Goal: Task Accomplishment & Management: Use online tool/utility

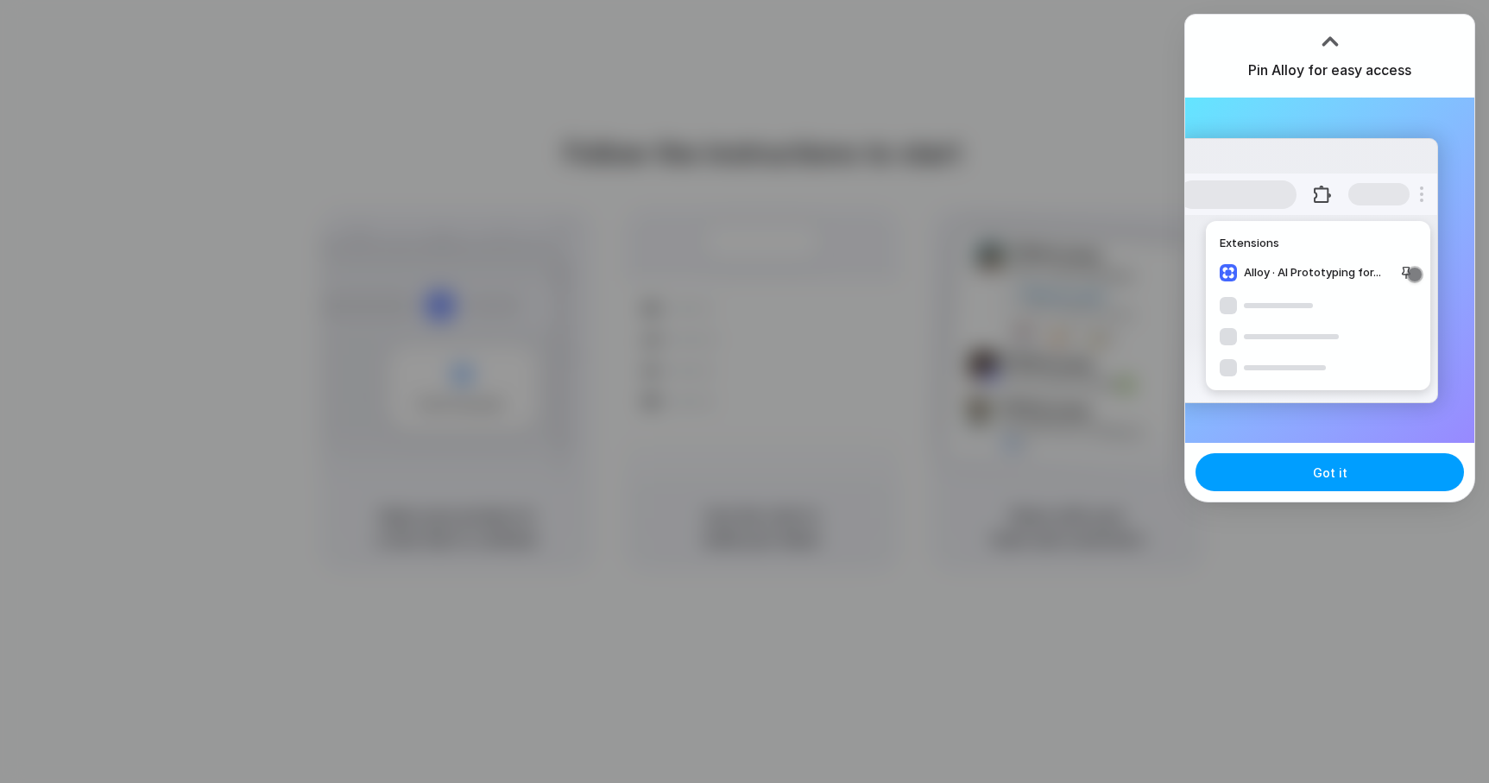
click at [1332, 483] on button "Got it" at bounding box center [1329, 472] width 268 height 38
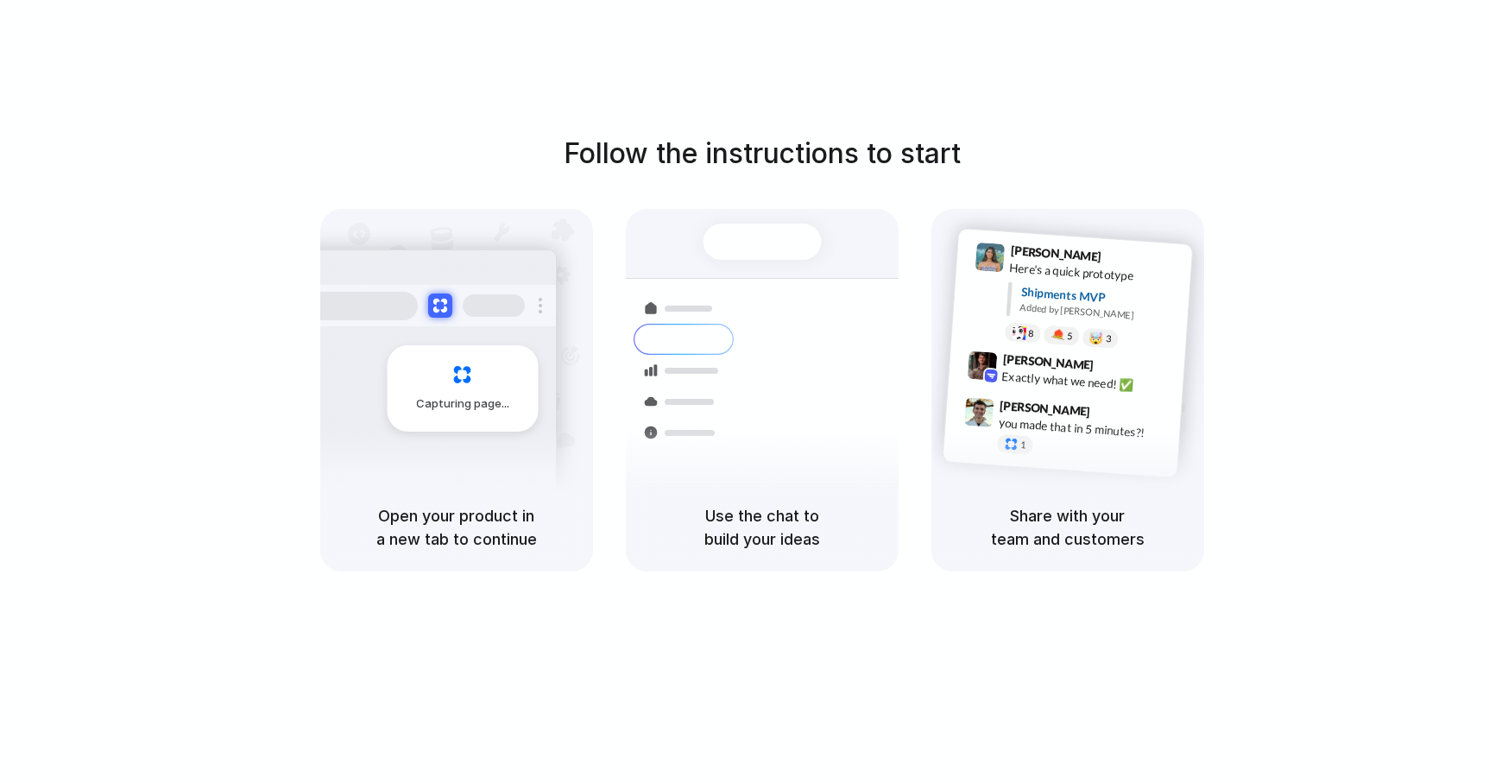
click at [158, 75] on div "Follow the instructions to start Capturing page Open your product in a new tab …" at bounding box center [761, 408] width 1523 height 817
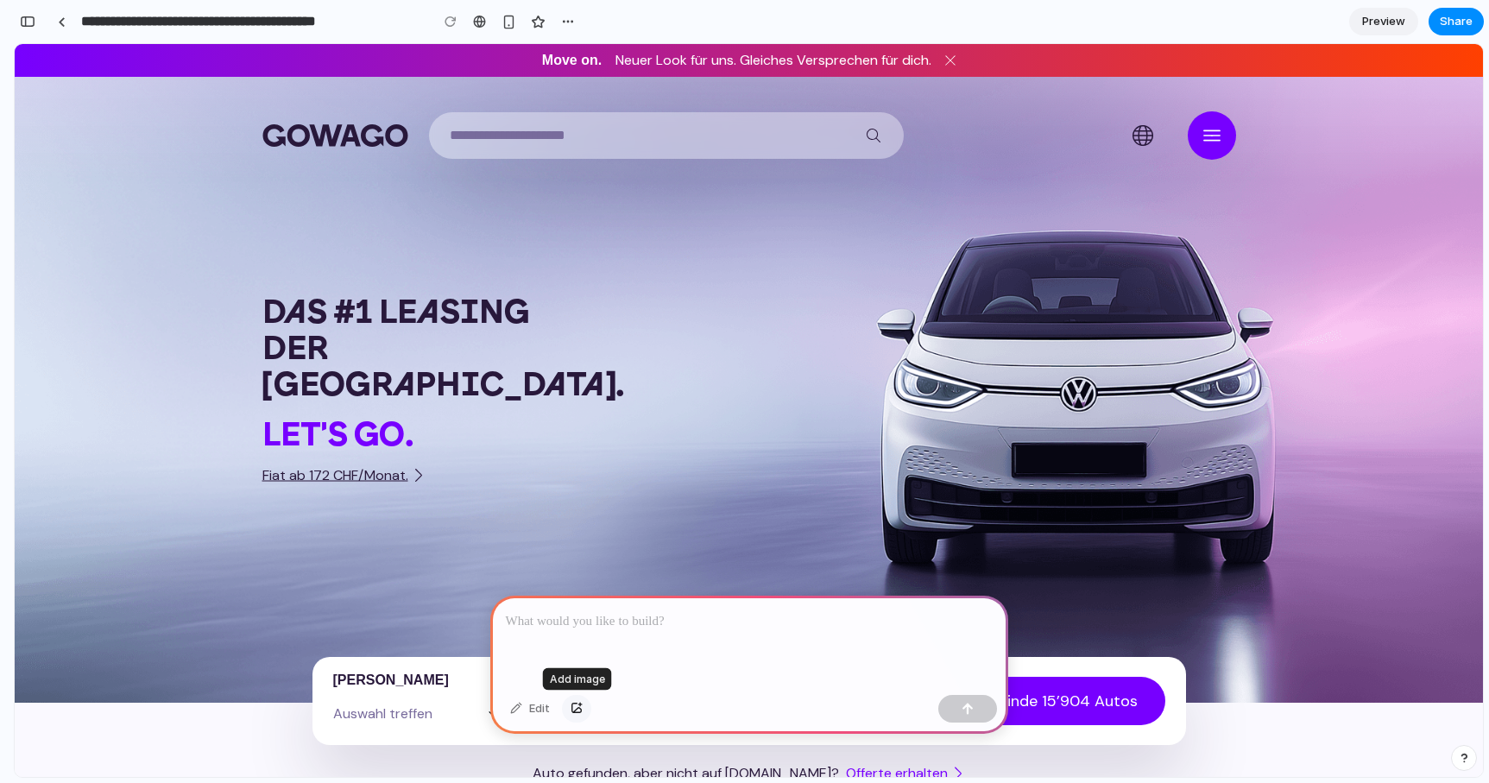
click at [578, 709] on div "button" at bounding box center [577, 708] width 12 height 10
click at [589, 628] on p at bounding box center [749, 621] width 487 height 21
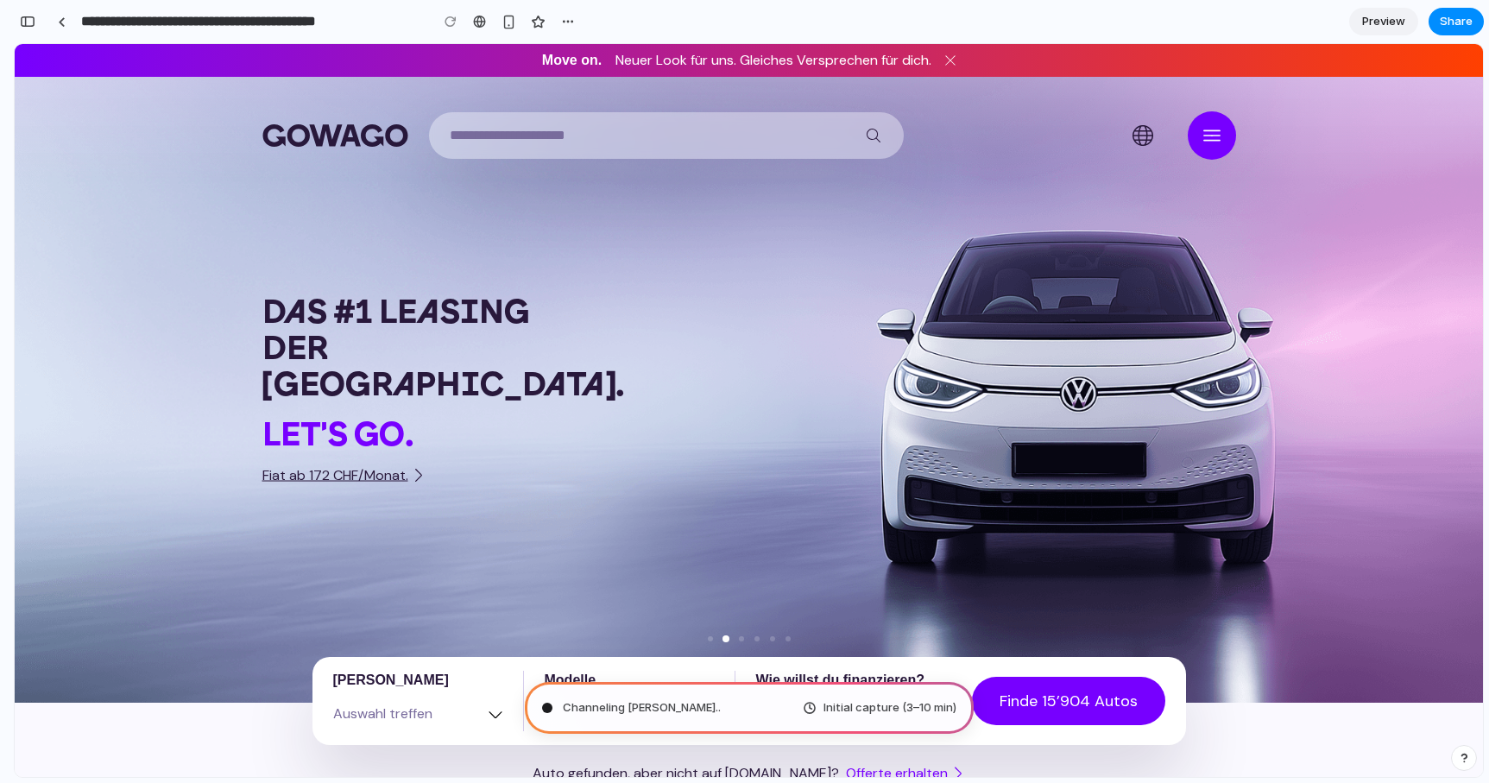
type input "**********"
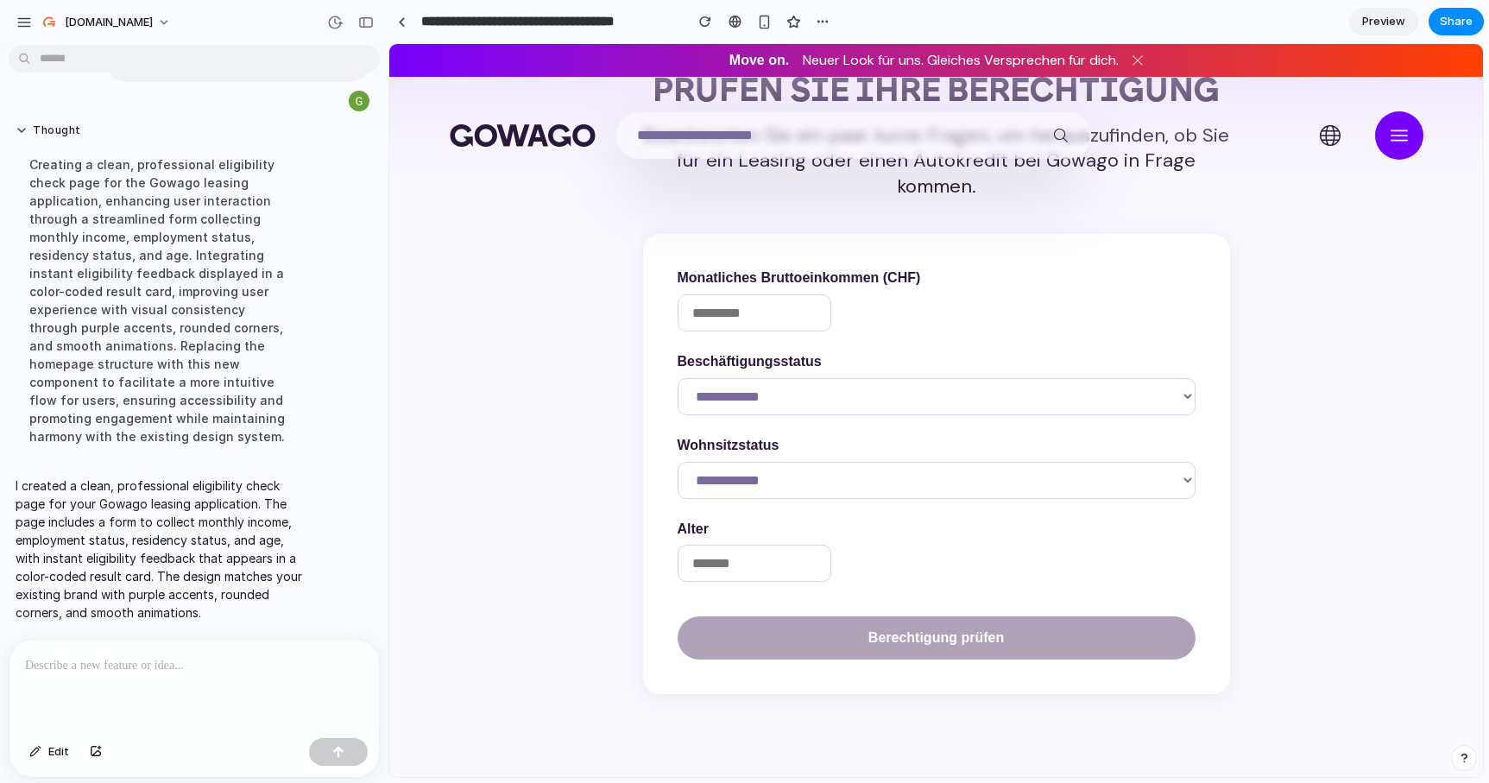
scroll to position [119, 0]
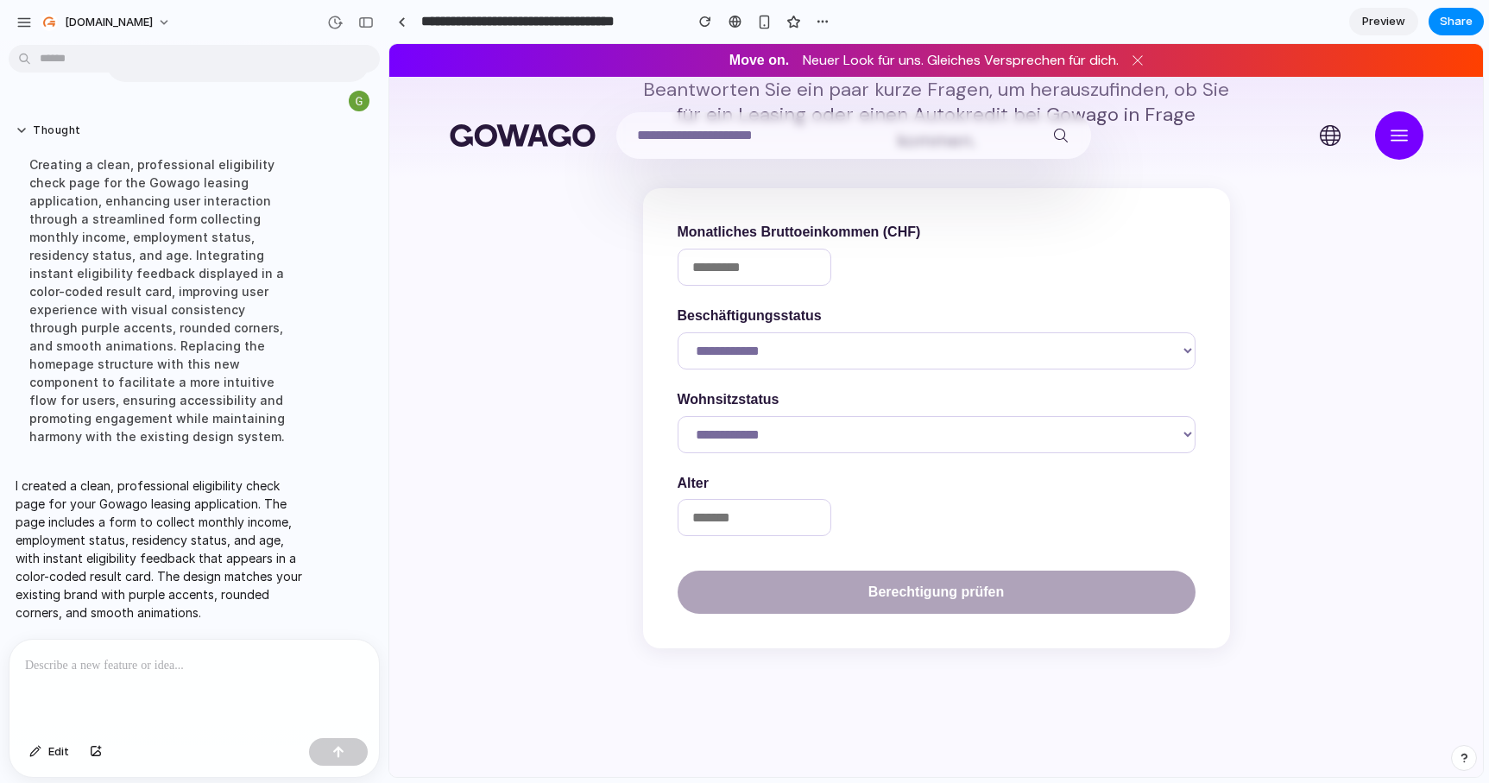
click at [745, 275] on input "number" at bounding box center [755, 267] width 154 height 37
type input "*"
type input "****"
click at [798, 342] on select "**********" at bounding box center [937, 350] width 518 height 37
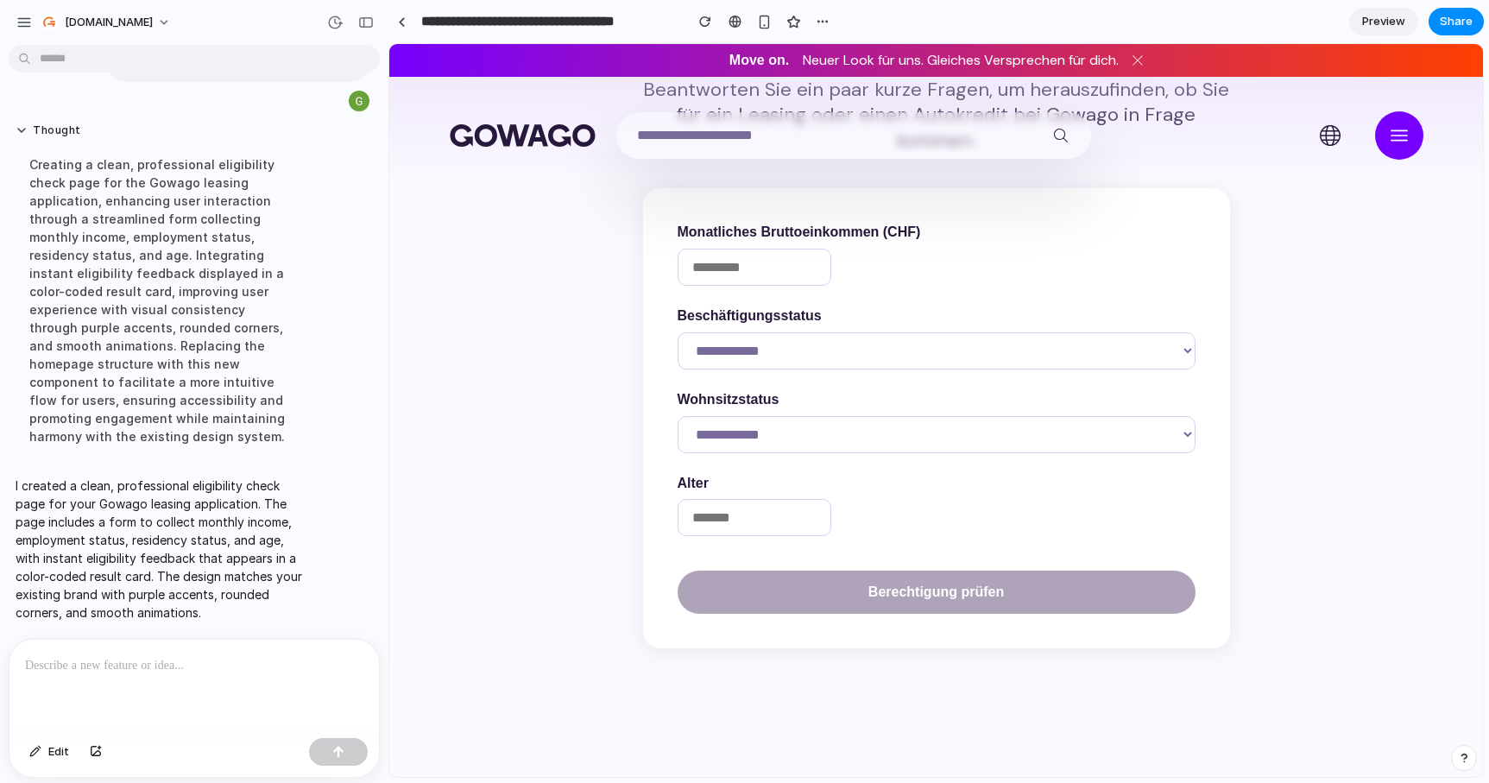
select select "********"
click at [678, 332] on select "**********" at bounding box center [937, 350] width 518 height 37
click at [741, 437] on select "**********" at bounding box center [937, 434] width 518 height 37
select select "**********"
click at [678, 416] on select "**********" at bounding box center [937, 434] width 518 height 37
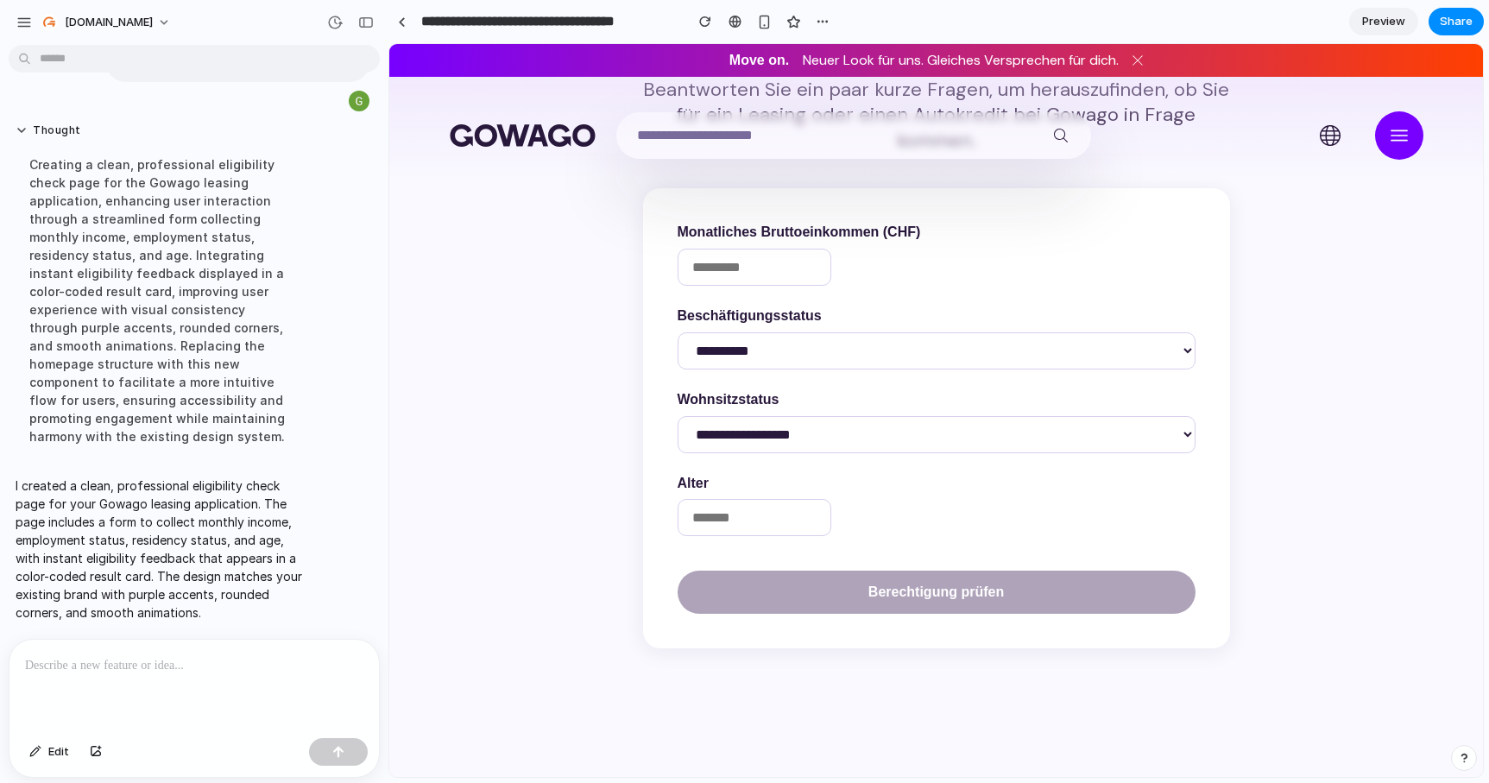
click at [741, 525] on input "number" at bounding box center [755, 517] width 154 height 37
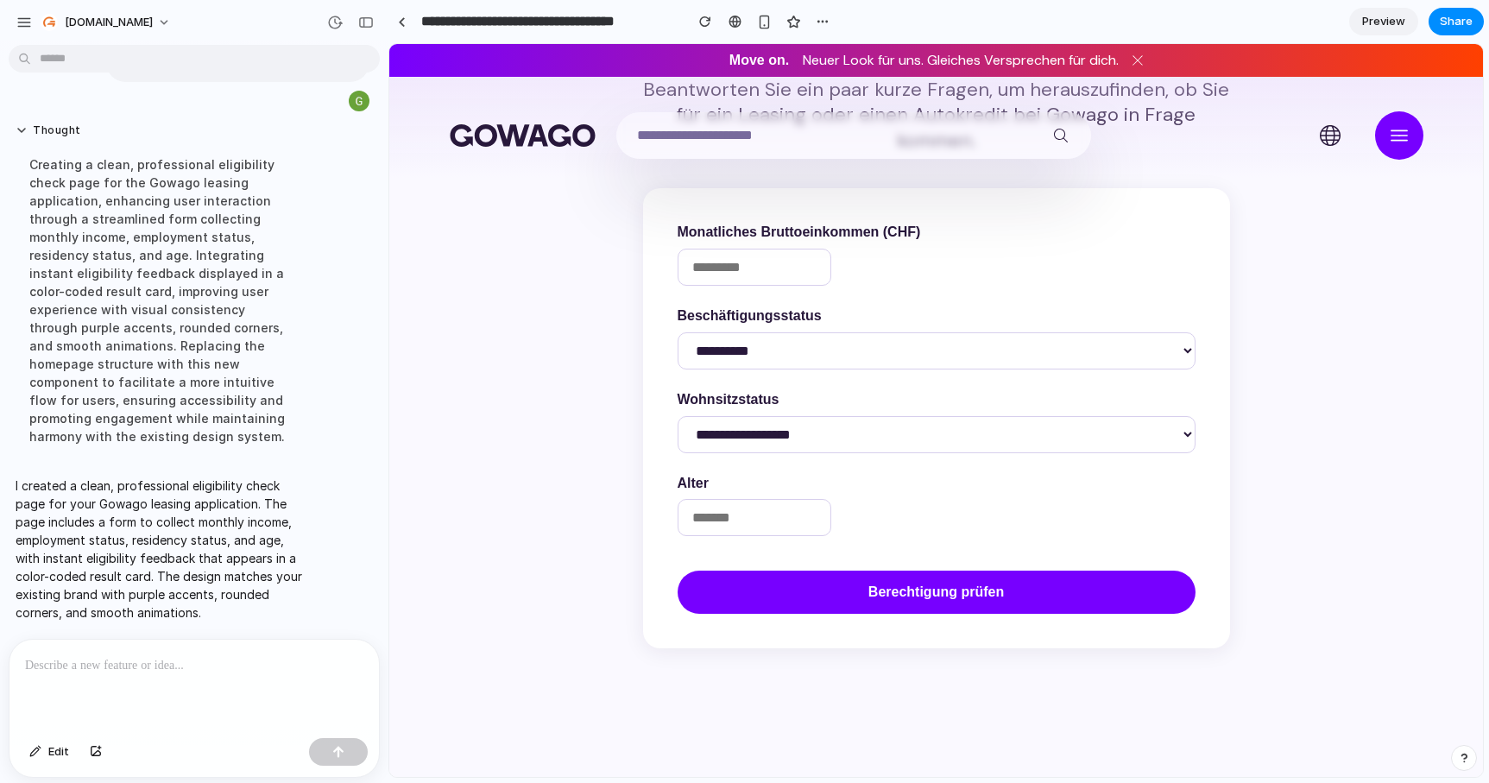
type input "**"
click at [930, 603] on button "Berechtigung prüfen" at bounding box center [937, 592] width 518 height 43
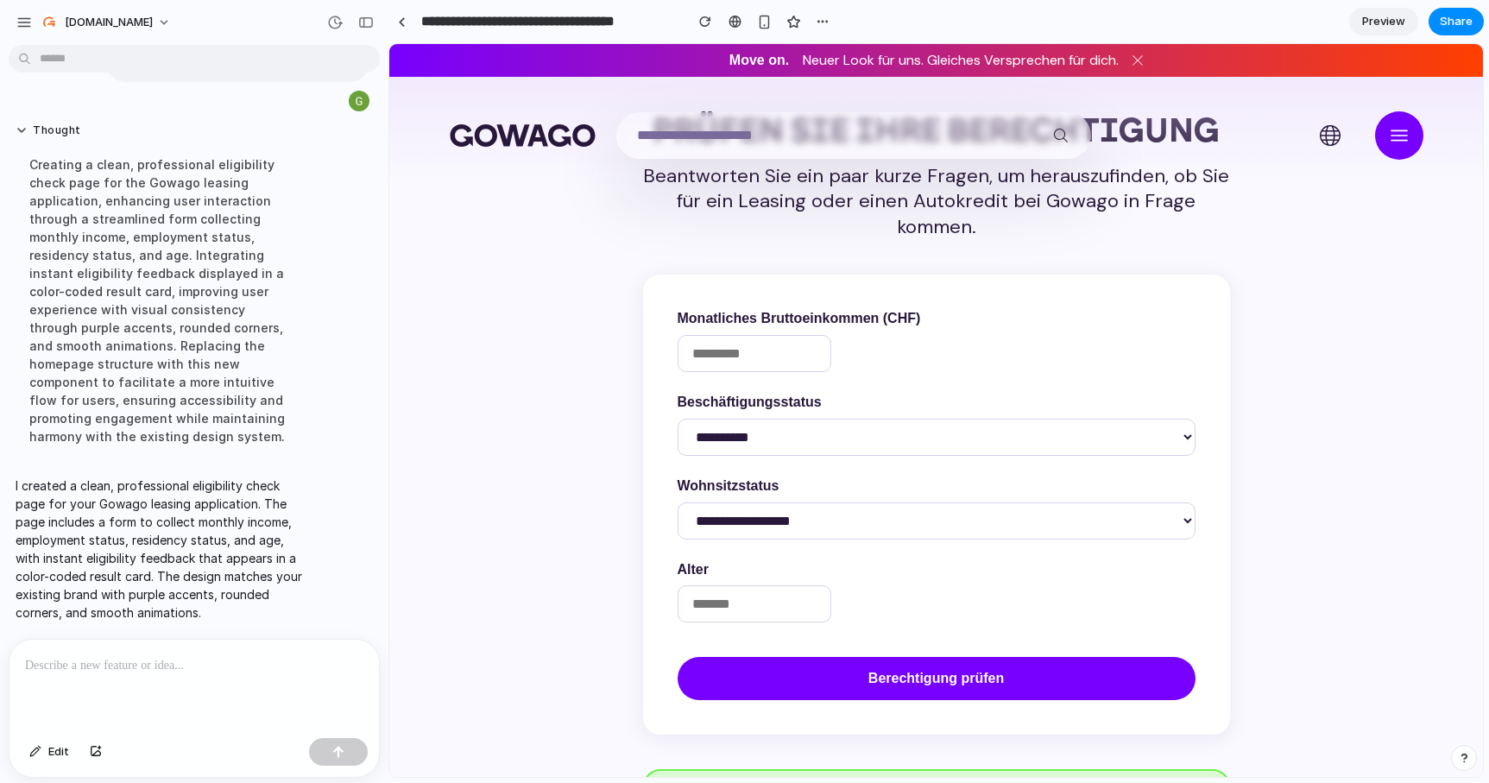
scroll to position [0, 0]
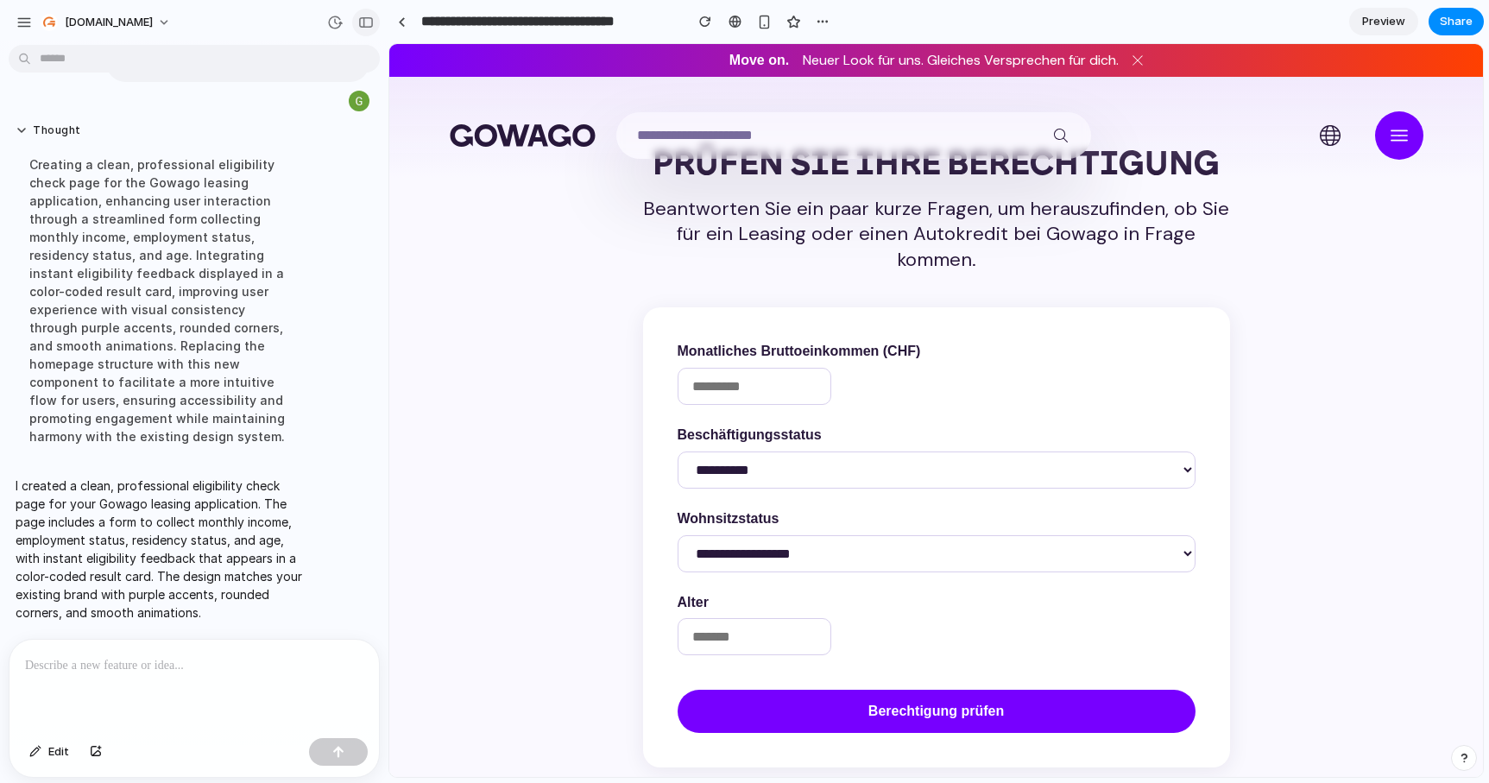
click at [363, 19] on div "button" at bounding box center [366, 22] width 16 height 12
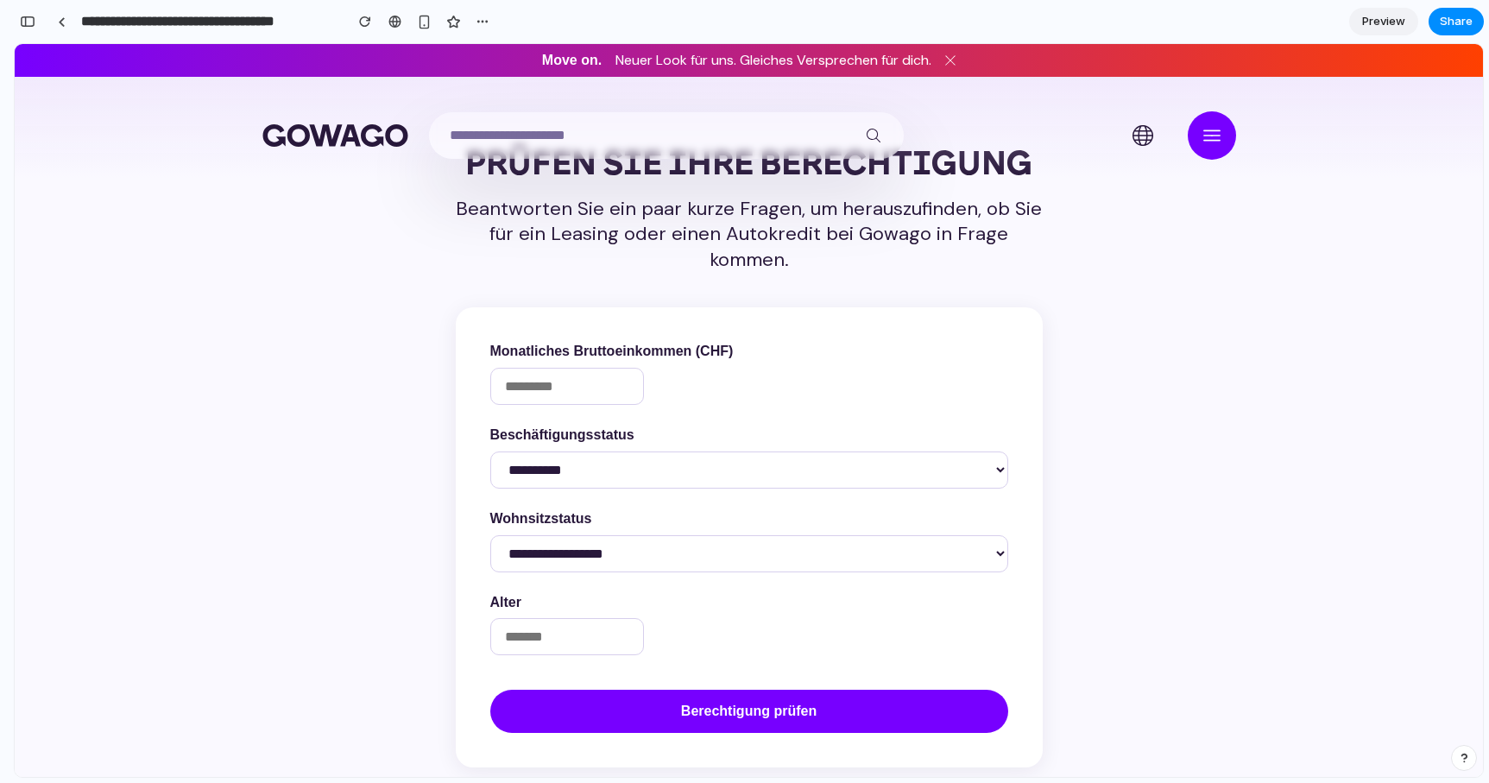
click at [1218, 148] on button at bounding box center [1212, 135] width 48 height 48
click at [1208, 135] on icon at bounding box center [1211, 134] width 17 height 11
click at [1213, 136] on icon at bounding box center [1211, 134] width 17 height 11
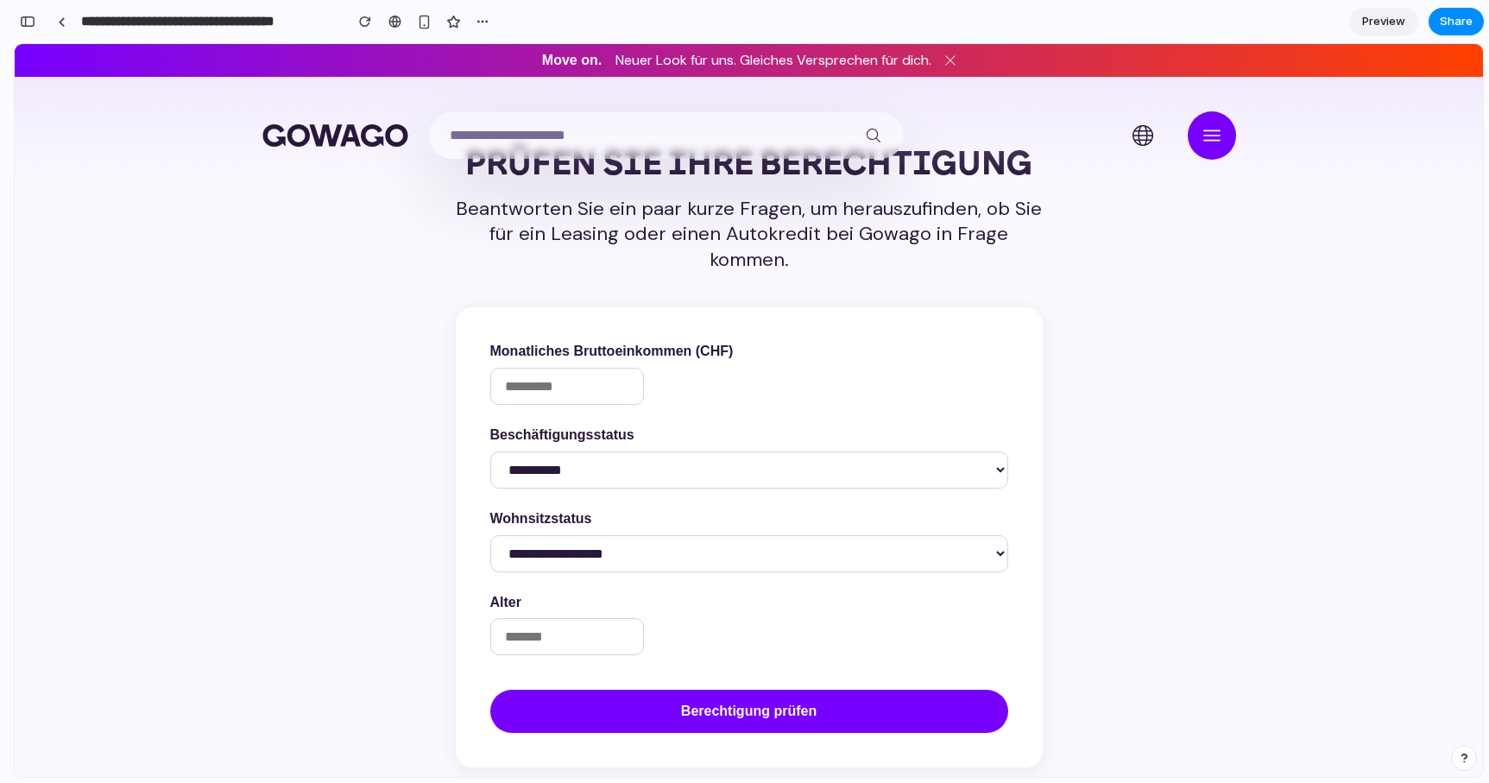
click at [1213, 136] on icon at bounding box center [1211, 134] width 17 height 11
click at [65, 22] on div at bounding box center [62, 21] width 8 height 9
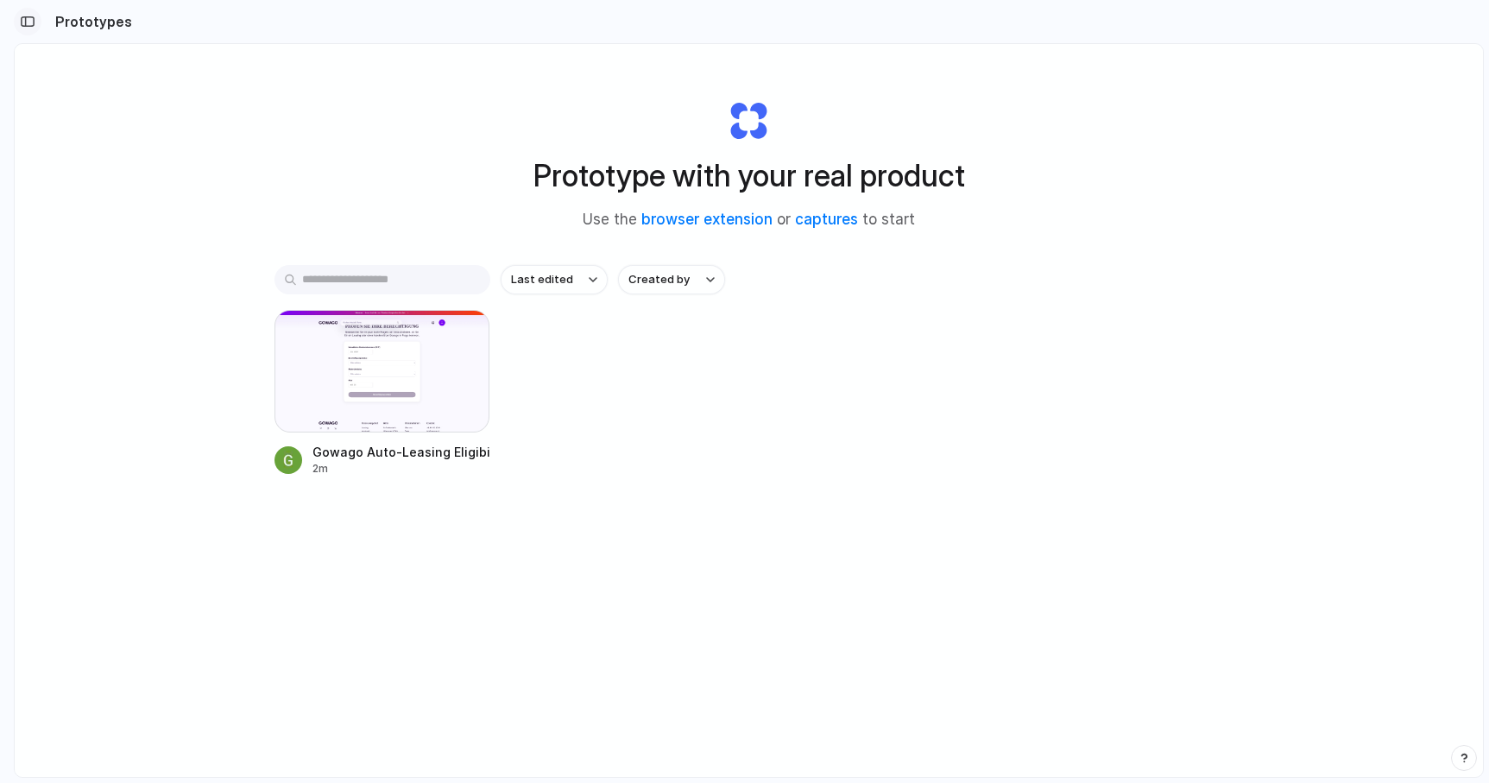
click at [32, 22] on div "button" at bounding box center [28, 22] width 16 height 12
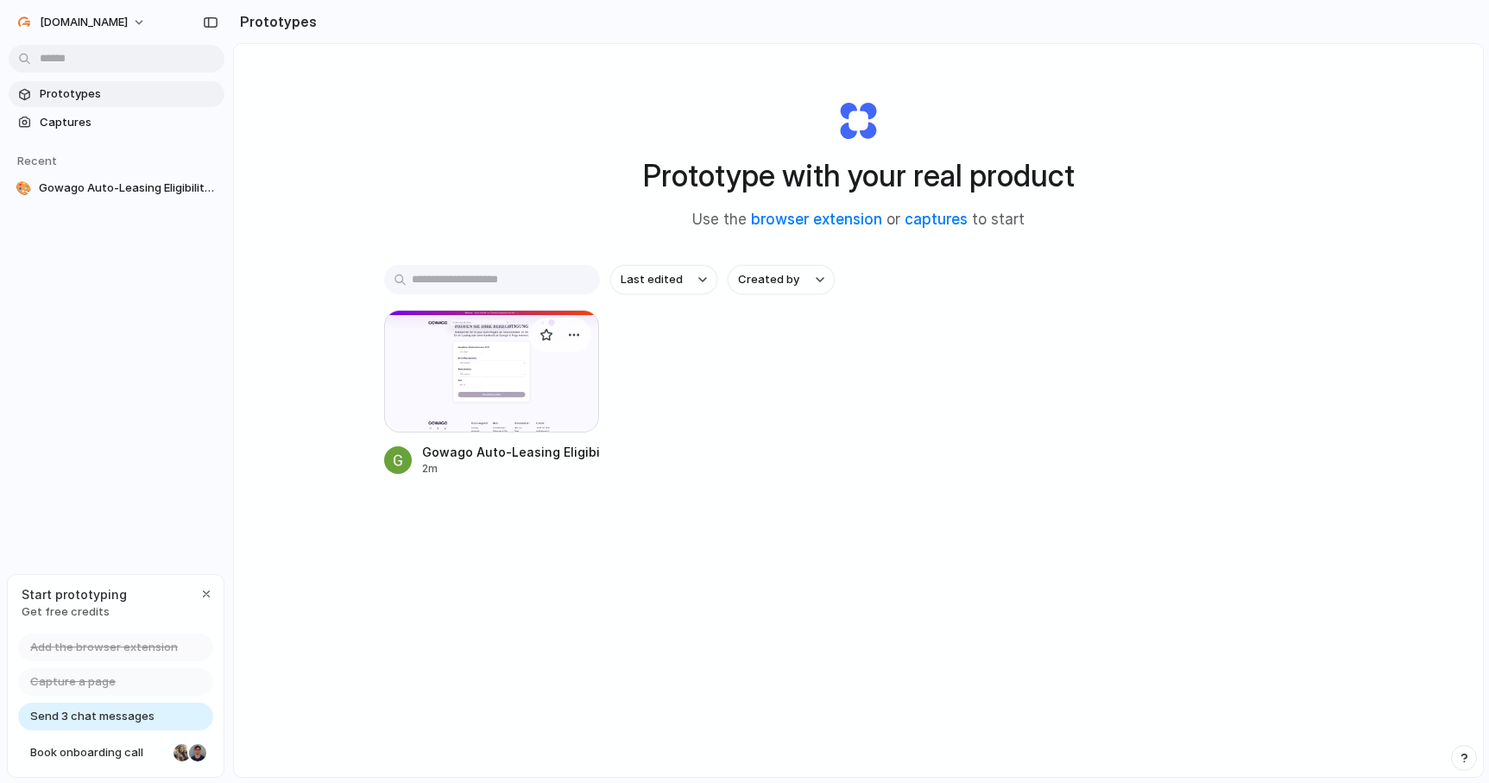
click at [502, 374] on div at bounding box center [492, 371] width 216 height 123
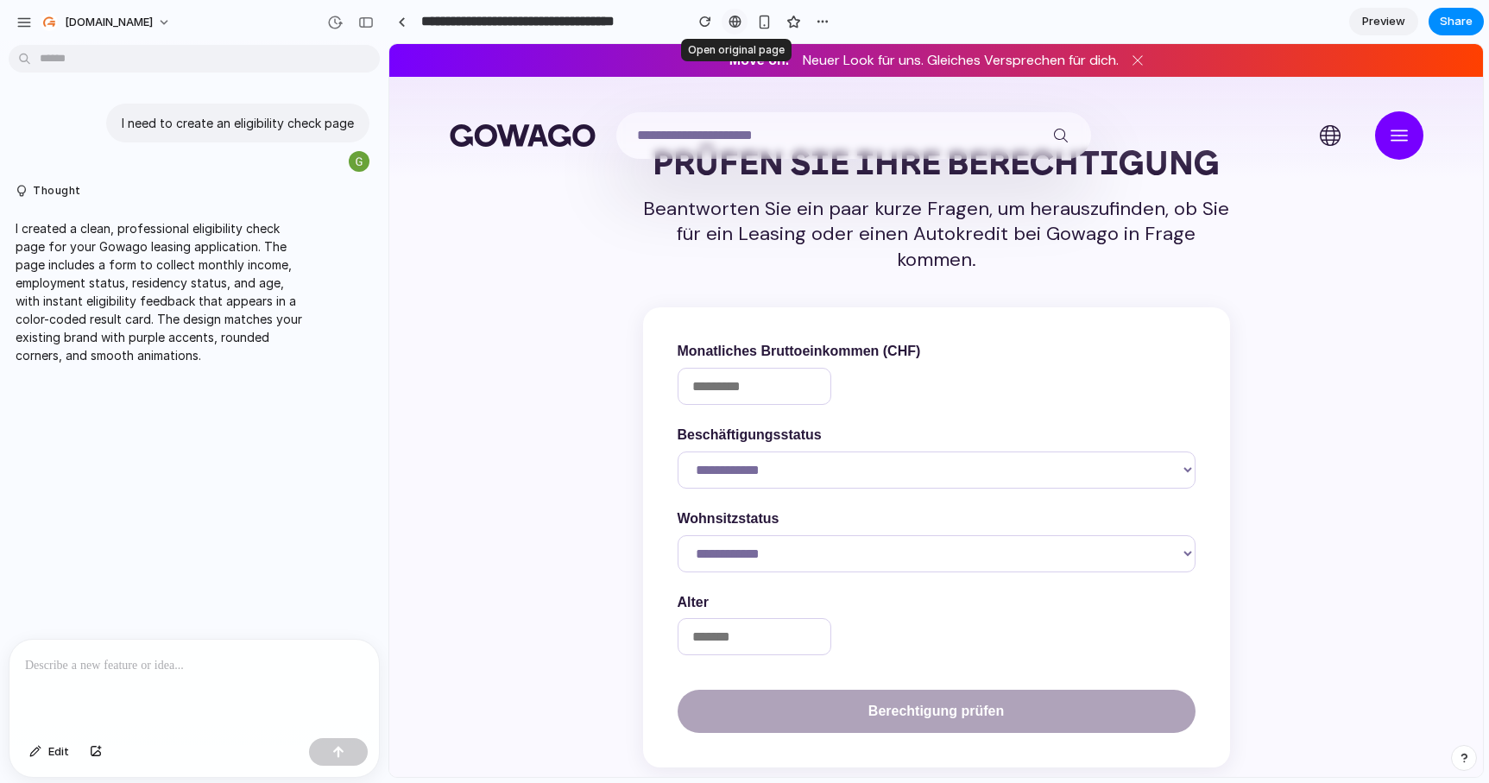
click at [737, 23] on div at bounding box center [734, 22] width 13 height 14
click at [818, 19] on div "button" at bounding box center [823, 22] width 14 height 14
click at [564, 132] on div "Duplicate Delete" at bounding box center [744, 391] width 1489 height 783
click at [545, 136] on icon at bounding box center [523, 135] width 146 height 22
click at [828, 20] on div "button" at bounding box center [823, 22] width 14 height 14
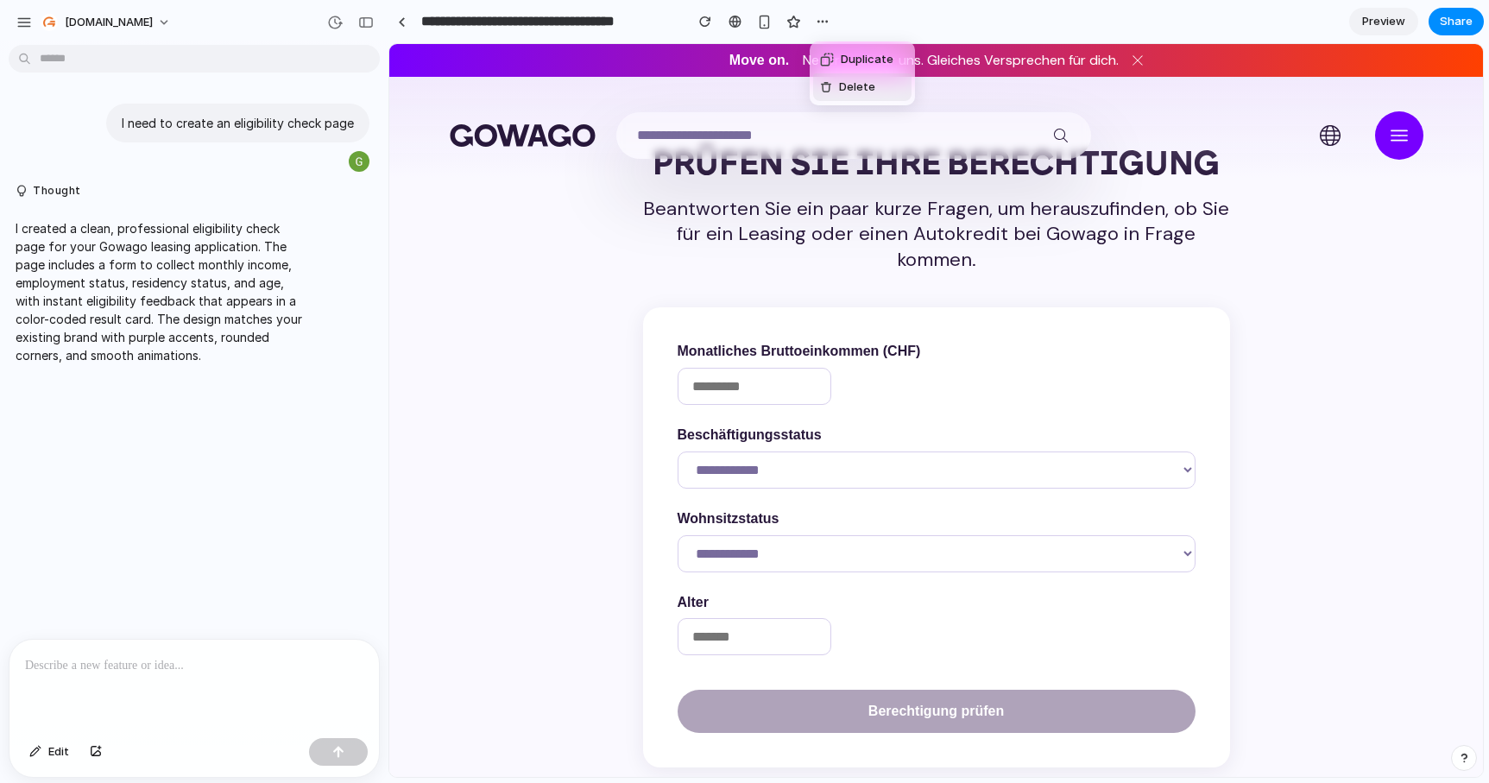
click at [854, 87] on span "Delete" at bounding box center [857, 87] width 36 height 17
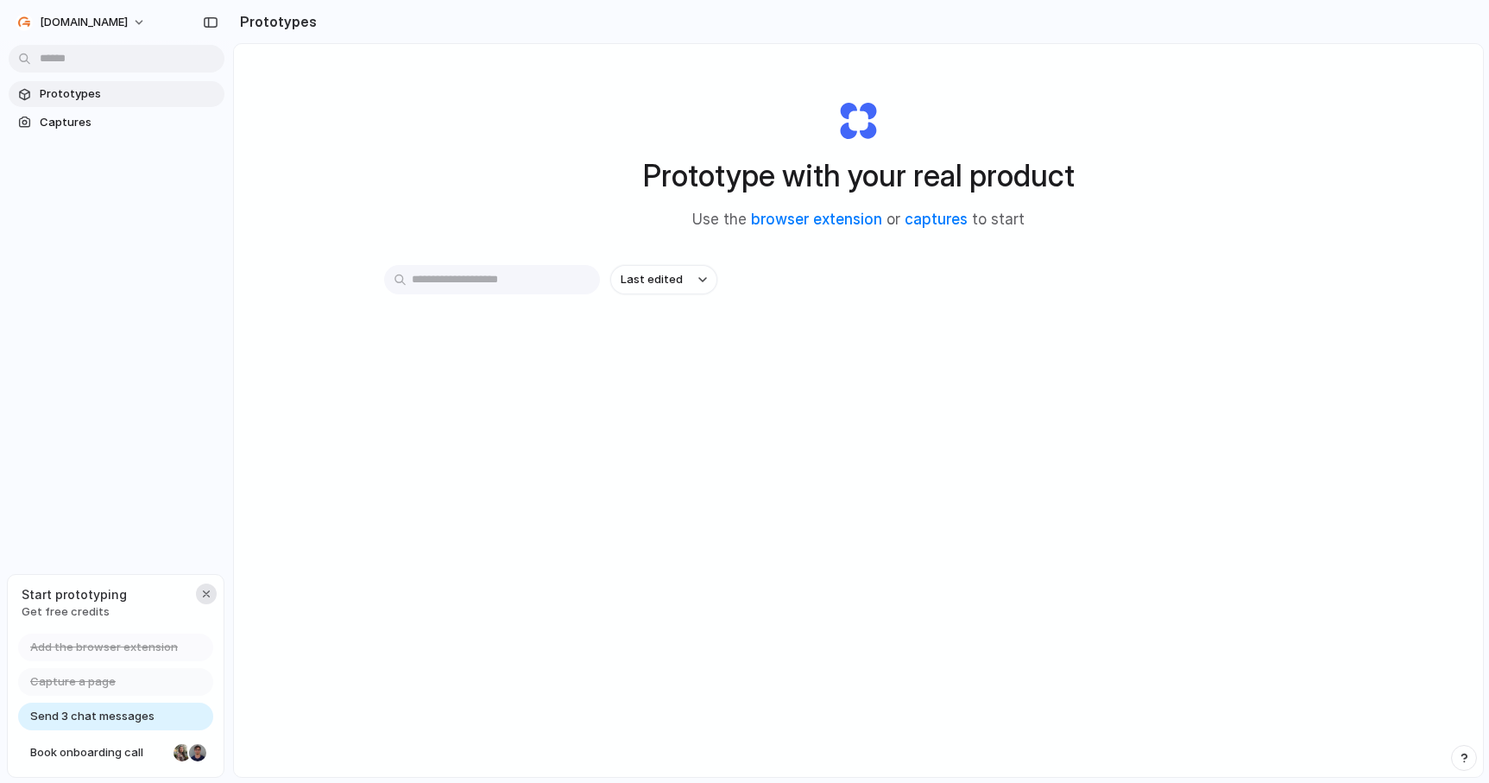
click at [206, 591] on div "button" at bounding box center [206, 594] width 14 height 14
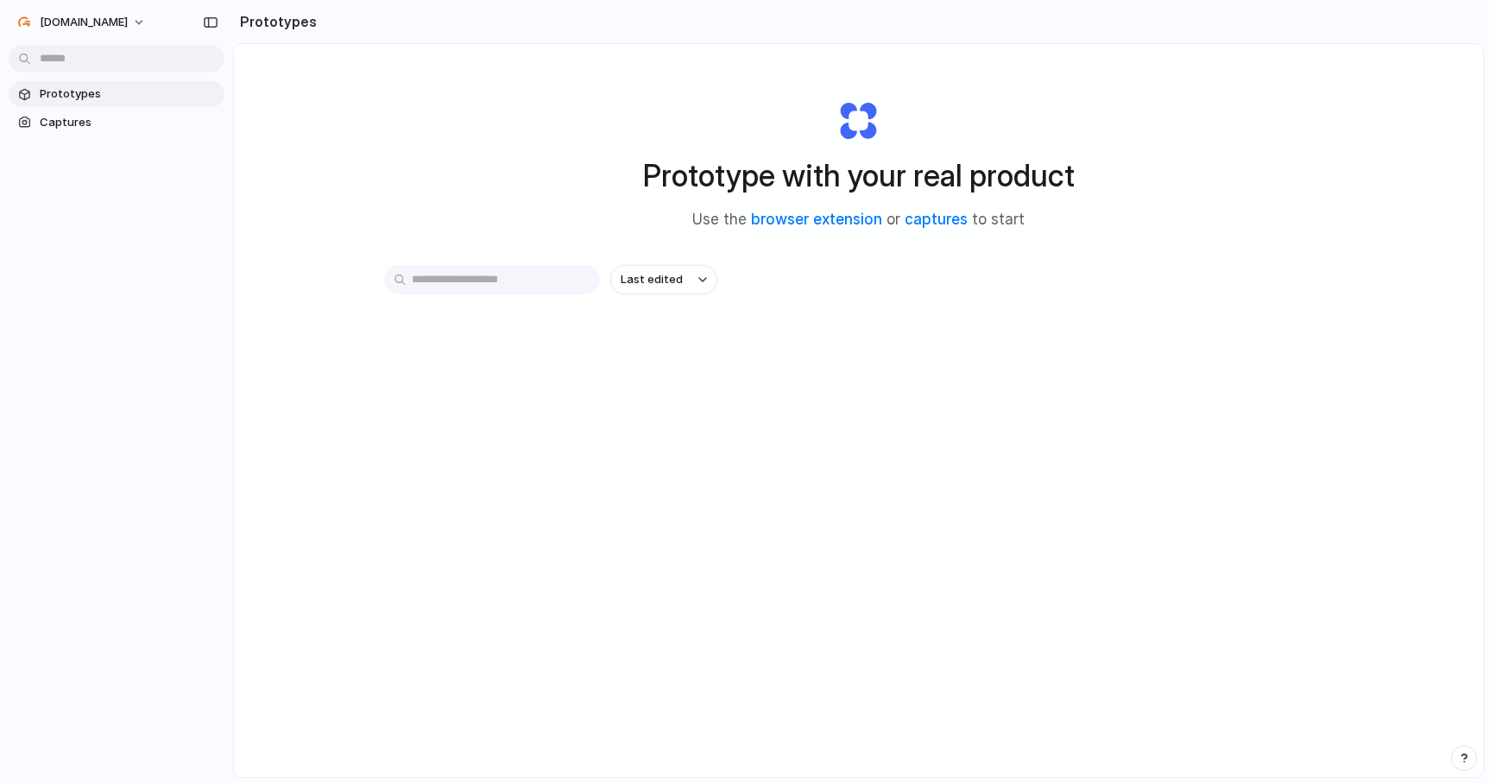
click at [73, 91] on span "Prototypes" at bounding box center [129, 93] width 178 height 17
click at [269, 28] on h2 "Prototypes" at bounding box center [275, 21] width 84 height 21
click at [681, 289] on button "Last edited" at bounding box center [663, 279] width 107 height 29
click at [495, 292] on div "Last edited Last created Alphabetical" at bounding box center [744, 391] width 1489 height 783
click at [101, 123] on span "Captures" at bounding box center [129, 122] width 178 height 17
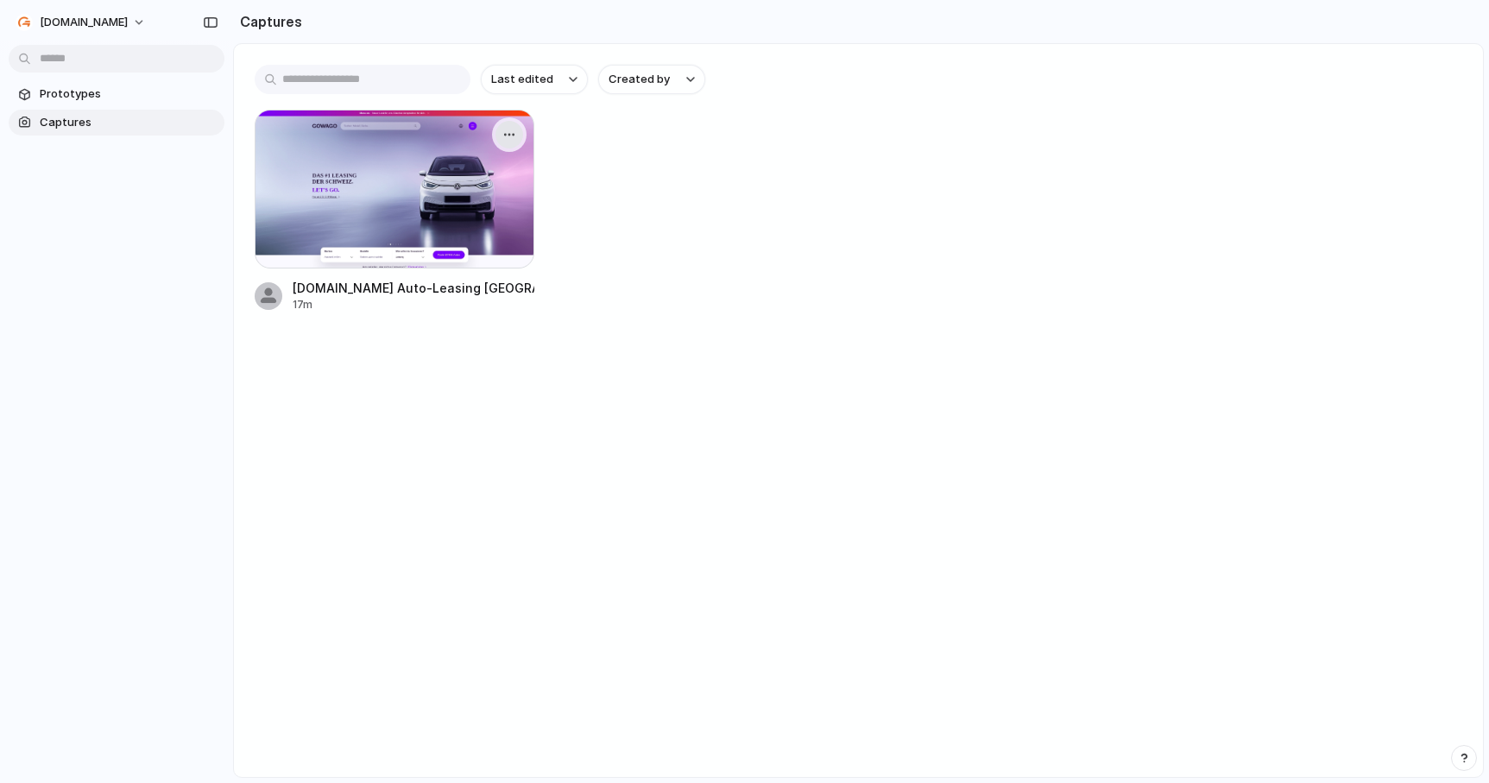
click at [509, 134] on div "button" at bounding box center [509, 135] width 14 height 14
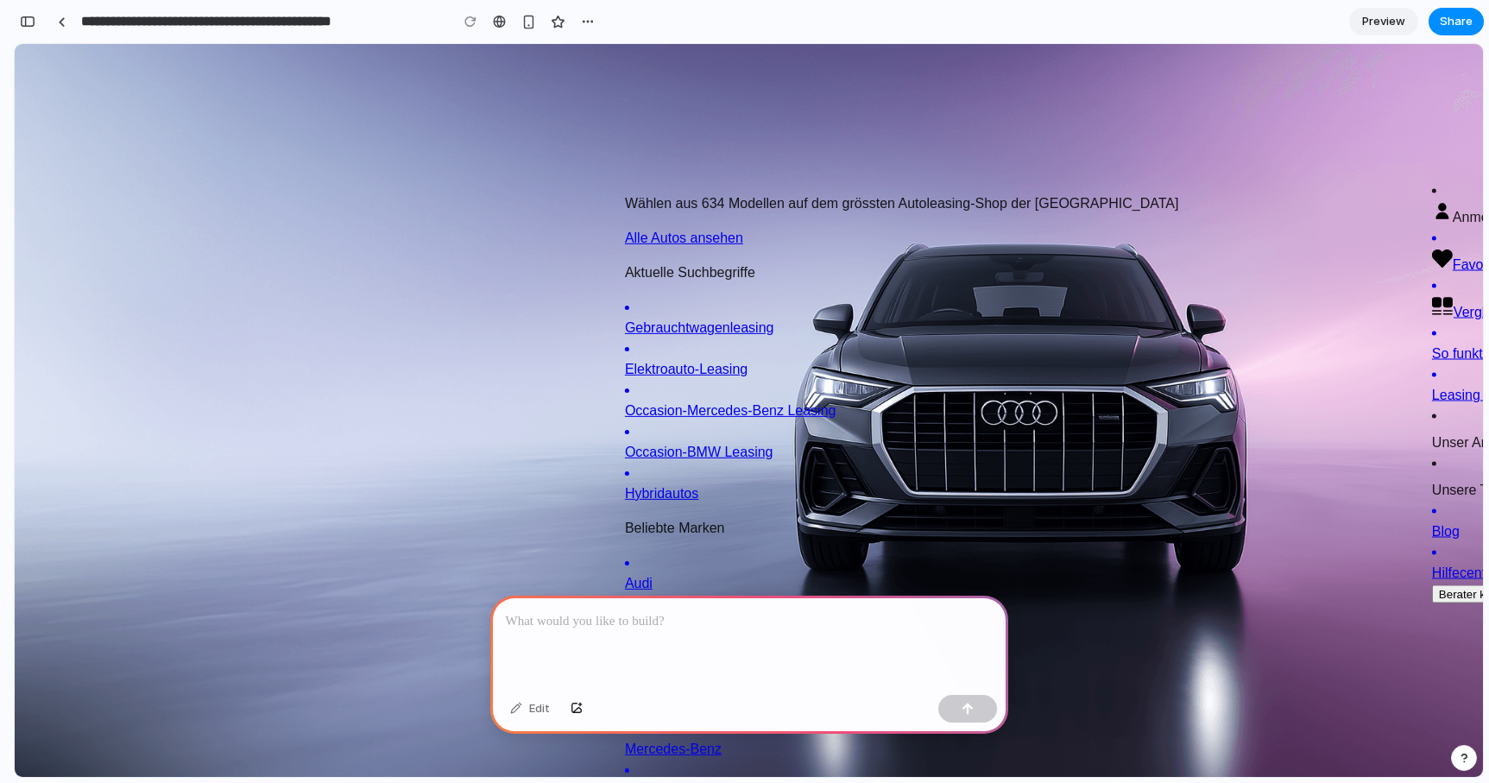
click at [42, 243] on icon at bounding box center [32, 253] width 21 height 21
click at [49, 241] on button "Navigation" at bounding box center [32, 255] width 35 height 28
click at [42, 214] on icon "button" at bounding box center [32, 224] width 21 height 21
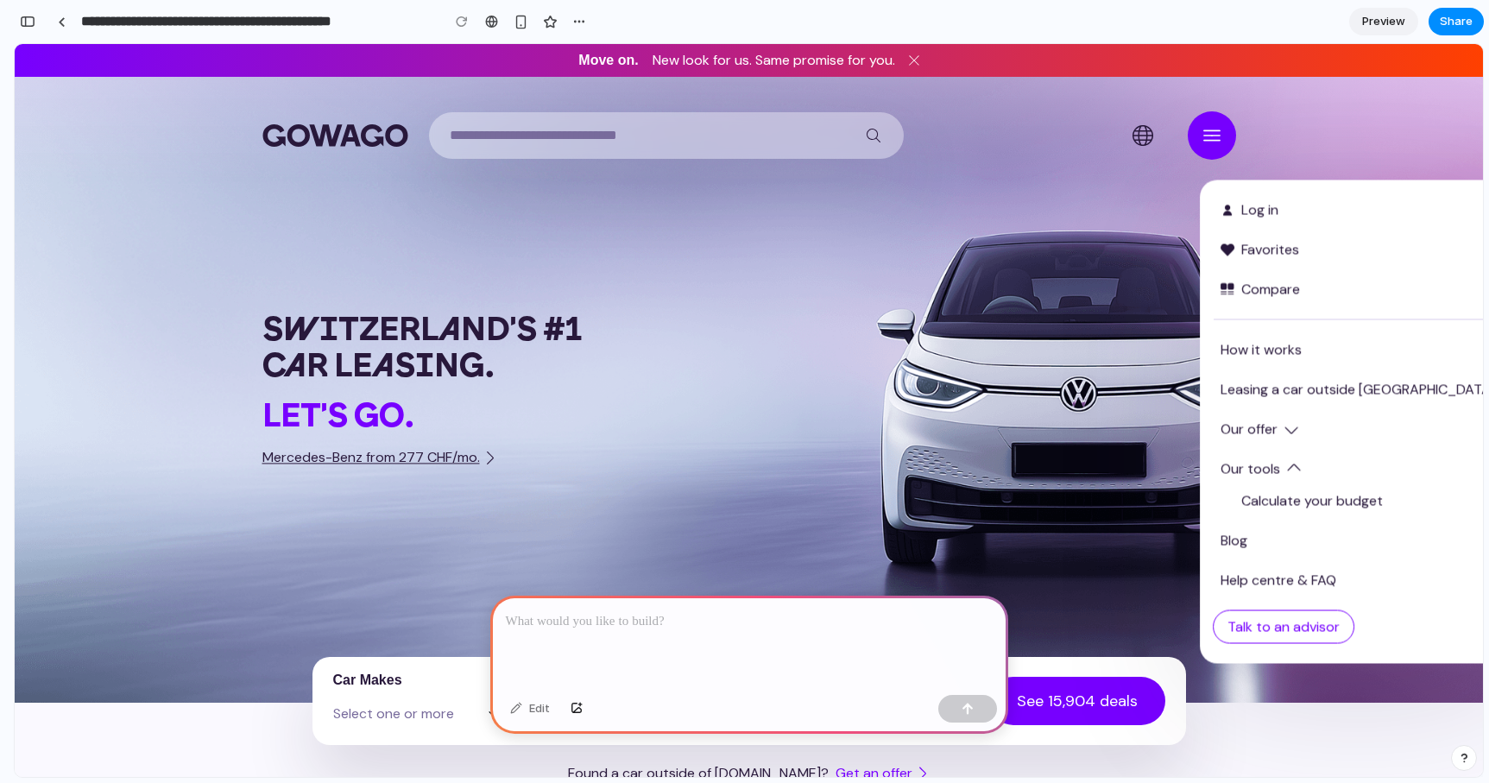
click at [568, 627] on p at bounding box center [749, 621] width 487 height 21
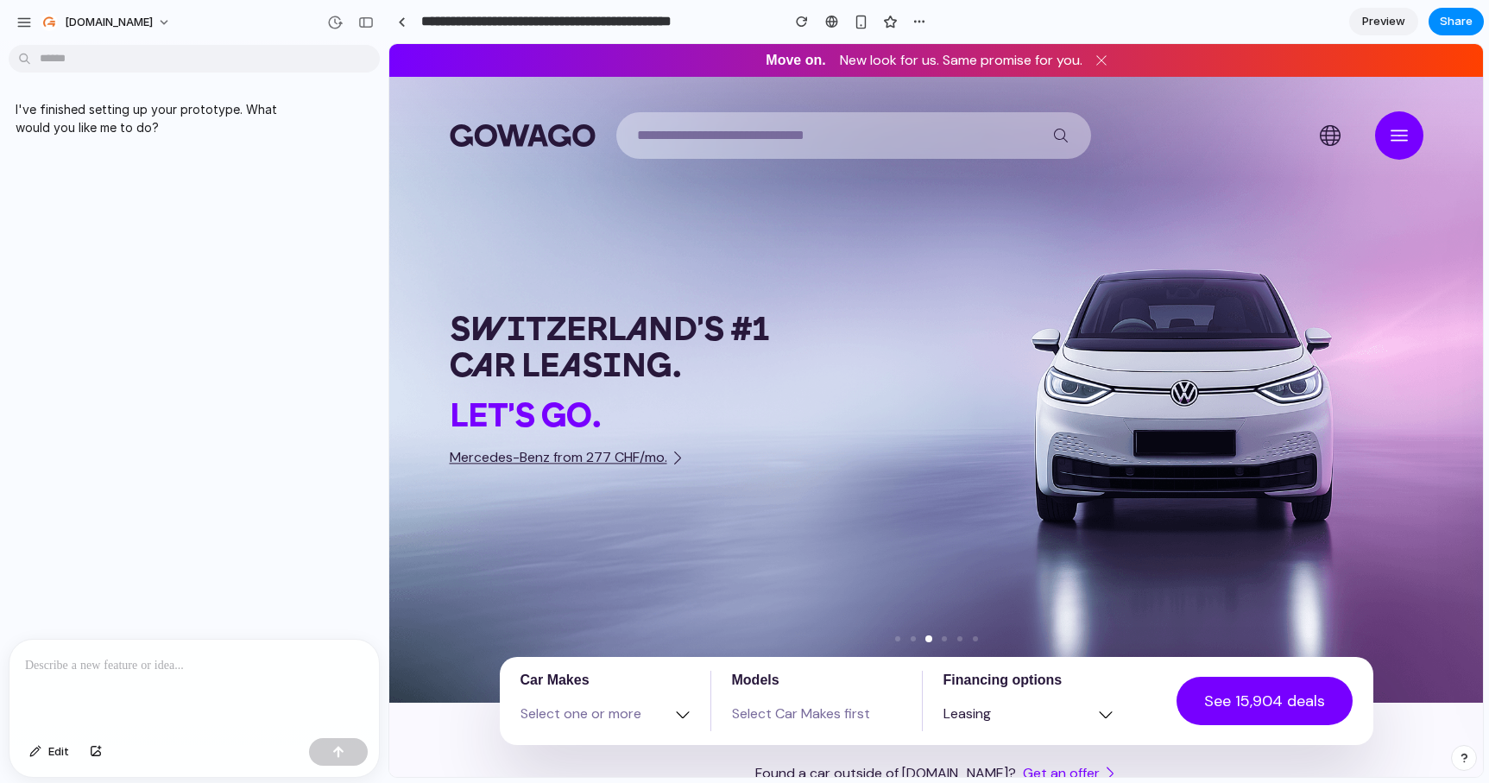
click at [1397, 142] on icon at bounding box center [1399, 135] width 21 height 21
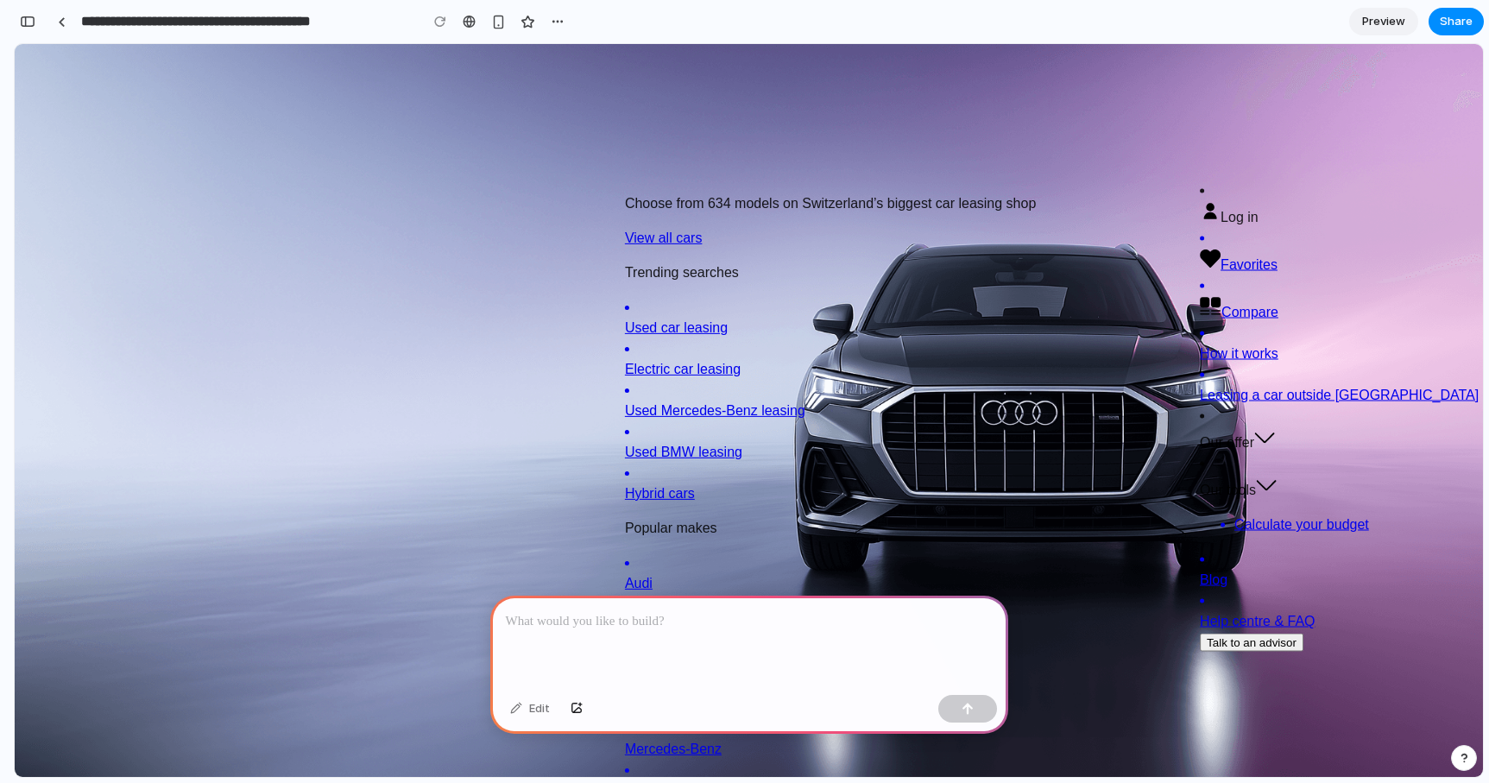
click at [590, 625] on p at bounding box center [749, 621] width 487 height 21
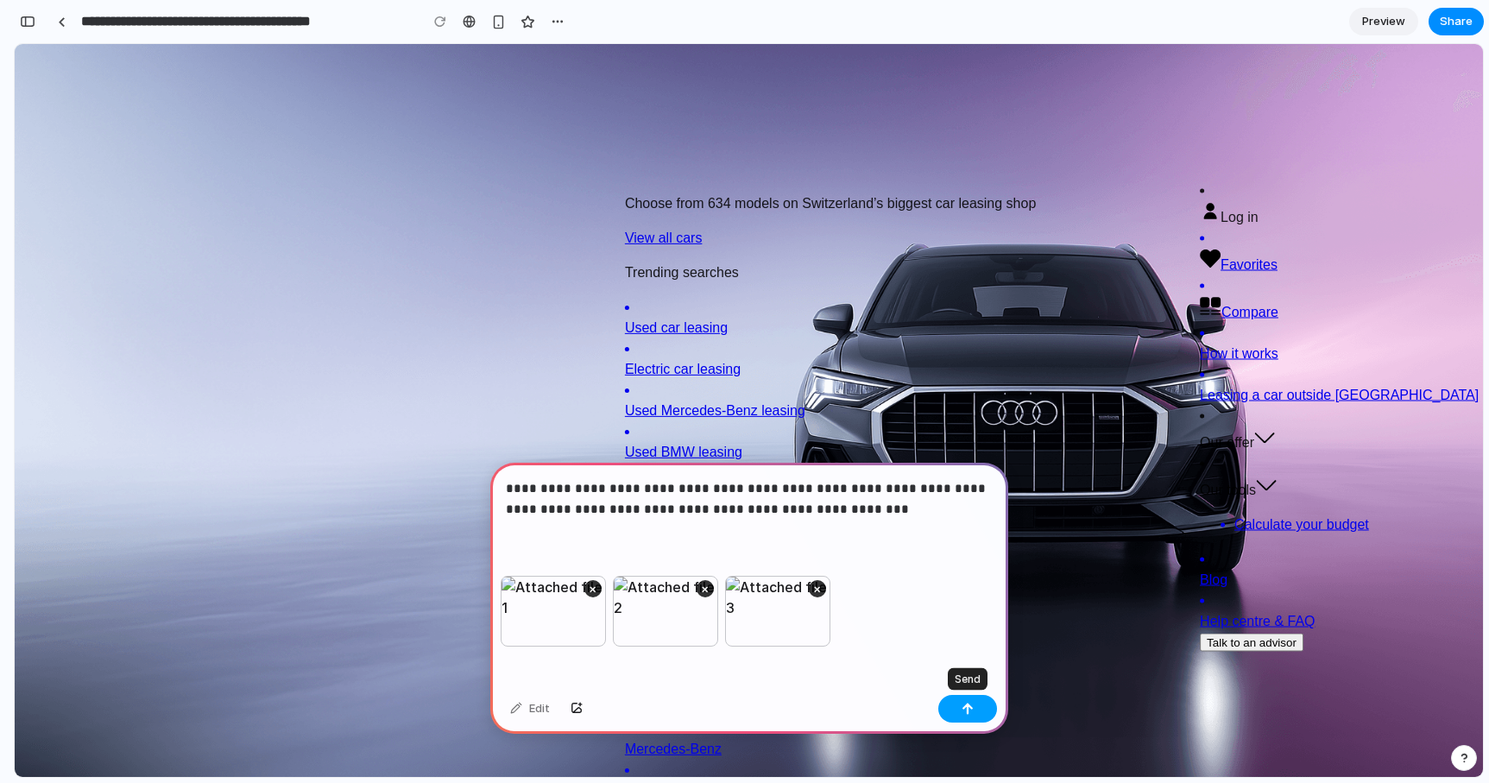
click at [969, 708] on div "button" at bounding box center [968, 709] width 12 height 12
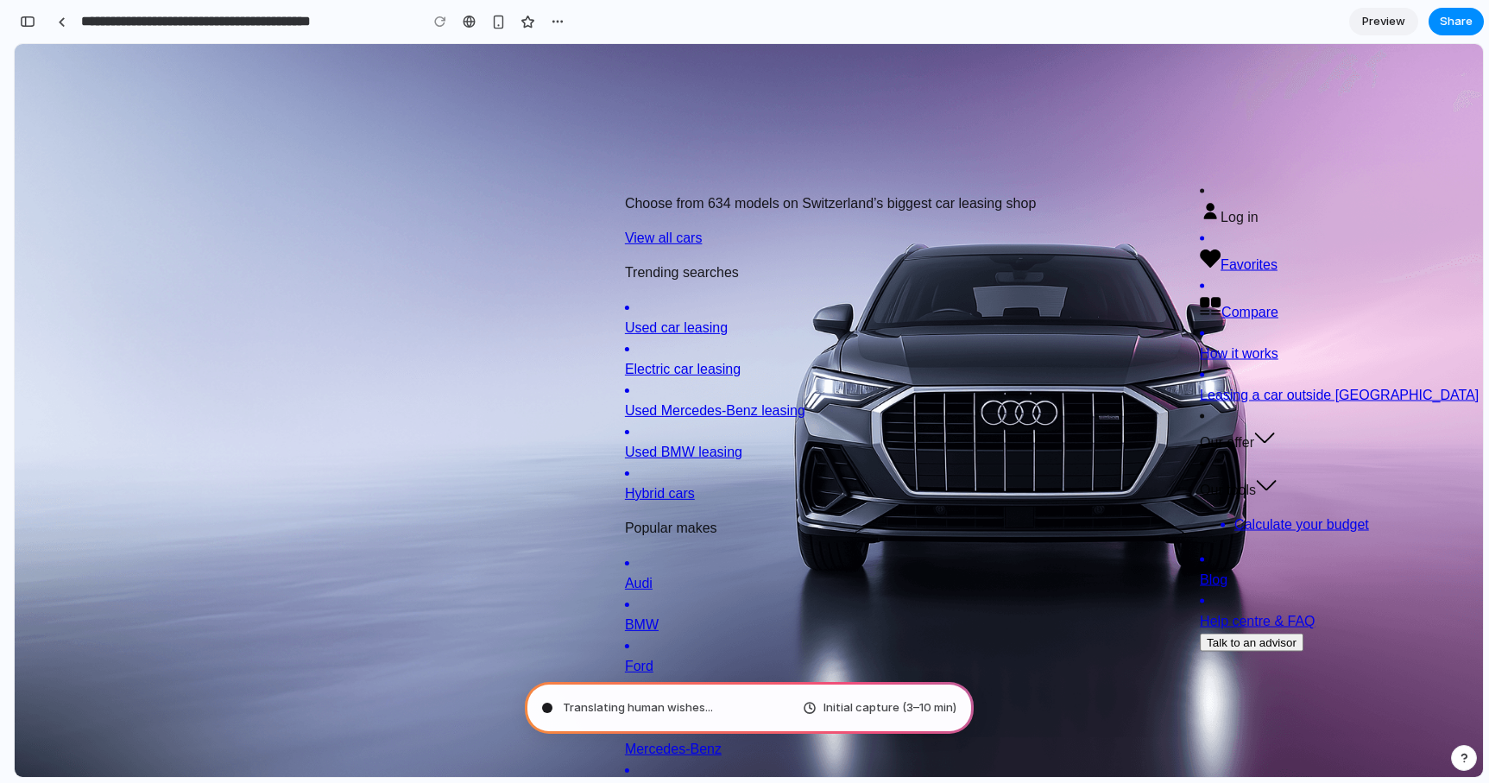
type input "**********"
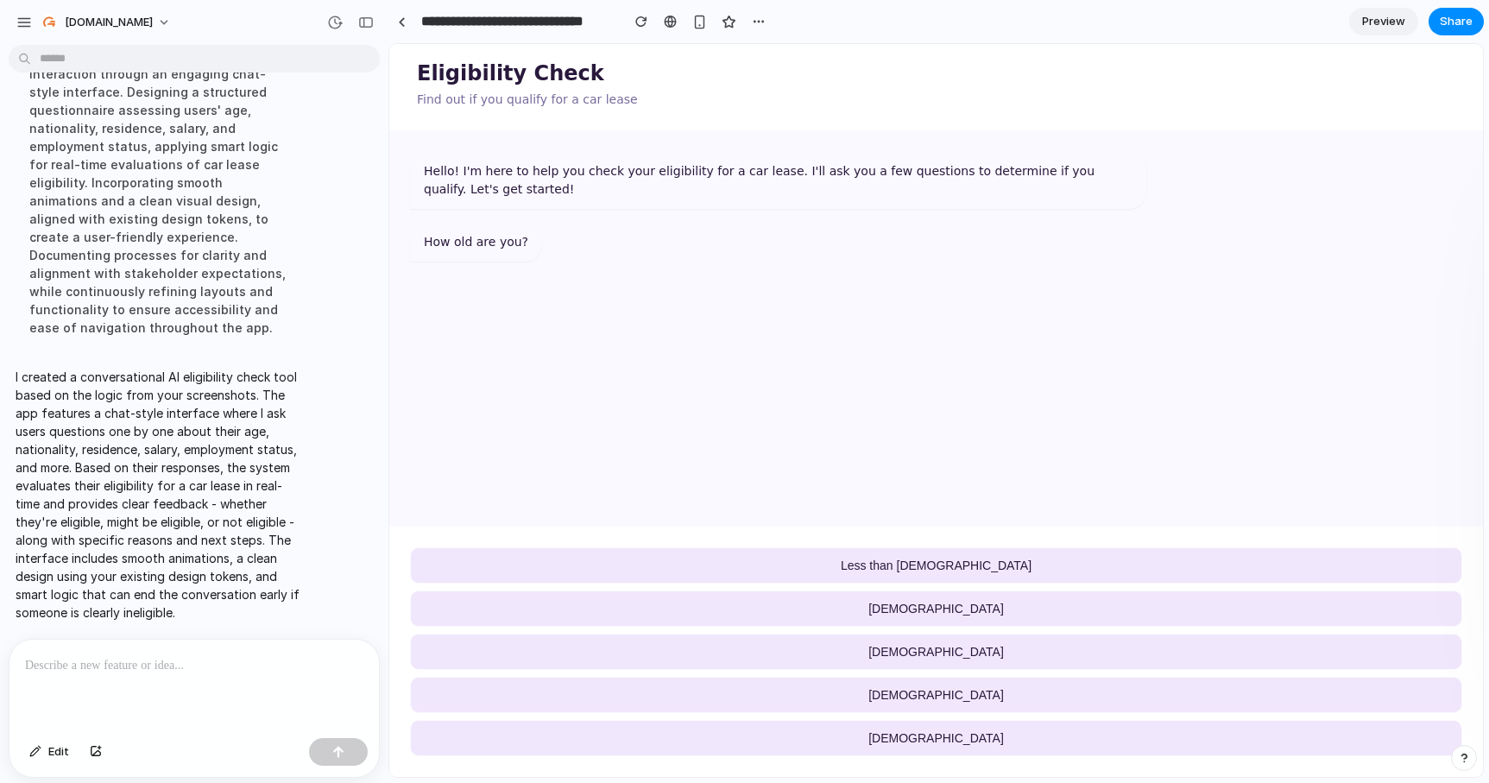
scroll to position [756, 0]
click at [1079, 261] on div "Hello! I'm here to help you check your eligibility for a car lease. I'll ask yo…" at bounding box center [936, 328] width 1094 height 394
click at [924, 612] on span "[DEMOGRAPHIC_DATA]" at bounding box center [936, 609] width 136 height 14
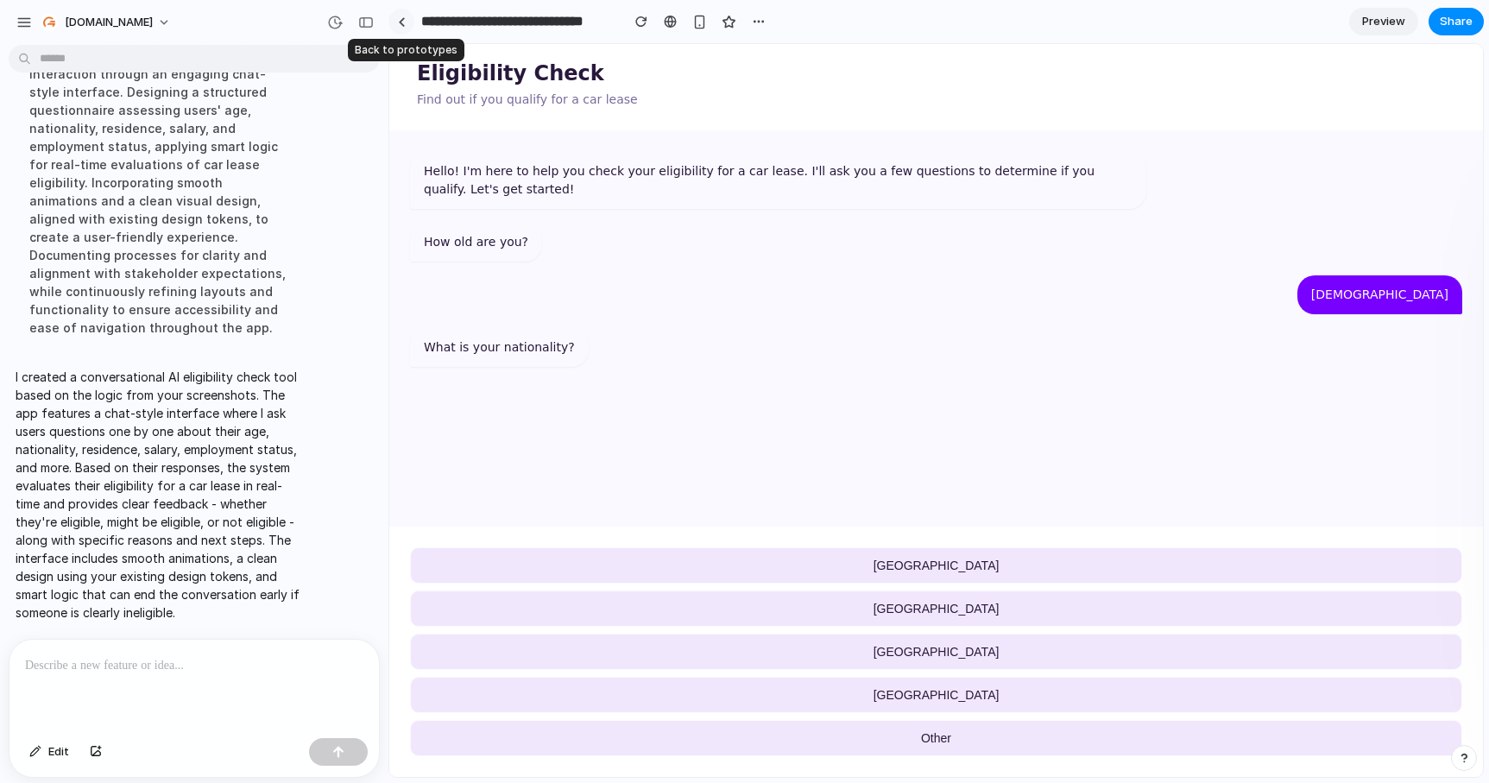
click at [399, 26] on div at bounding box center [402, 21] width 8 height 9
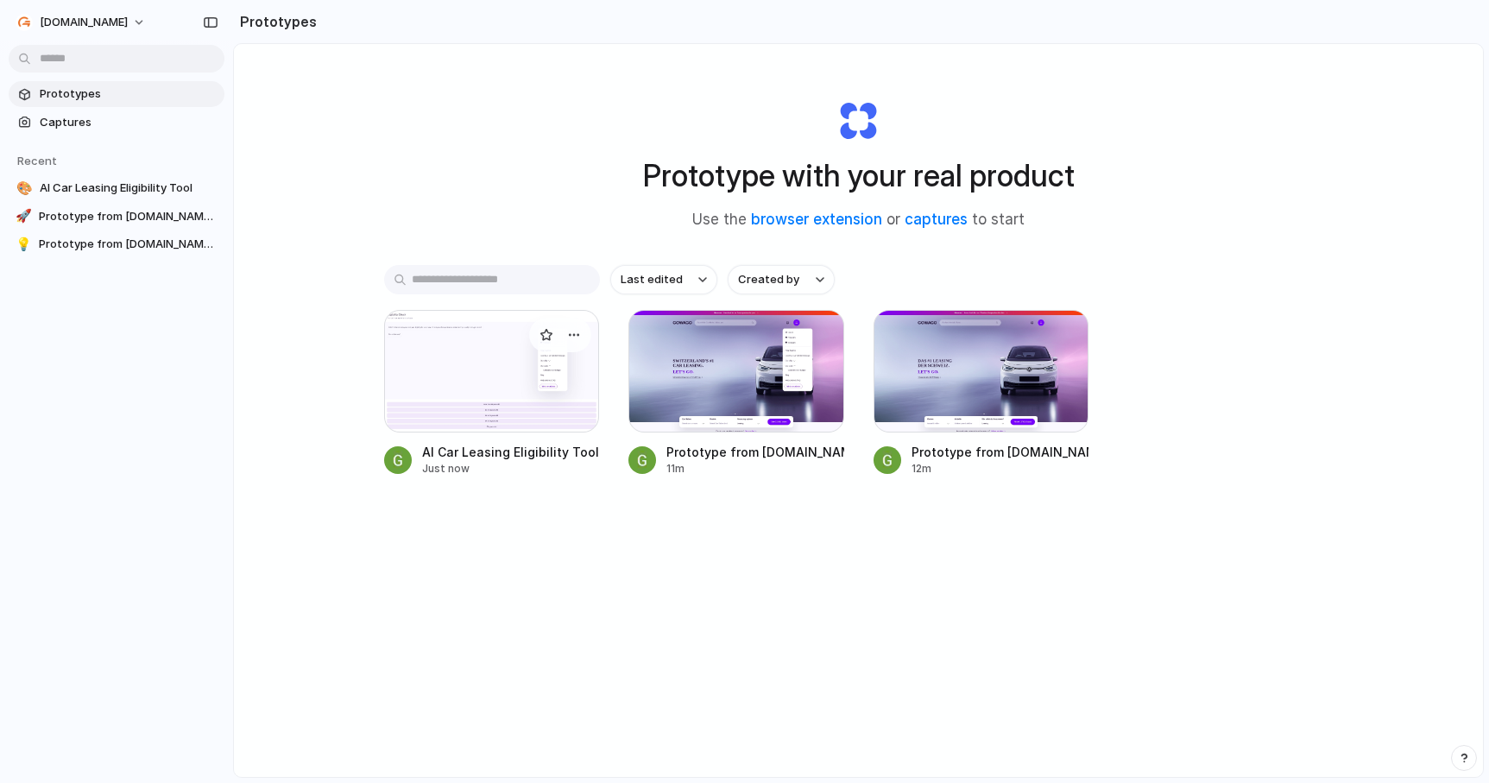
click at [476, 338] on div at bounding box center [492, 371] width 216 height 123
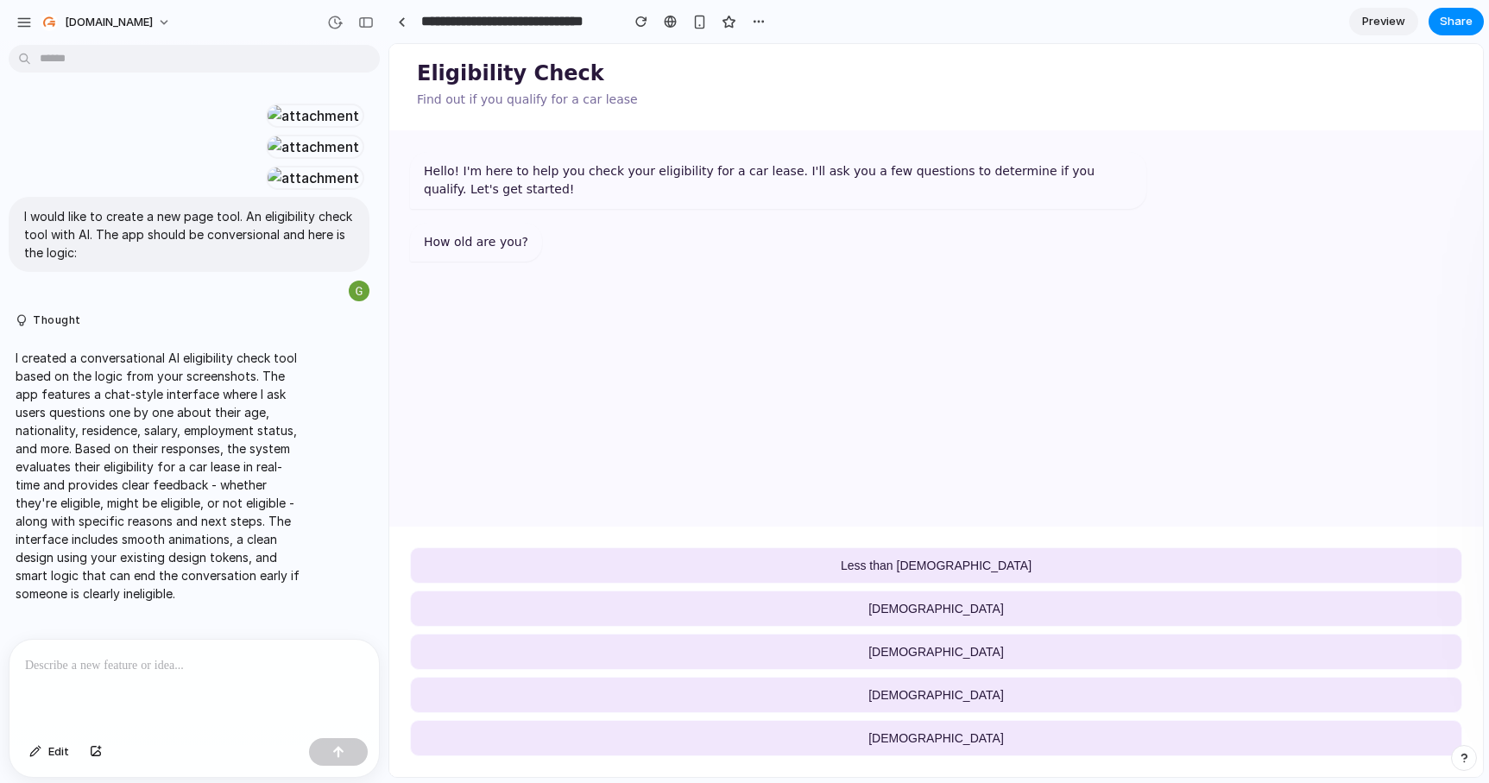
click at [949, 614] on span "[DEMOGRAPHIC_DATA]" at bounding box center [936, 609] width 136 height 14
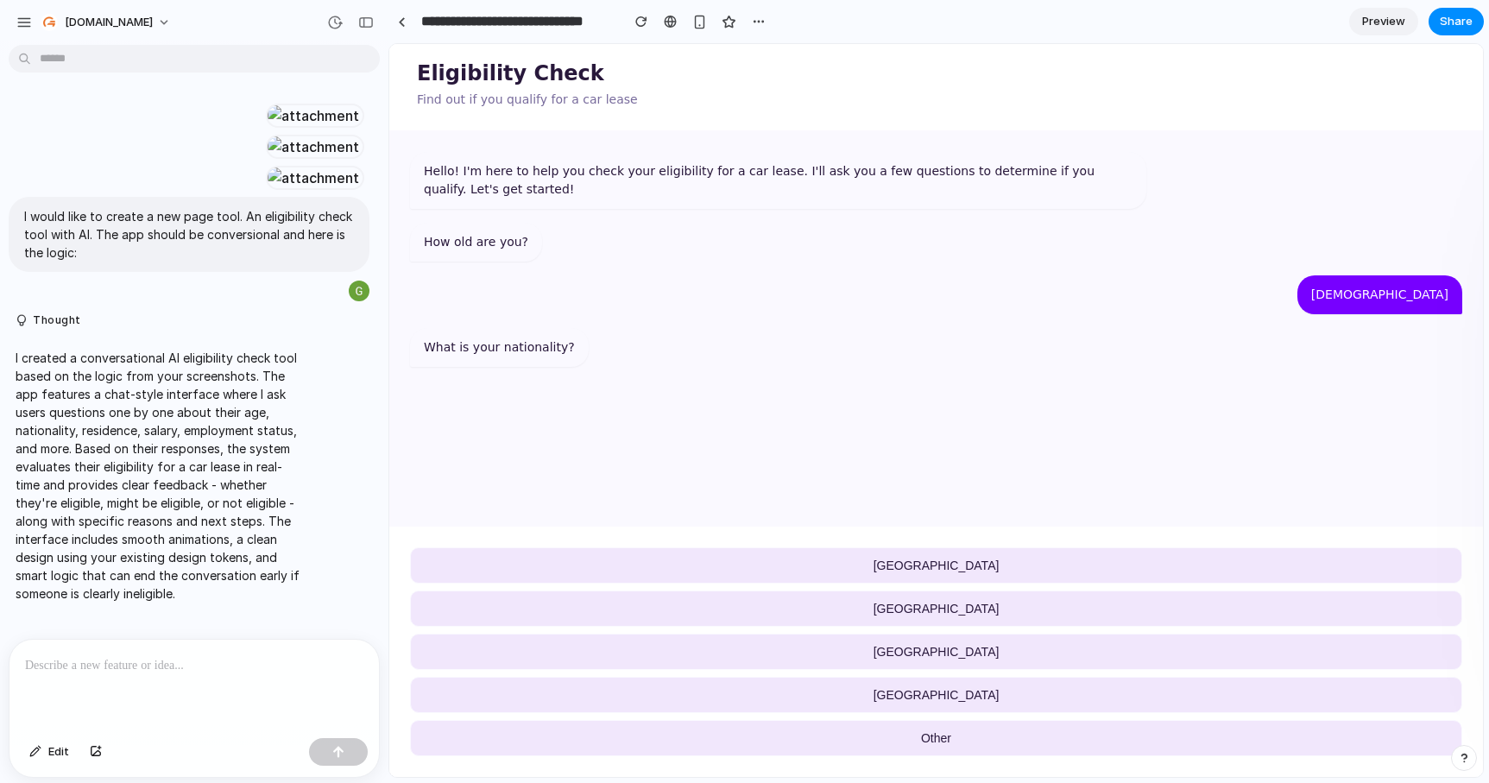
click at [949, 614] on span "[GEOGRAPHIC_DATA]" at bounding box center [936, 609] width 126 height 14
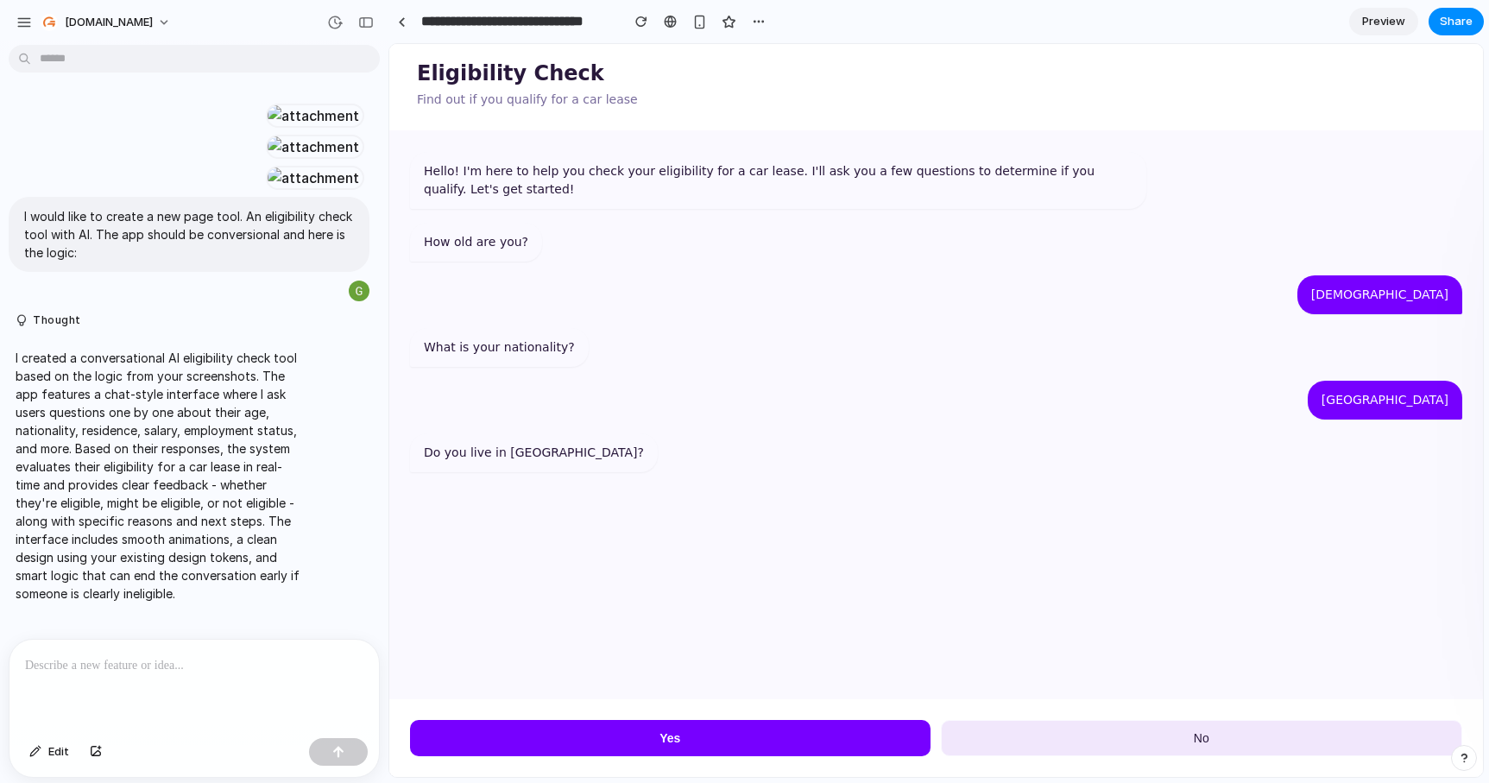
click at [792, 741] on button "Yes" at bounding box center [670, 738] width 520 height 36
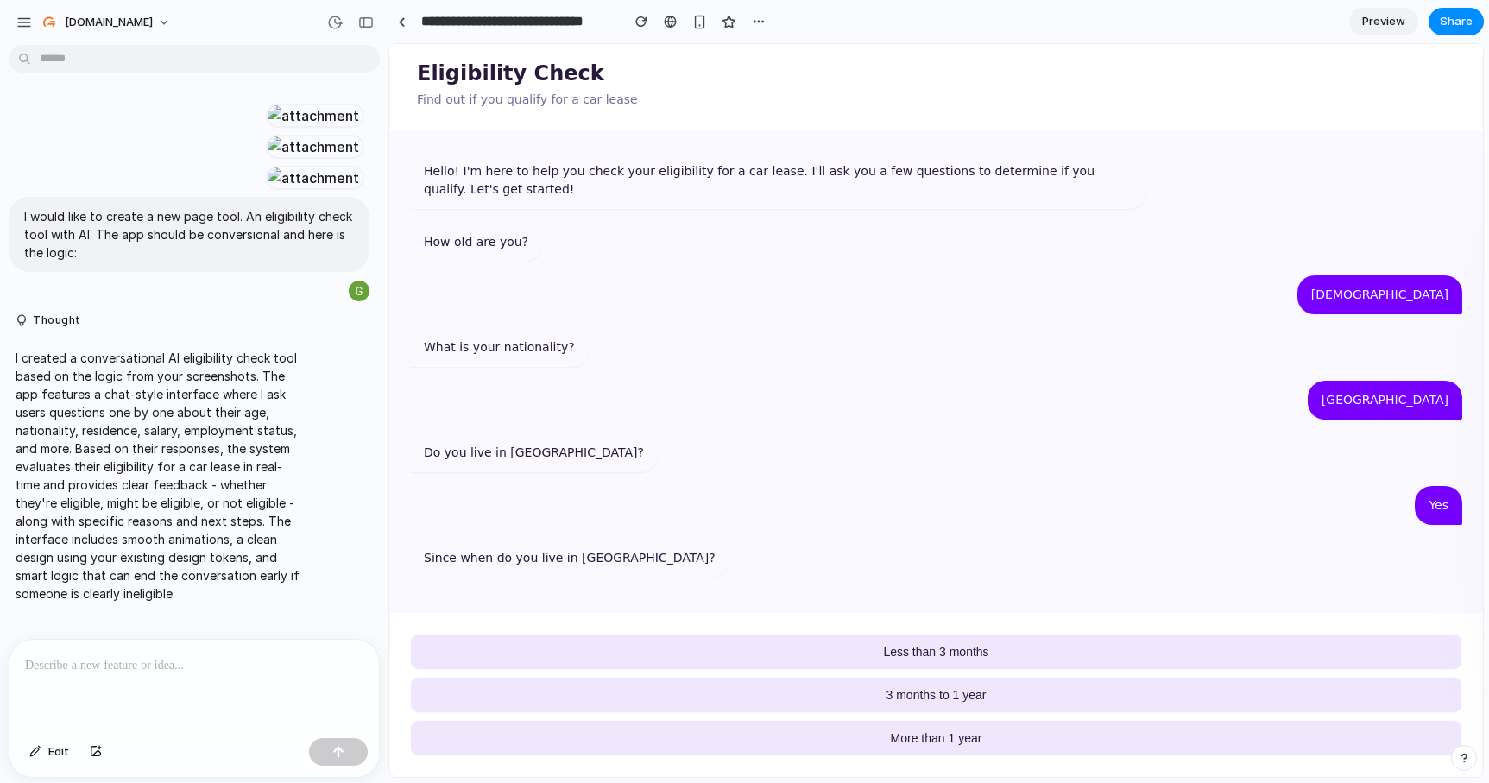
click at [880, 655] on button "Less than 3 months" at bounding box center [936, 652] width 1052 height 36
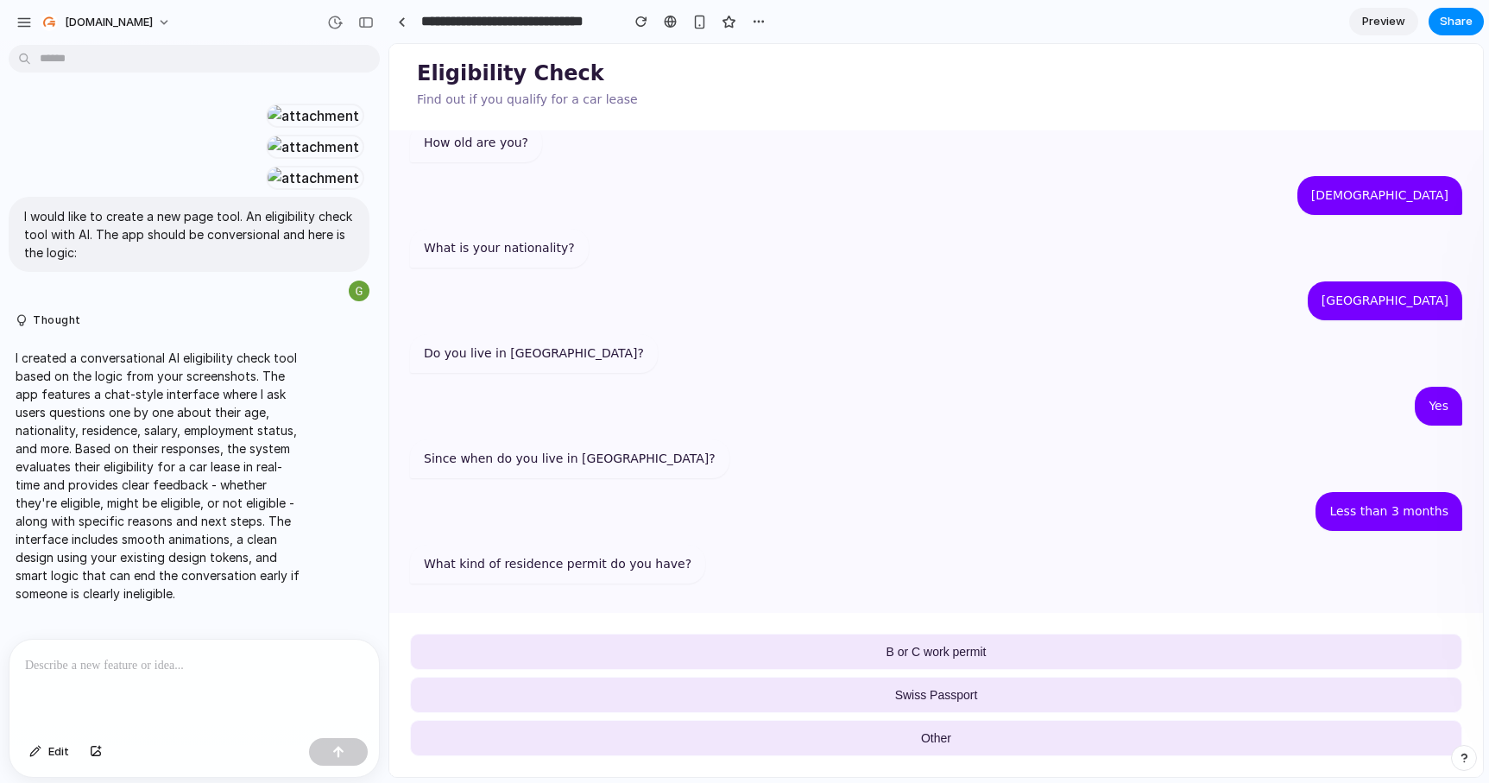
scroll to position [105, 0]
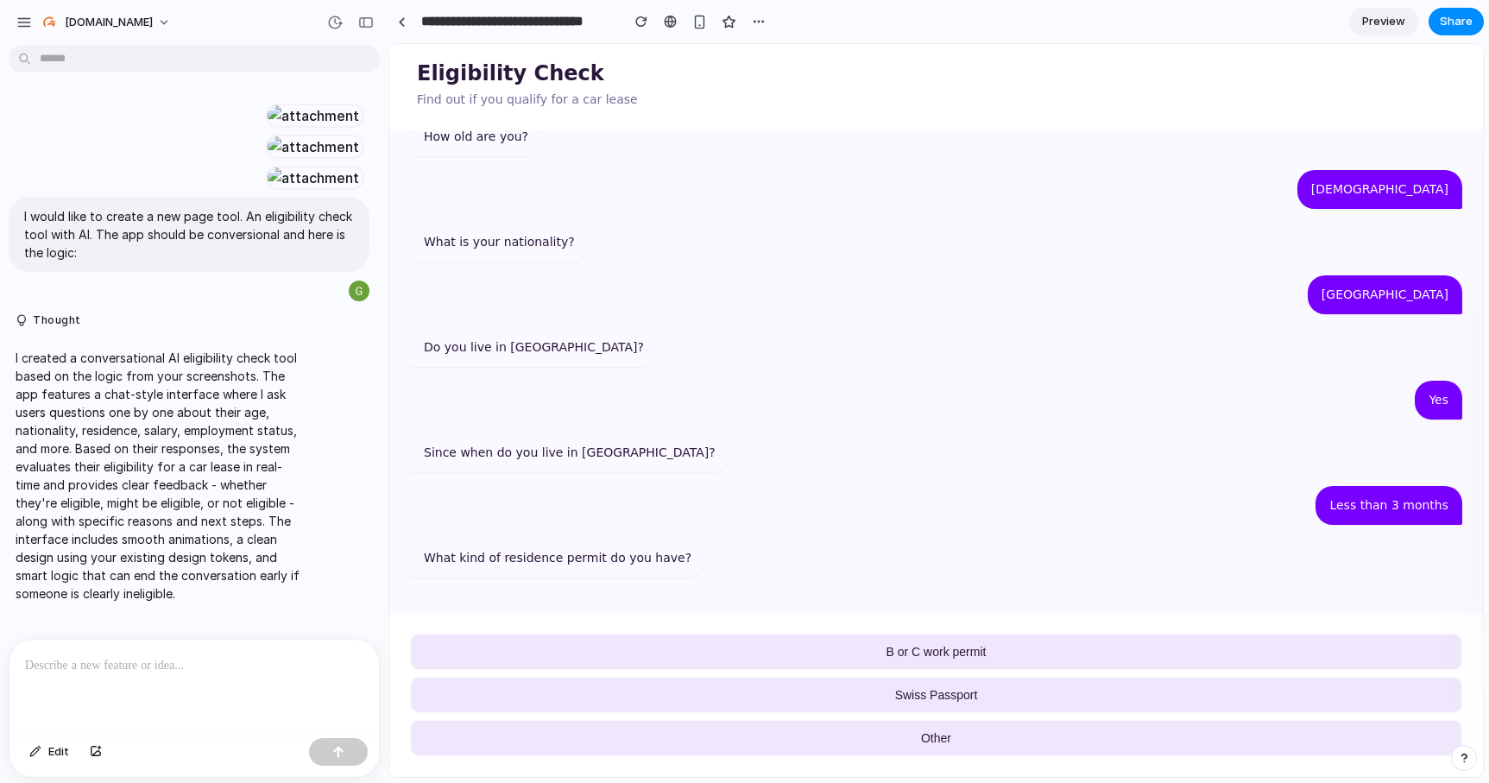
click at [946, 651] on span "B or C work permit" at bounding box center [936, 652] width 100 height 14
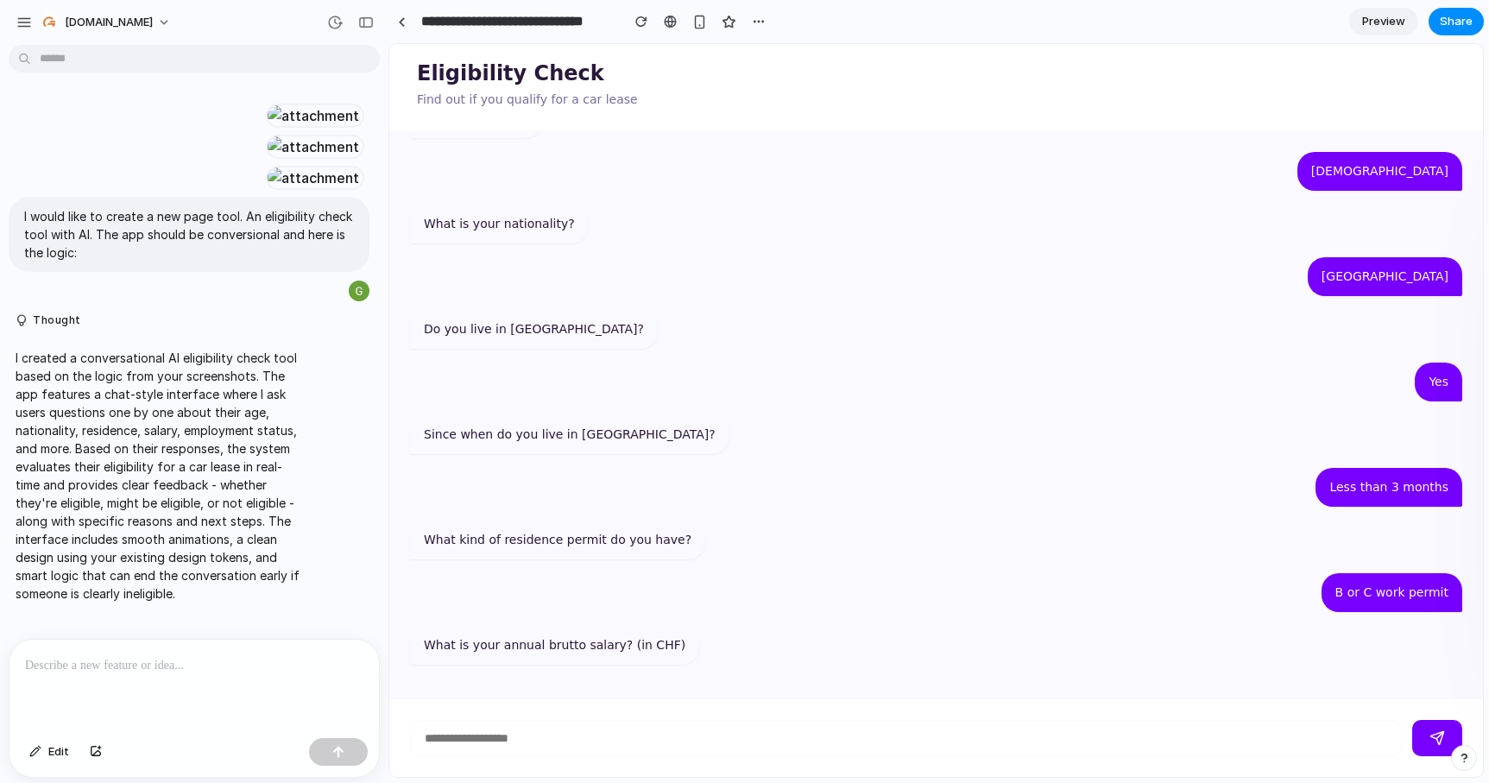
scroll to position [124, 0]
click at [599, 726] on input "number" at bounding box center [906, 738] width 992 height 36
type input "*****"
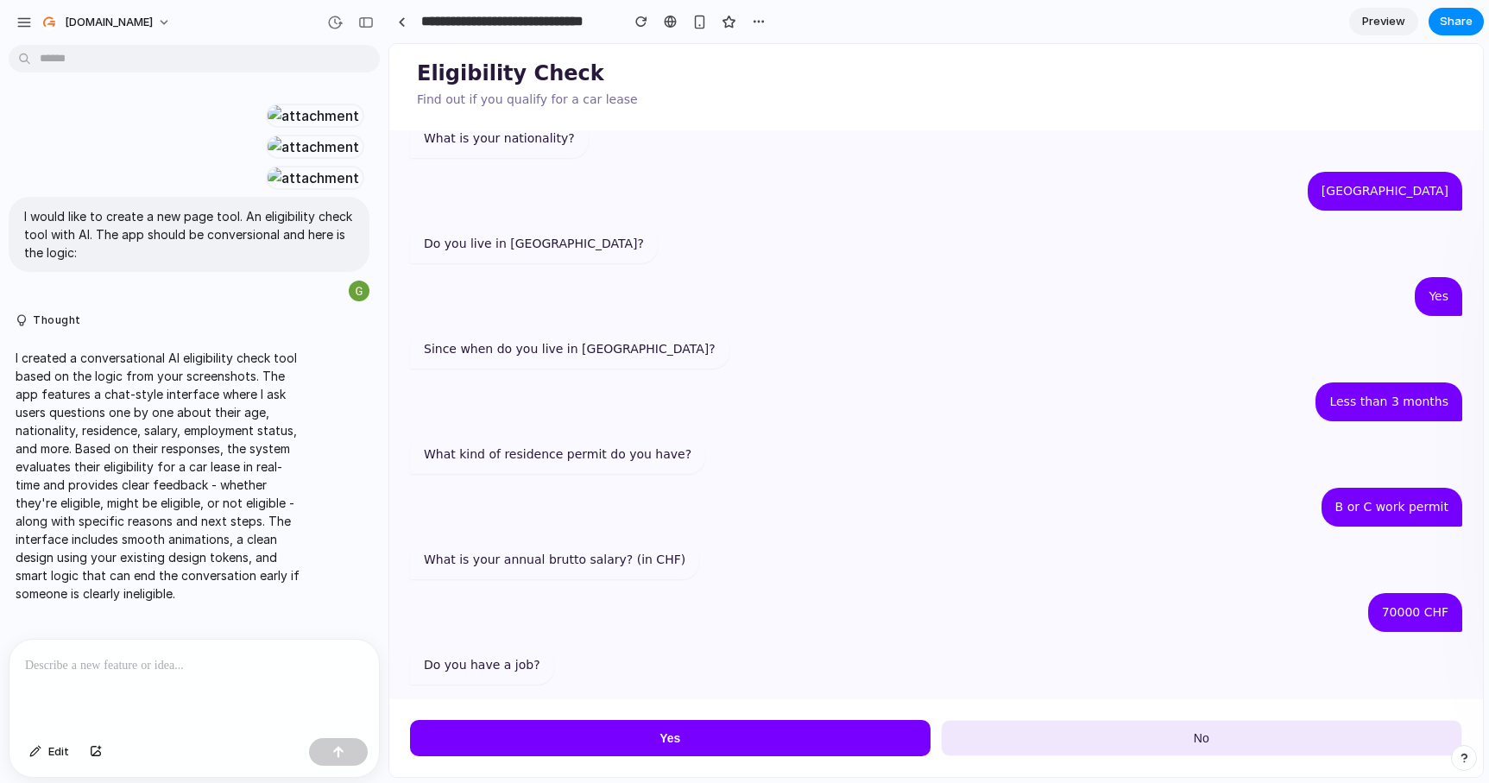
scroll to position [230, 0]
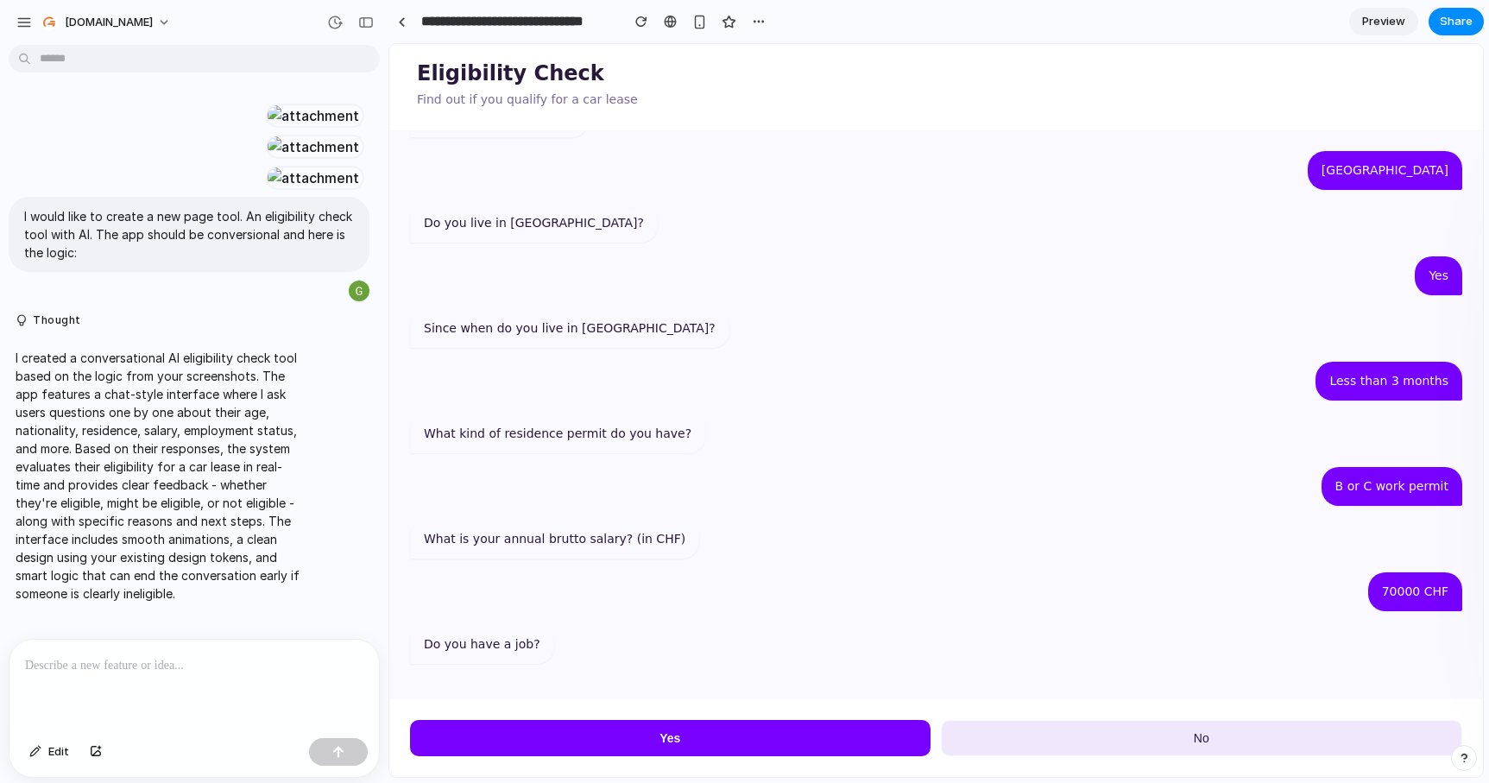
click at [668, 741] on span "Yes" at bounding box center [669, 738] width 21 height 14
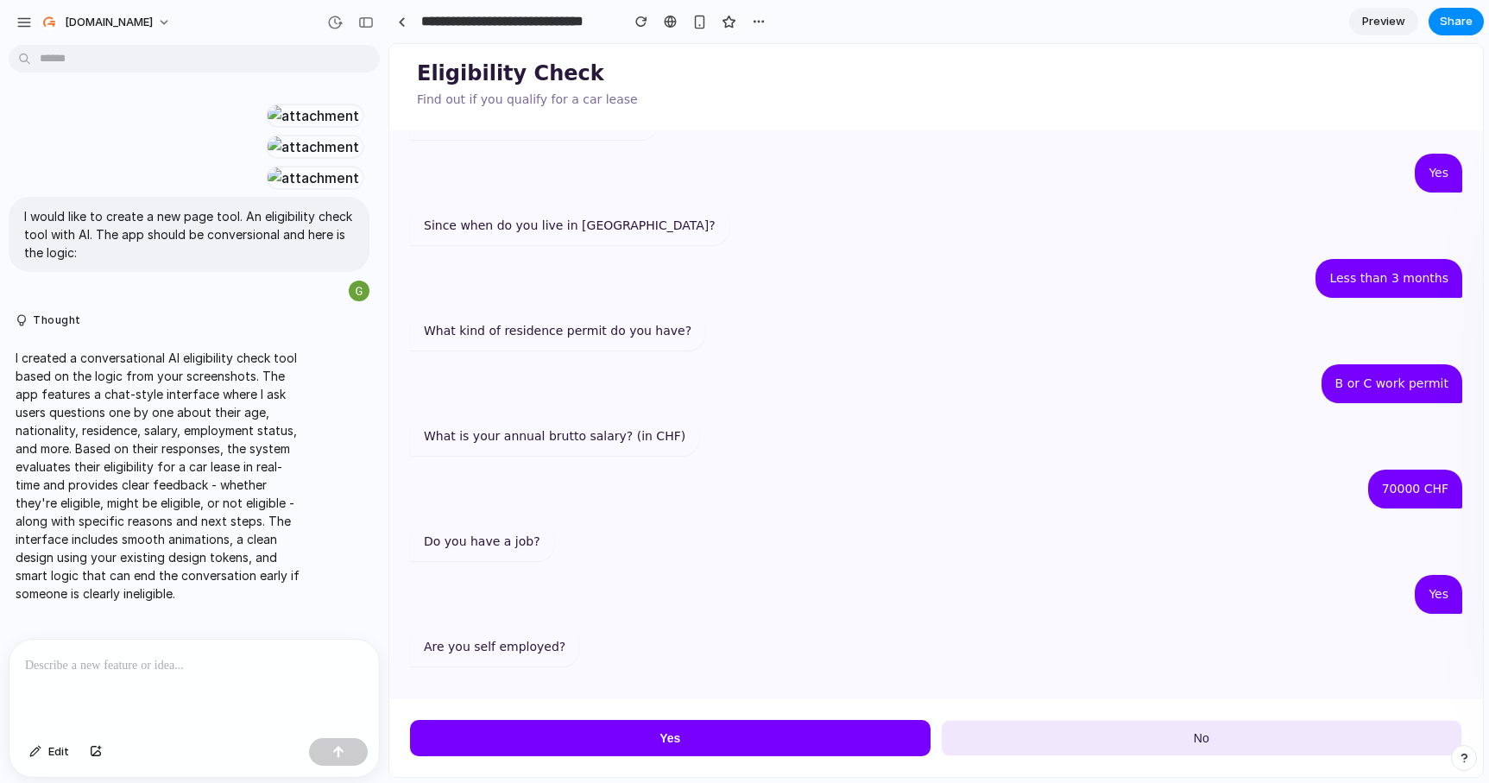
scroll to position [335, 0]
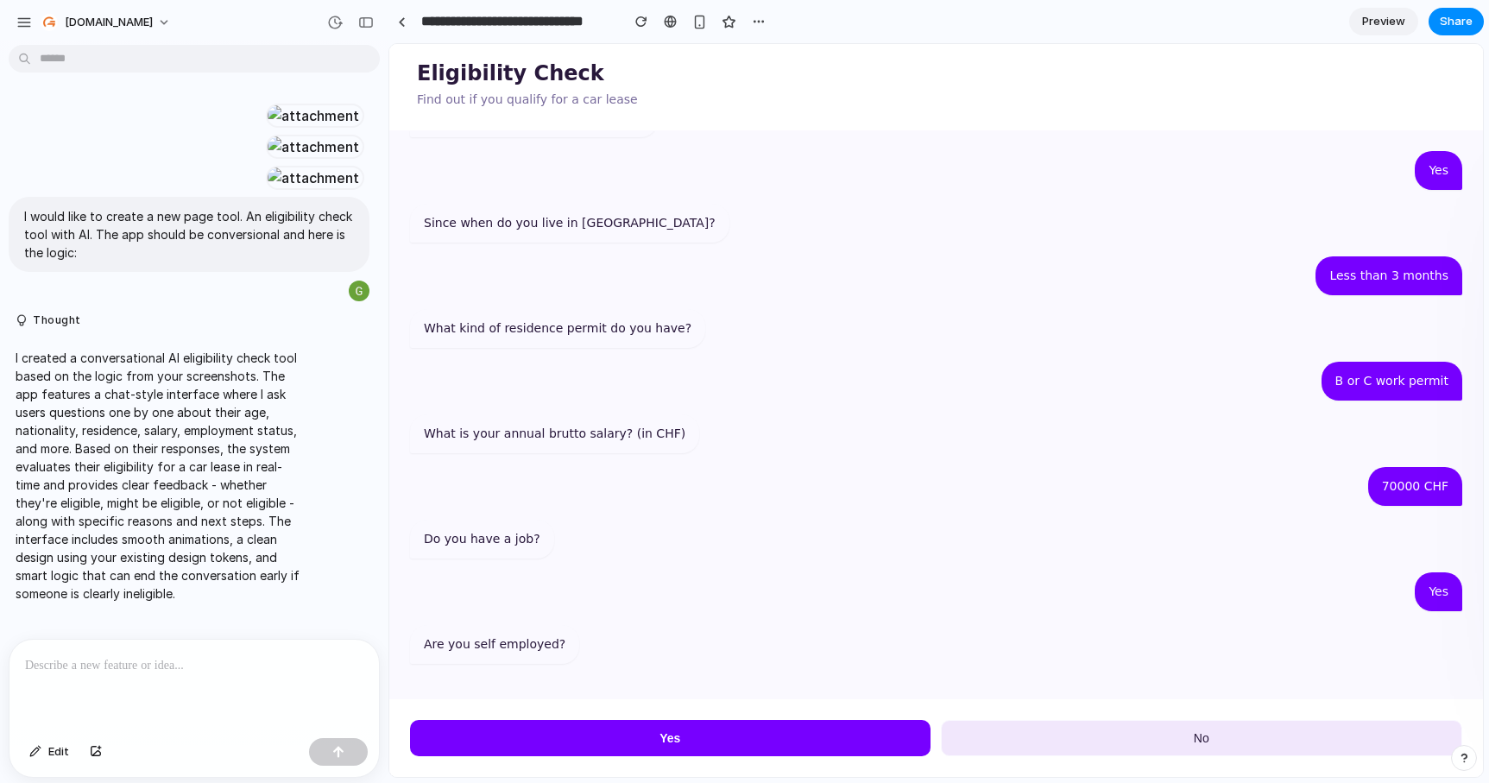
click at [1069, 739] on button "No" at bounding box center [1202, 738] width 522 height 36
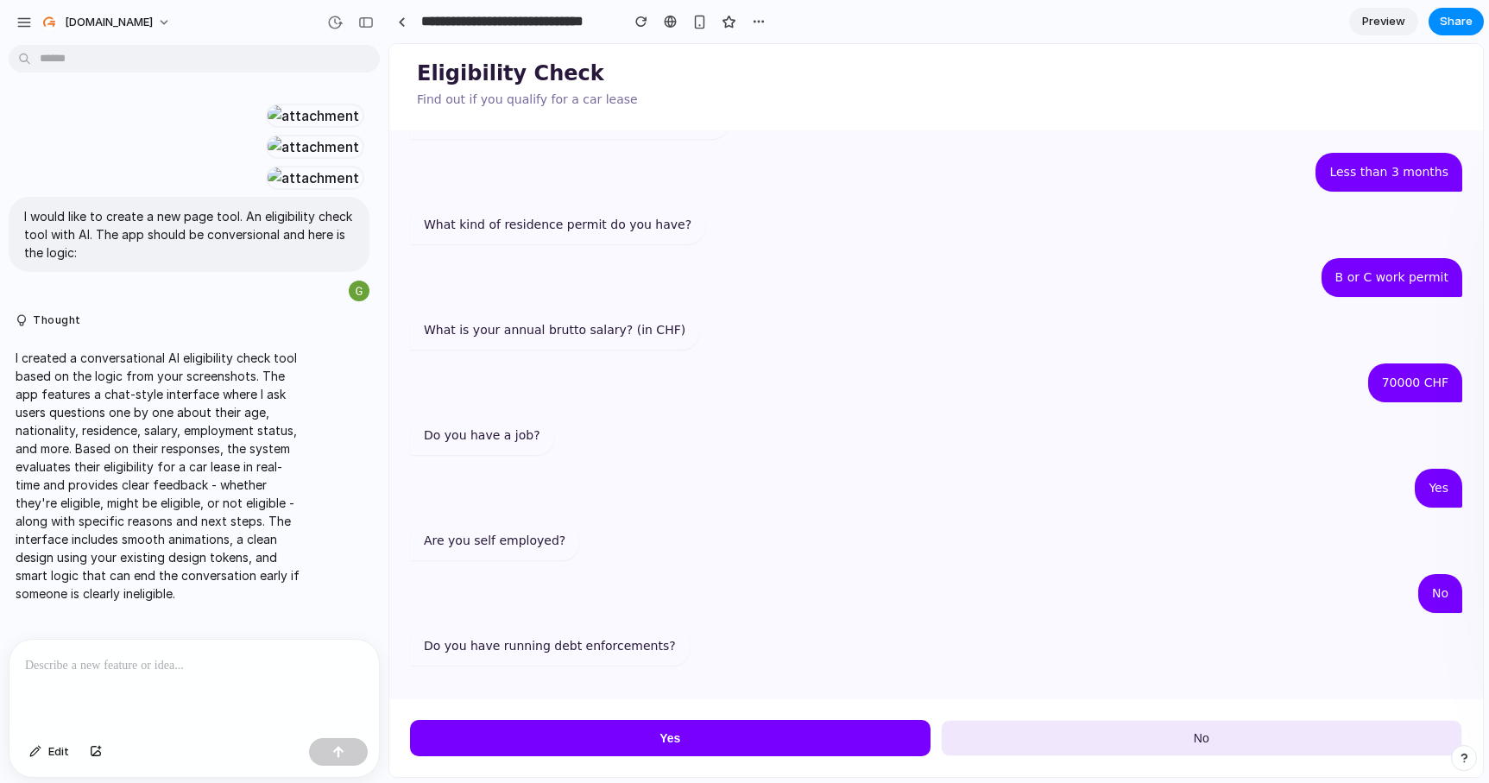
scroll to position [440, 0]
click at [1134, 762] on div "Yes No" at bounding box center [936, 737] width 1094 height 79
click at [1132, 741] on button "No" at bounding box center [1202, 738] width 522 height 36
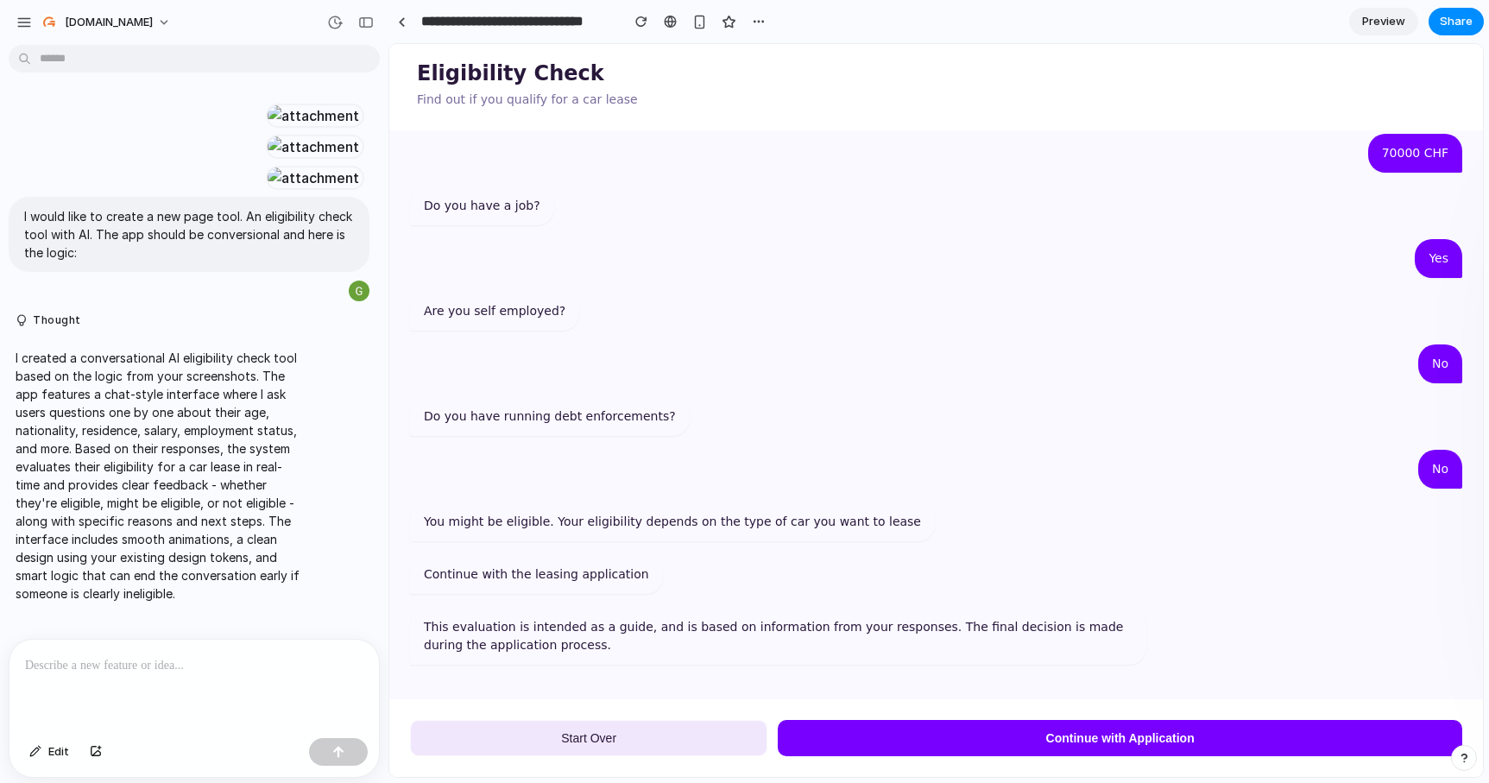
scroll to position [669, 0]
click at [656, 743] on button "Start Over" at bounding box center [588, 738] width 357 height 36
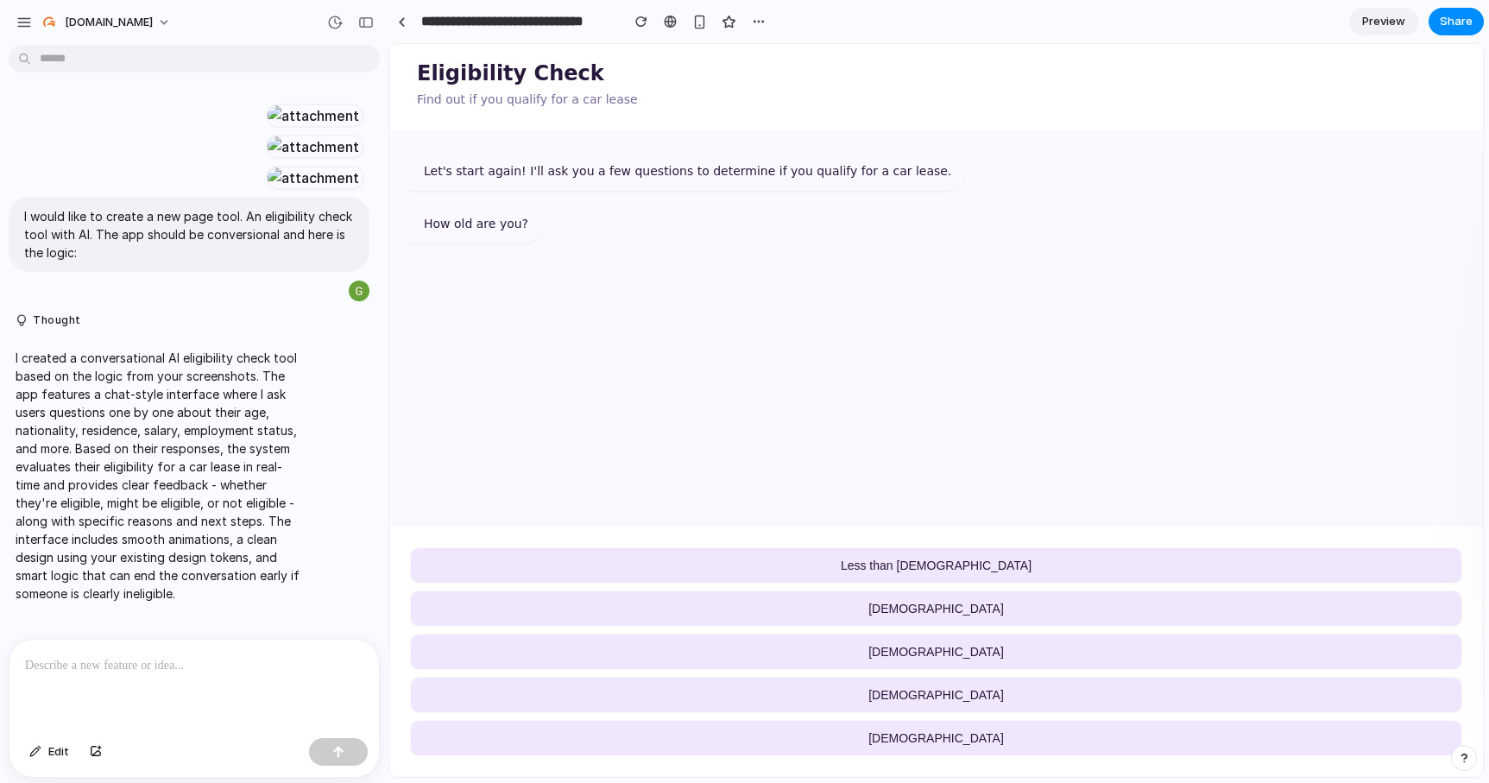
click at [1384, 23] on span "Preview" at bounding box center [1383, 21] width 43 height 17
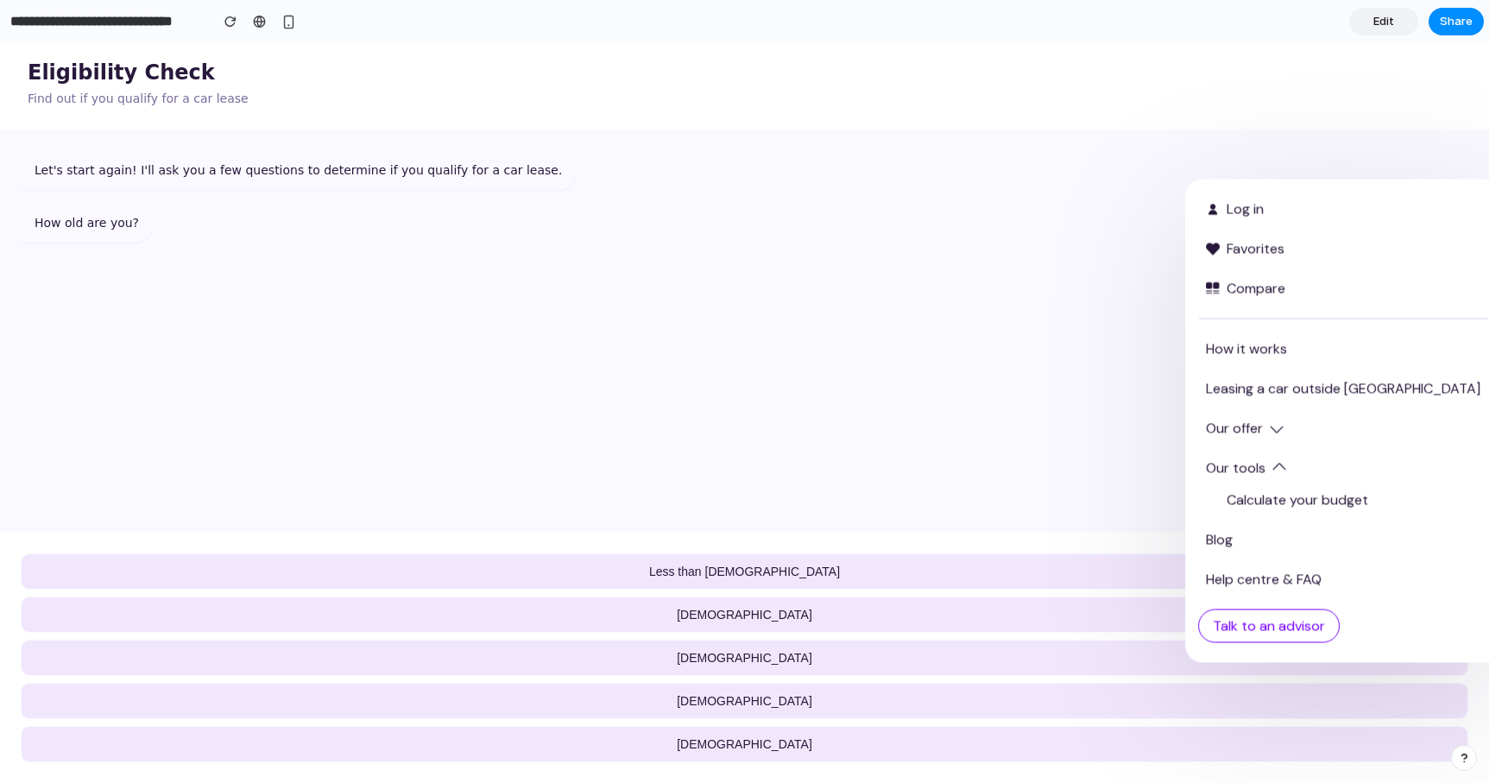
click at [1384, 23] on span "Edit" at bounding box center [1383, 21] width 21 height 17
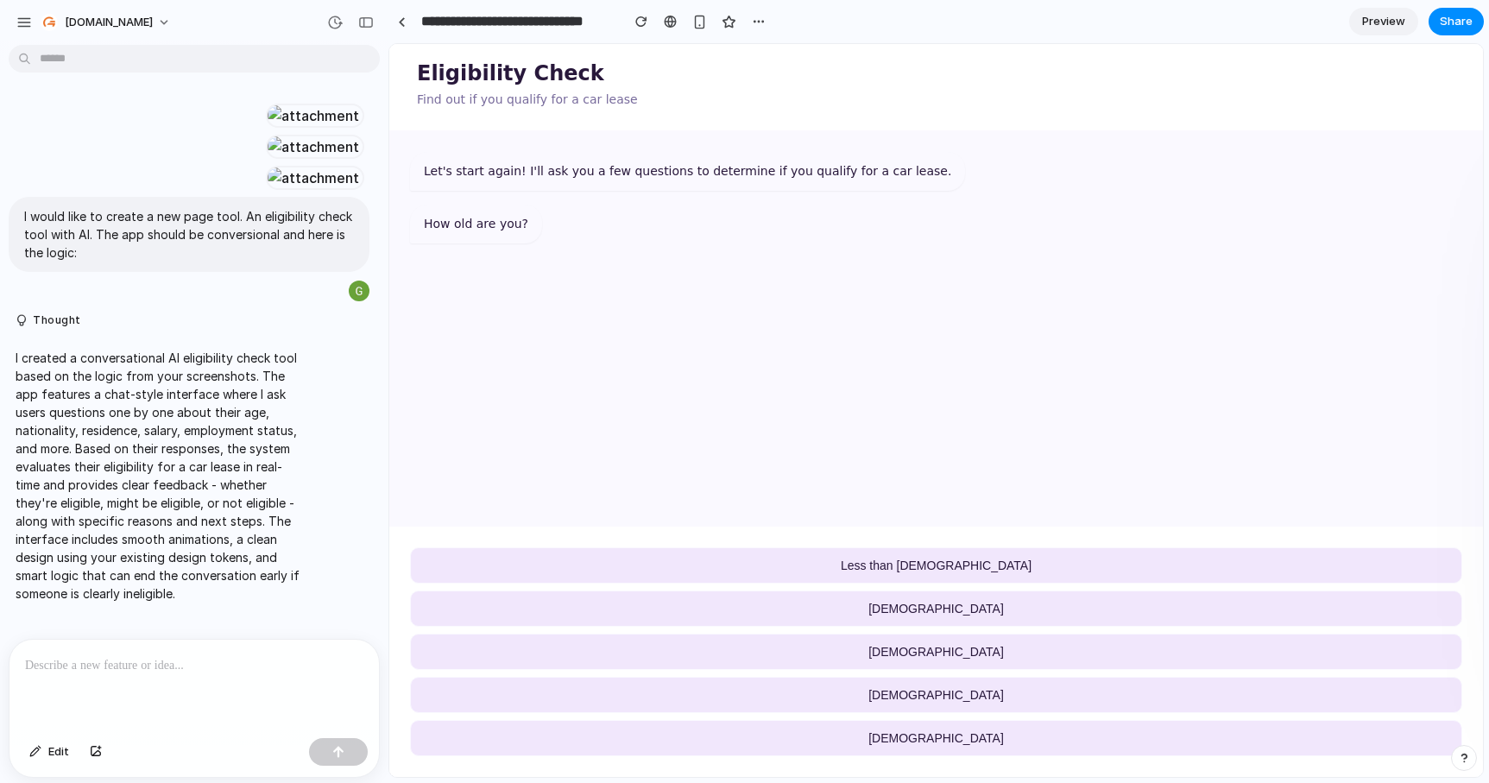
scroll to position [438, 0]
click at [1384, 23] on span "Preview" at bounding box center [1383, 21] width 43 height 17
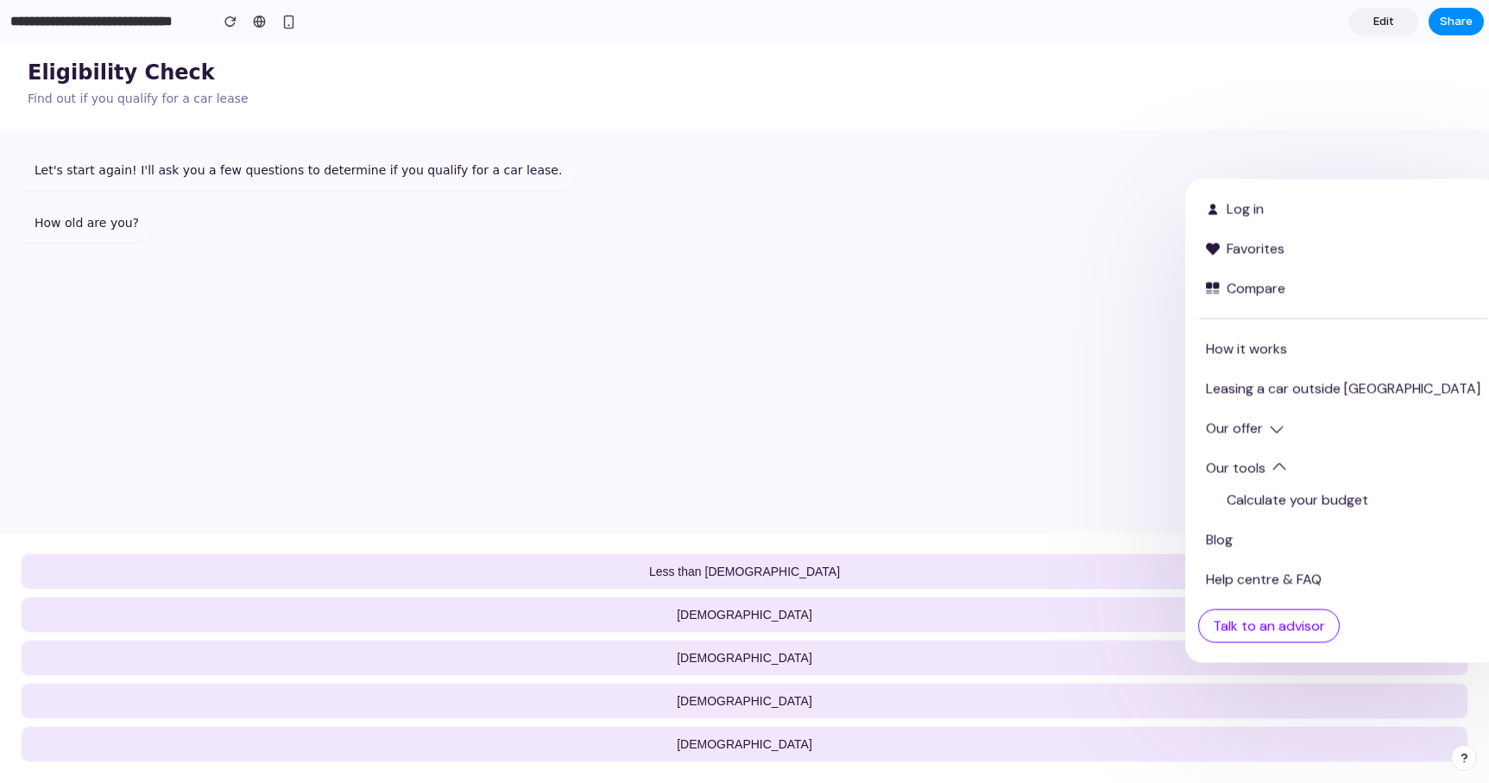
click at [1208, 157] on div "Let's start again! I'll ask you a few questions to determine if you qualify for…" at bounding box center [744, 170] width 1447 height 39
click at [1146, 496] on div "Let's start again! I'll ask you a few questions to determine if you qualify for…" at bounding box center [744, 330] width 1489 height 401
click at [1290, 84] on div "Eligibility Check Find out if you qualify for a car lease" at bounding box center [744, 86] width 1489 height 87
click at [741, 662] on span "[DEMOGRAPHIC_DATA]" at bounding box center [745, 658] width 136 height 14
click at [289, 21] on div "button" at bounding box center [288, 22] width 15 height 15
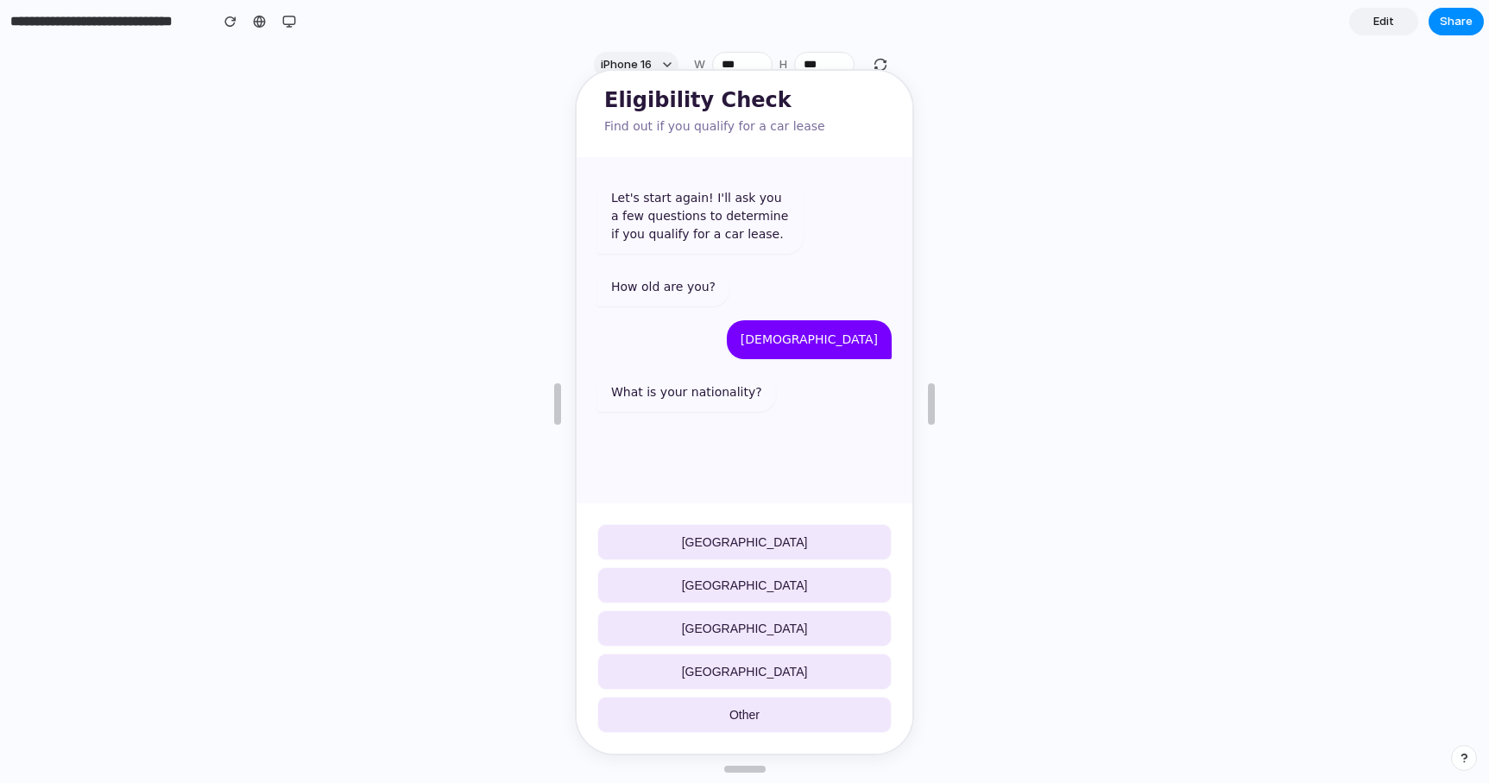
scroll to position [4, 0]
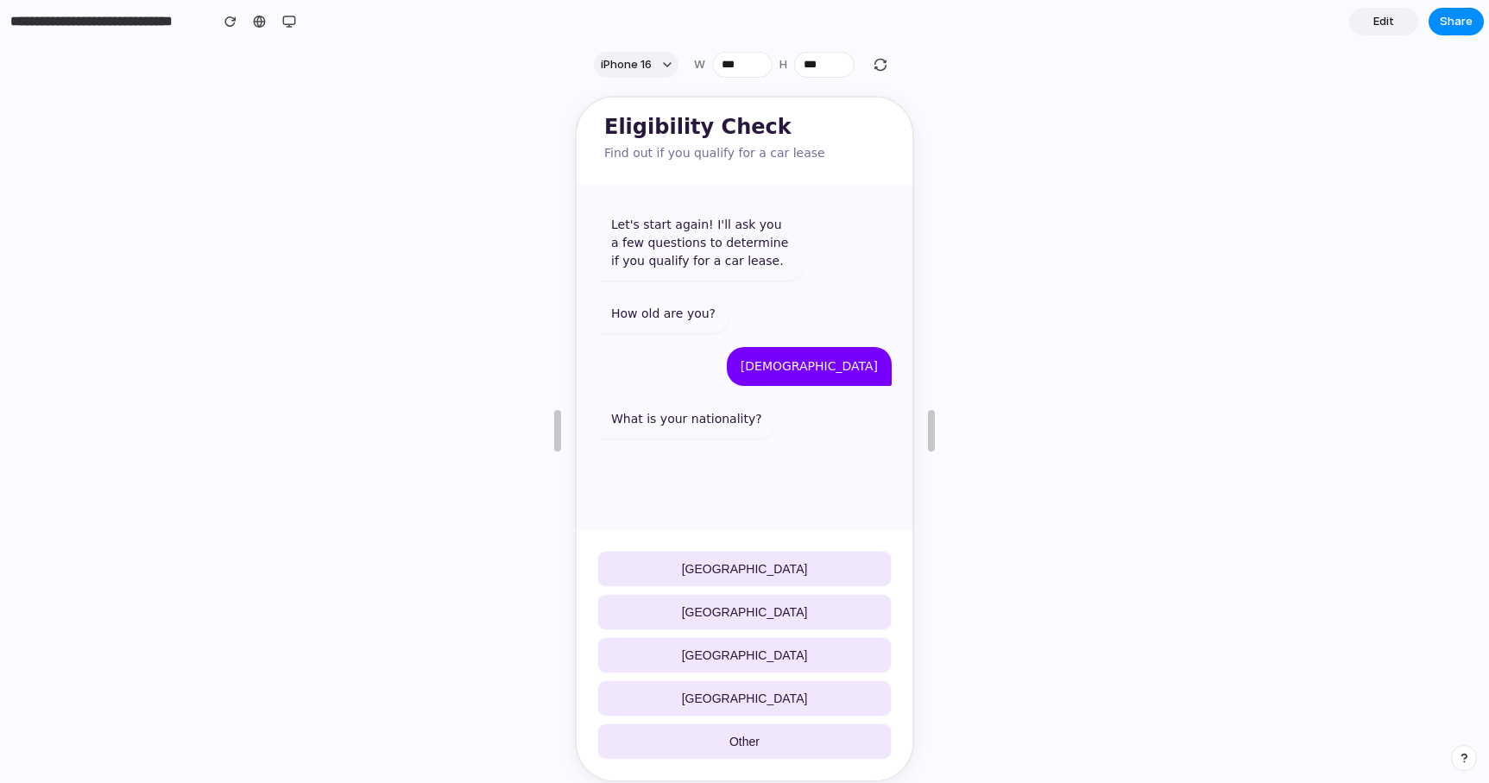
click at [752, 609] on span "[GEOGRAPHIC_DATA]" at bounding box center [743, 610] width 126 height 14
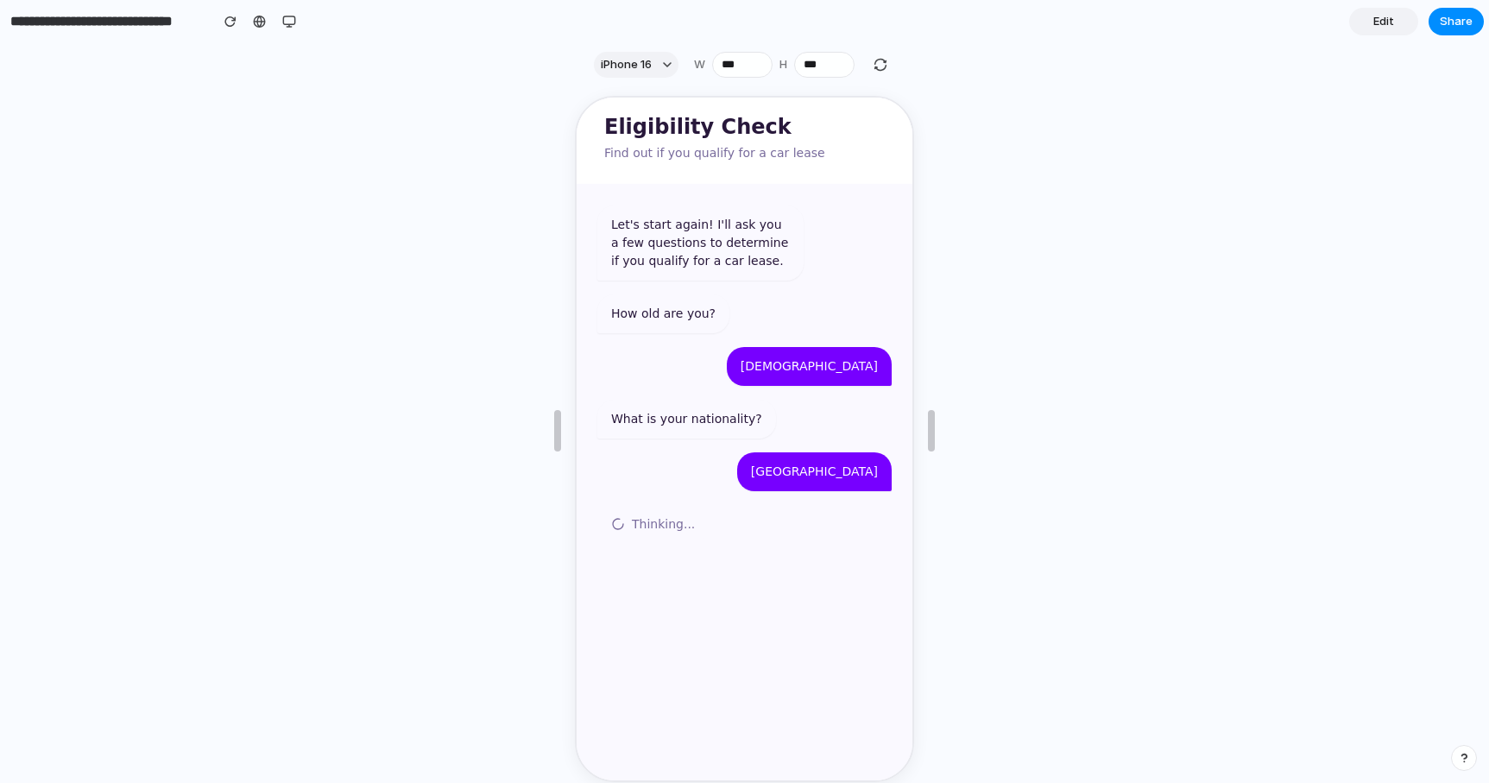
scroll to position [31, 0]
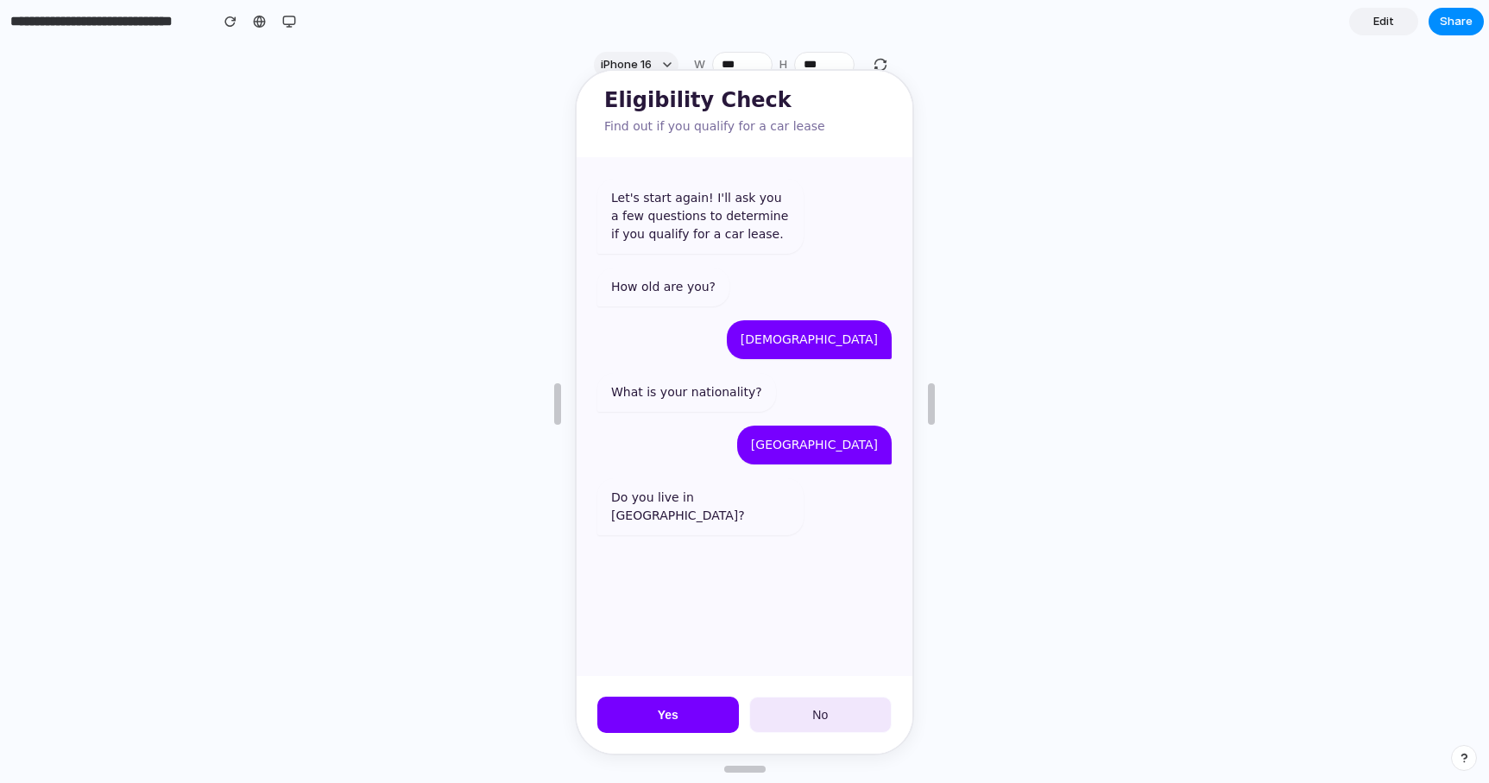
click at [708, 713] on button "Yes" at bounding box center [667, 713] width 142 height 36
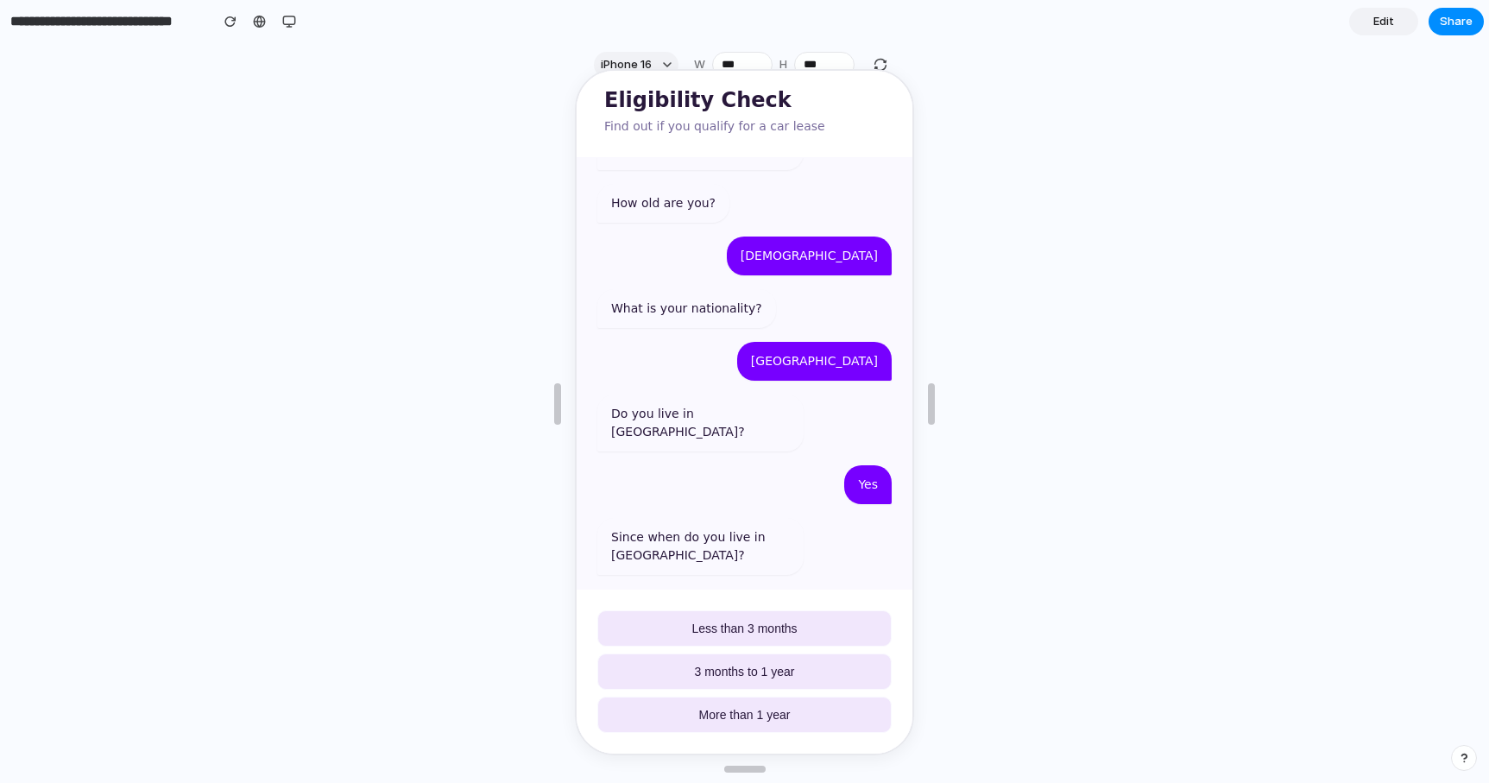
scroll to position [85, 0]
click at [737, 720] on button "More than 1 year" at bounding box center [743, 713] width 294 height 36
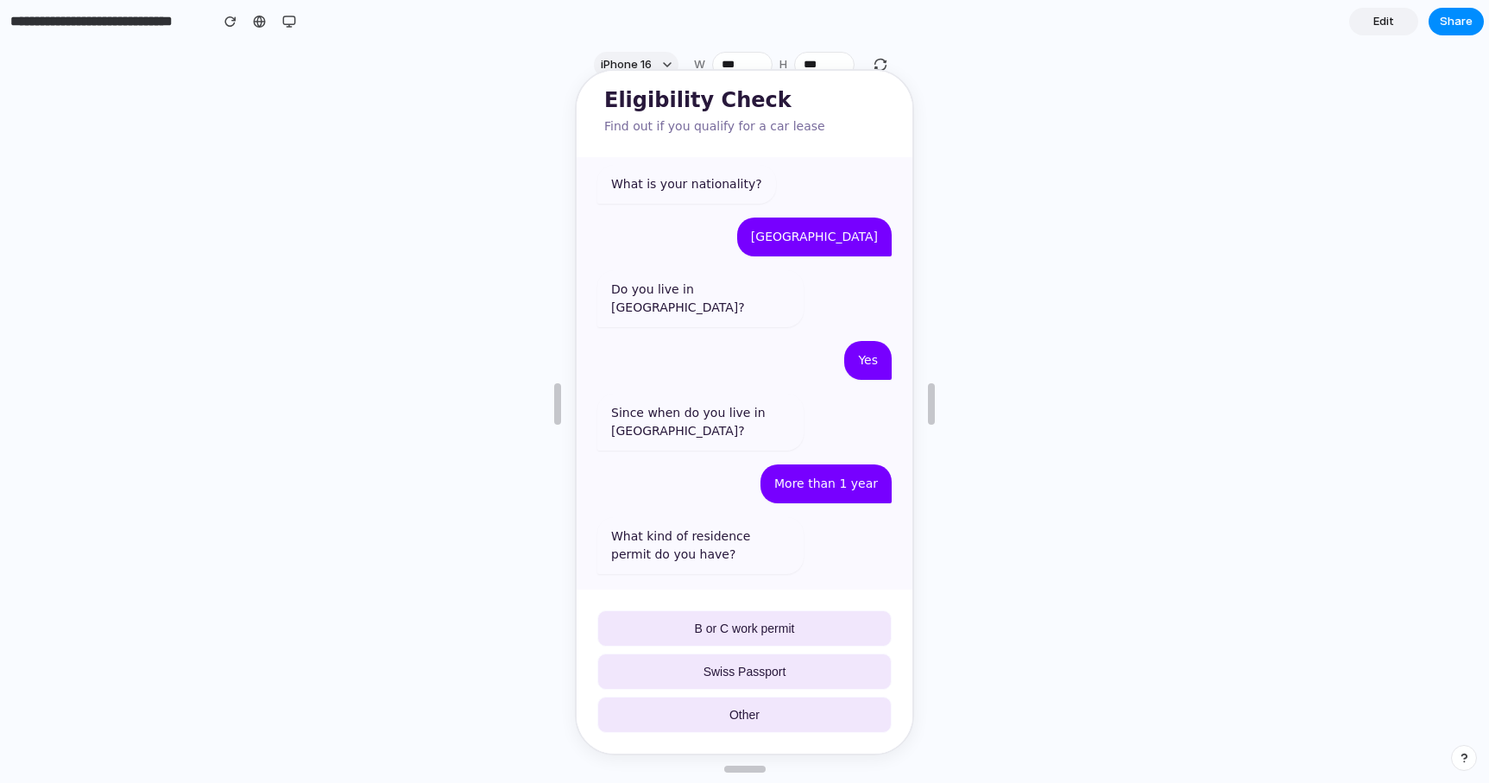
scroll to position [209, 0]
click at [734, 634] on button "B or C work permit" at bounding box center [743, 627] width 294 height 36
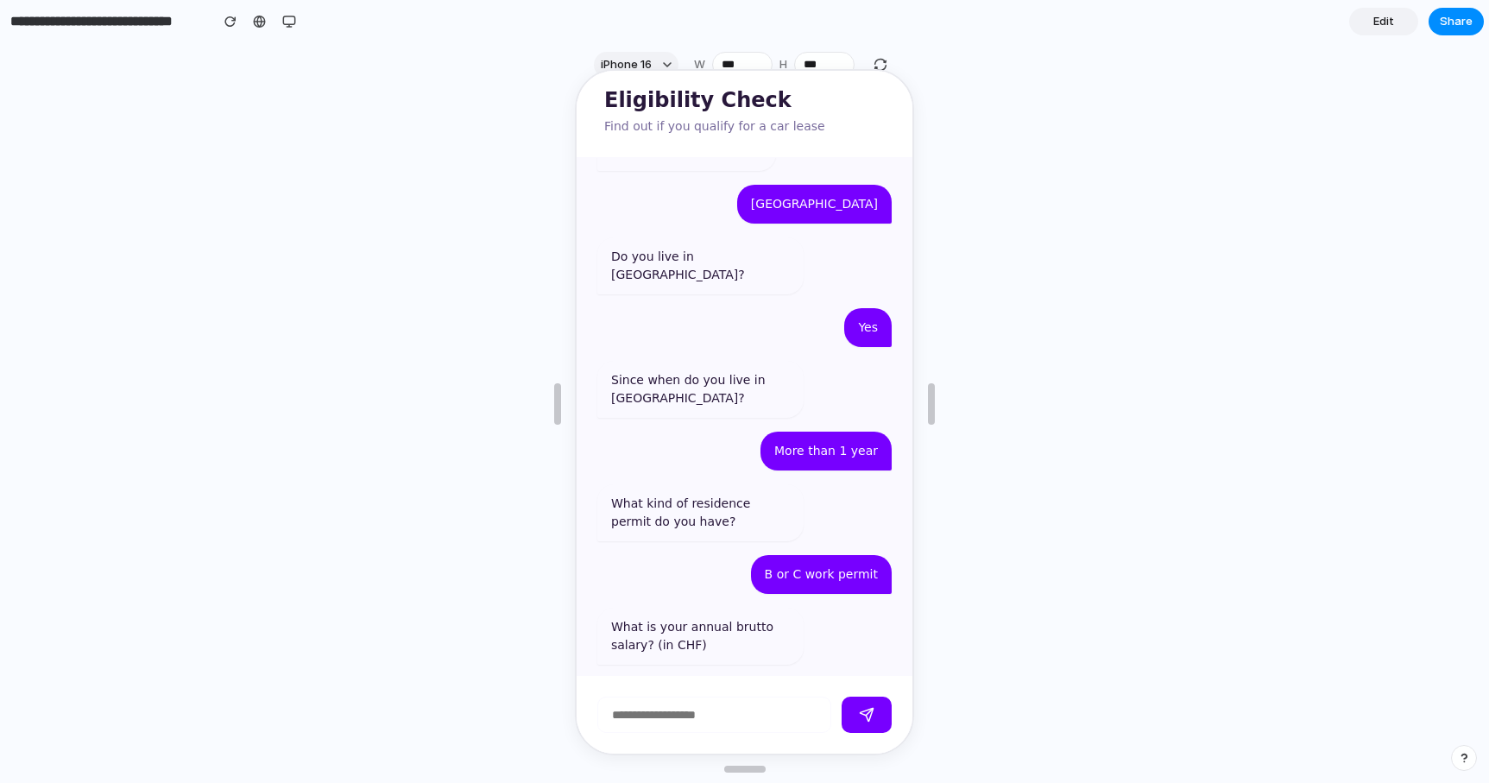
scroll to position [246, 0]
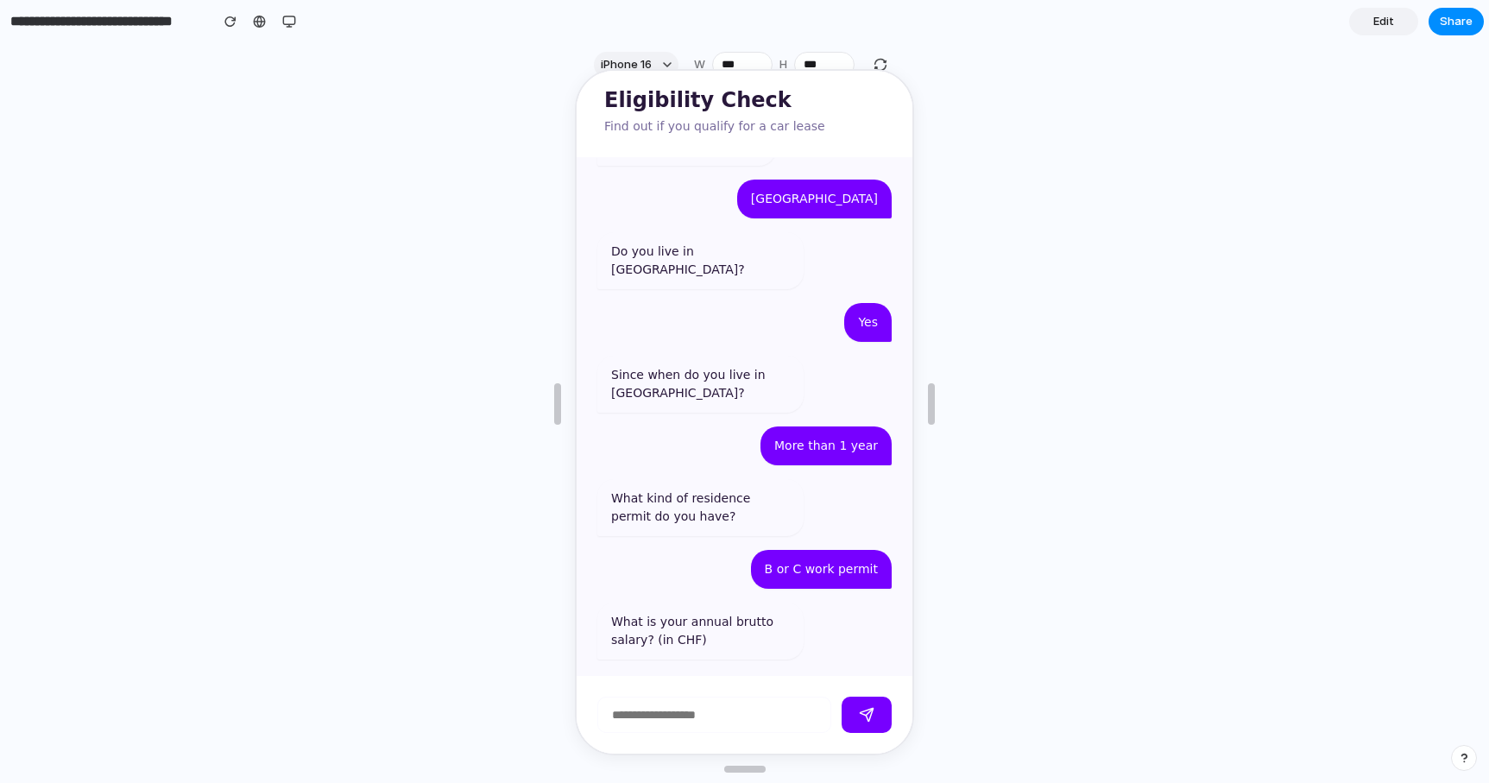
click at [714, 719] on input "number" at bounding box center [713, 713] width 234 height 36
type input "*****"
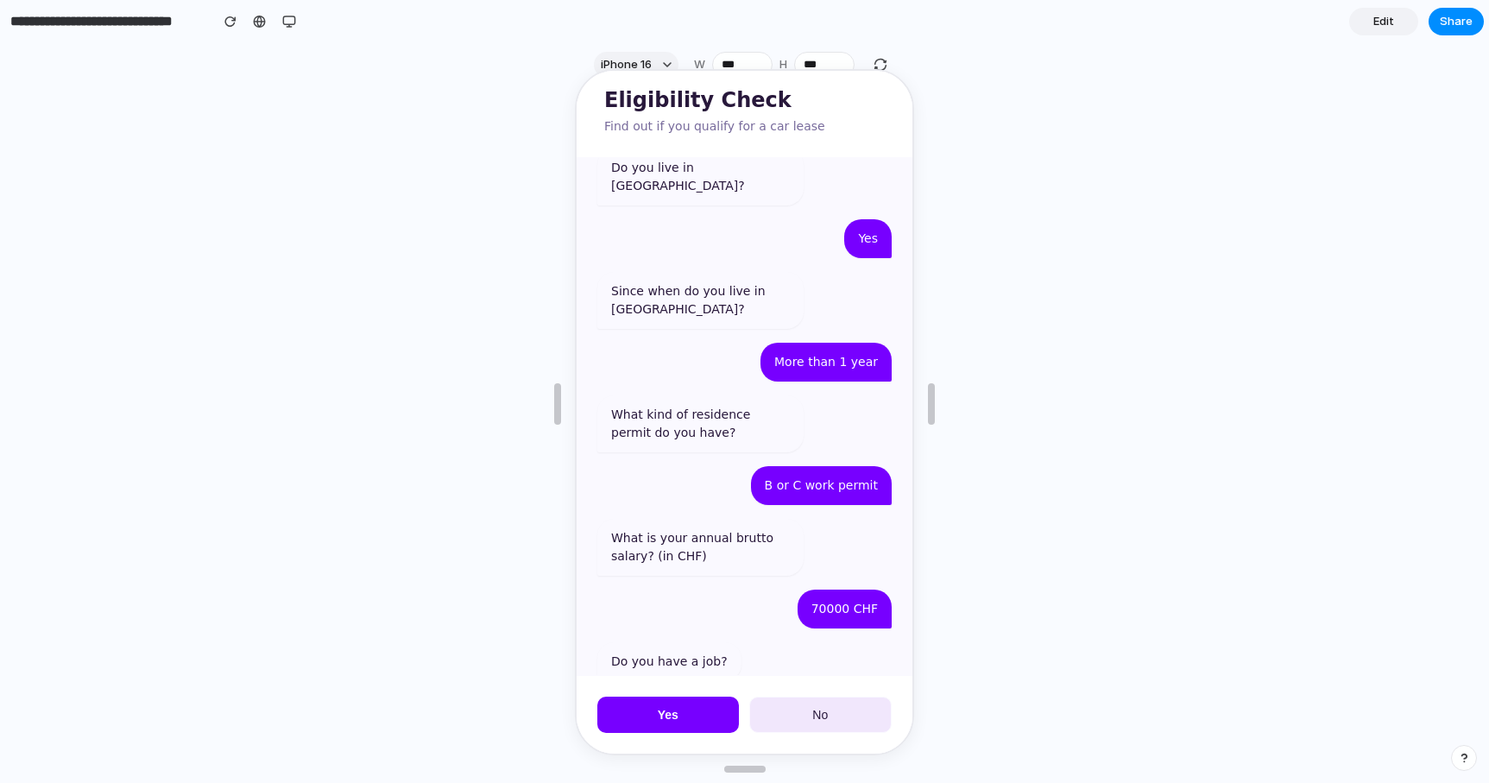
scroll to position [351, 0]
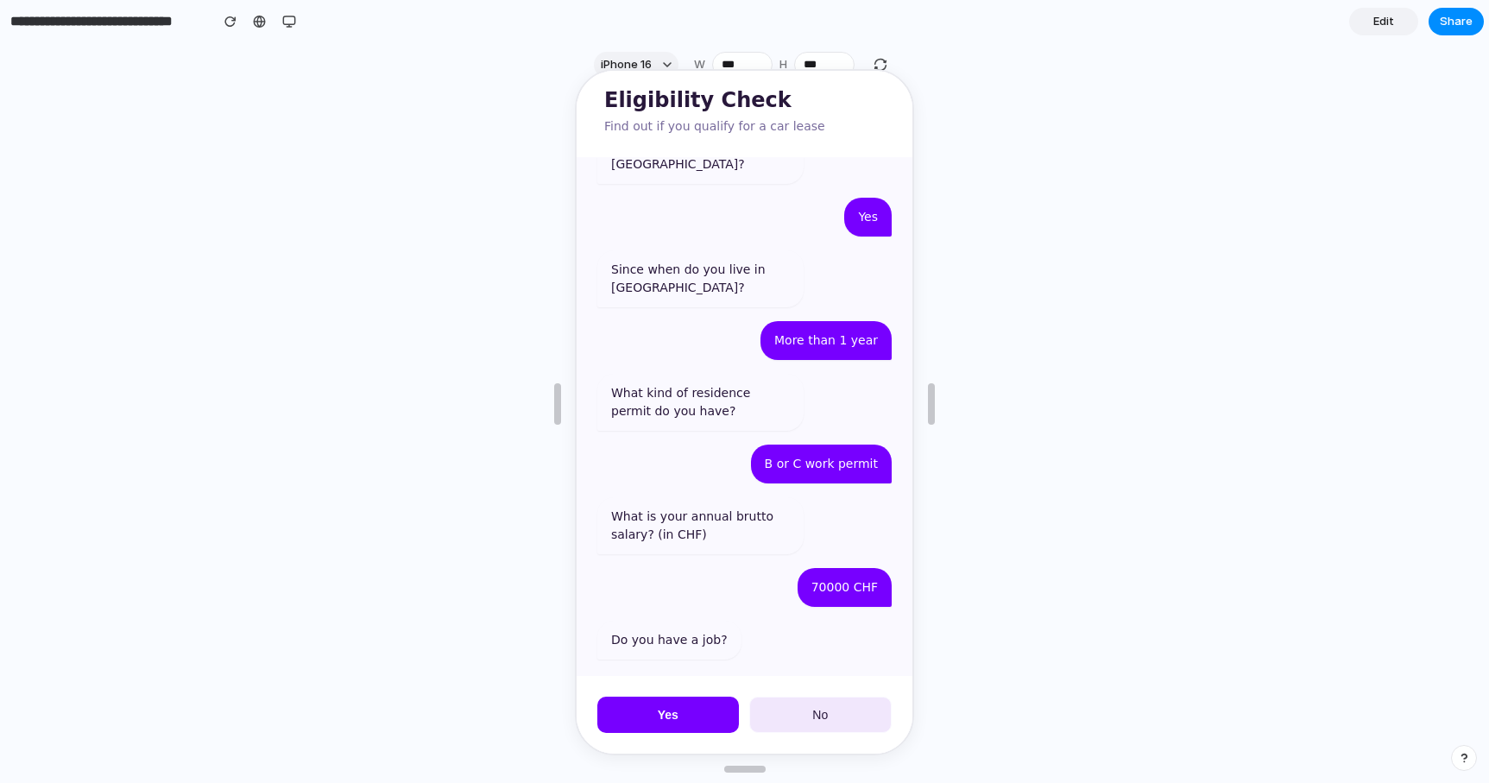
click at [693, 709] on button "Yes" at bounding box center [667, 713] width 142 height 36
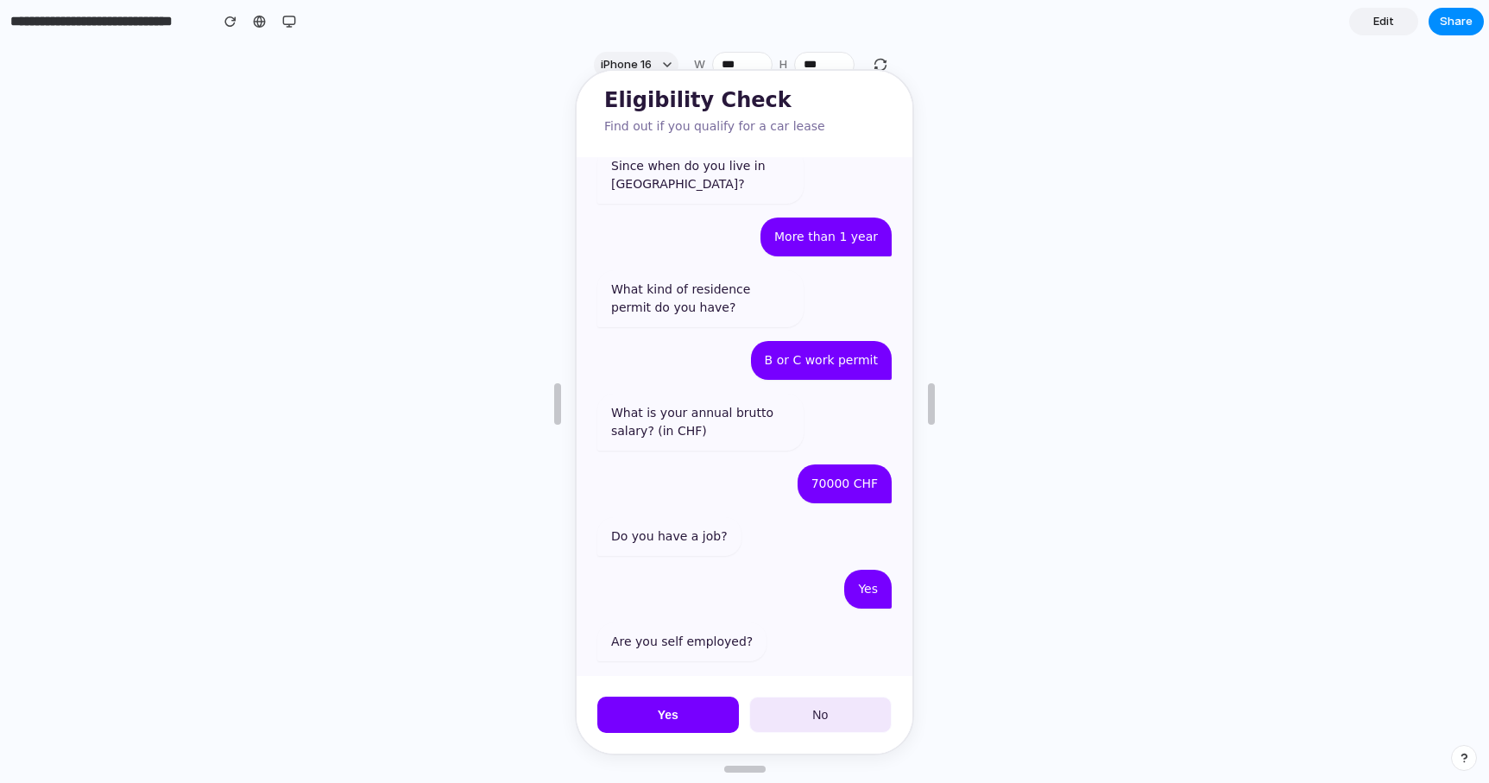
scroll to position [457, 0]
click at [840, 719] on button "No" at bounding box center [818, 713] width 143 height 36
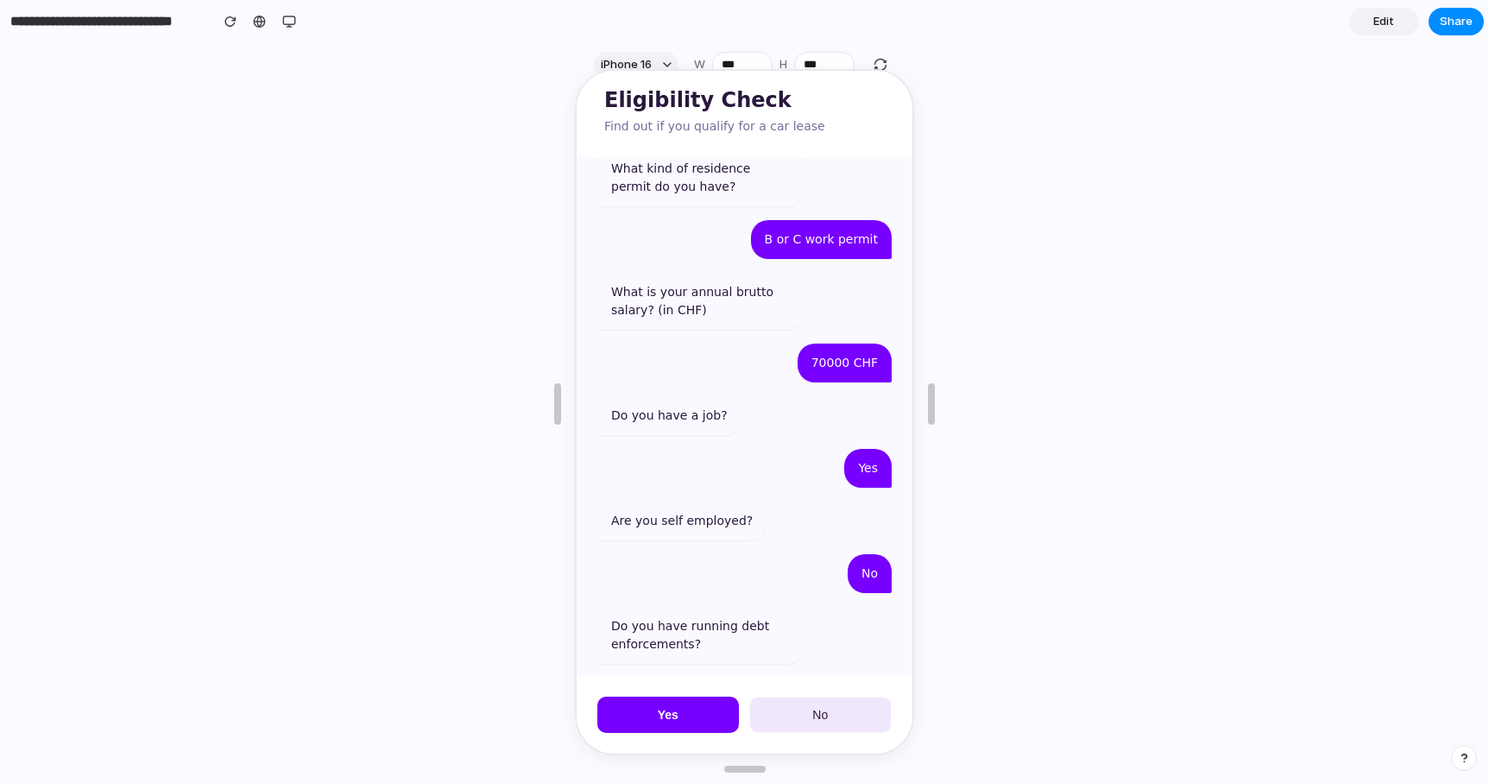
scroll to position [580, 0]
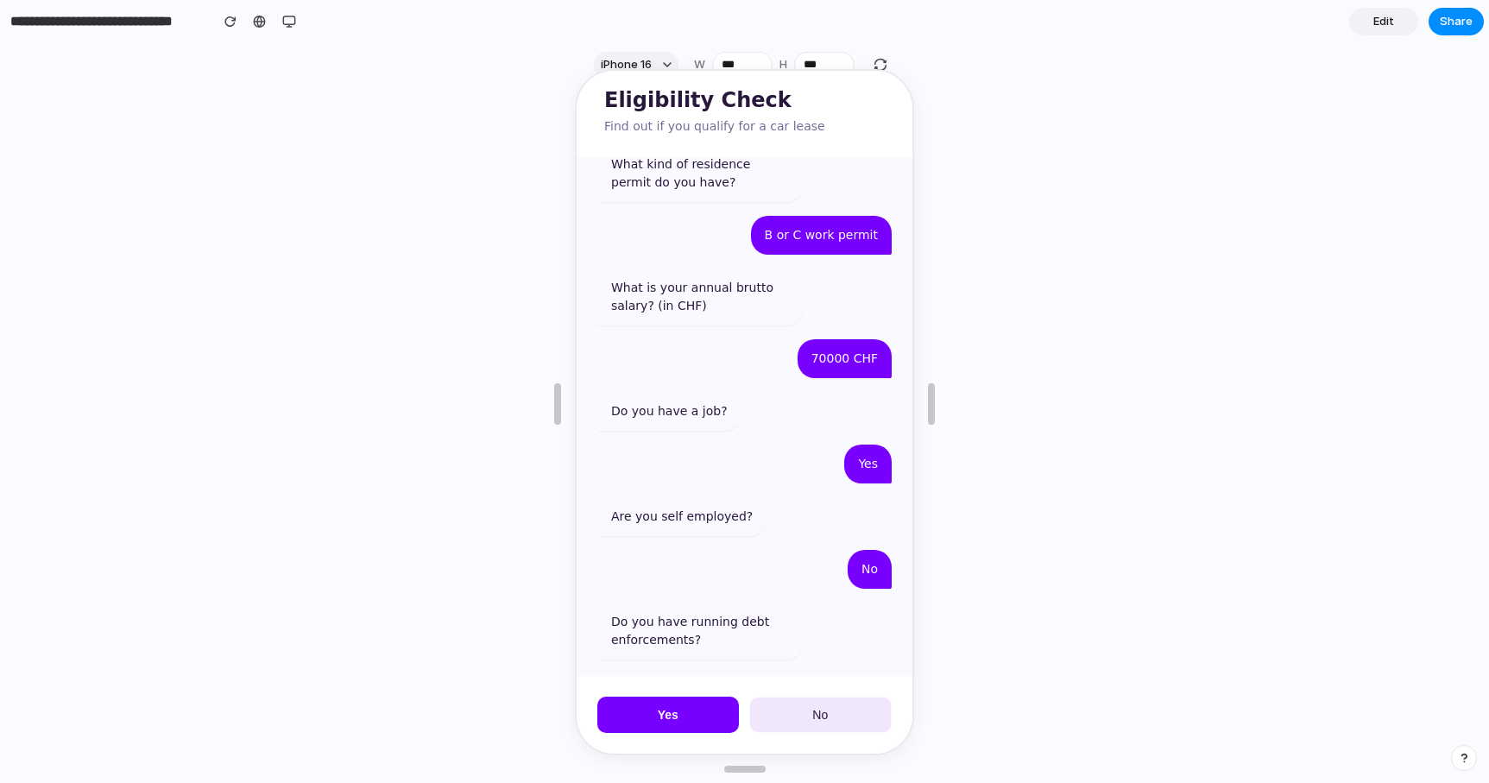
click at [789, 715] on button "No" at bounding box center [818, 713] width 143 height 36
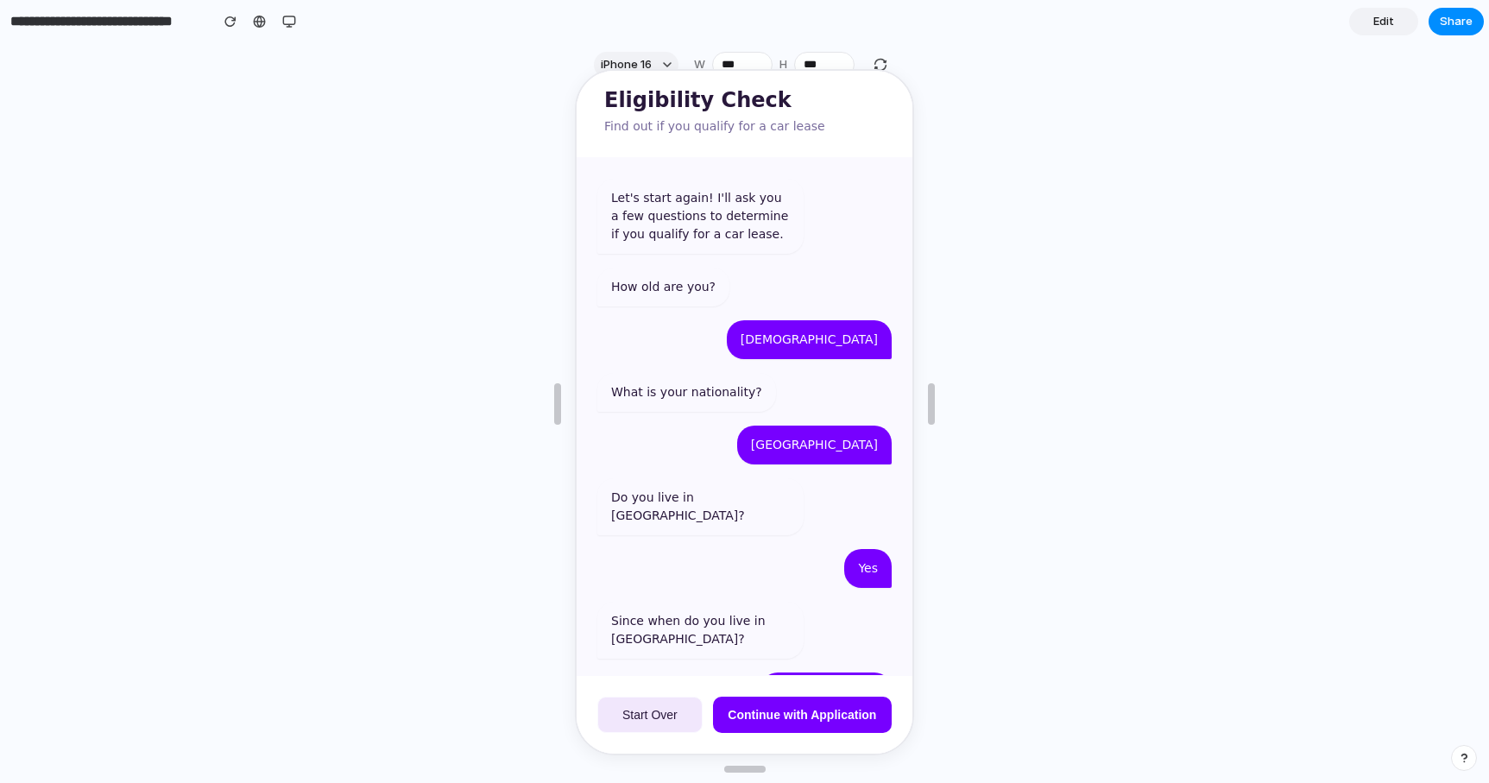
scroll to position [918, 0]
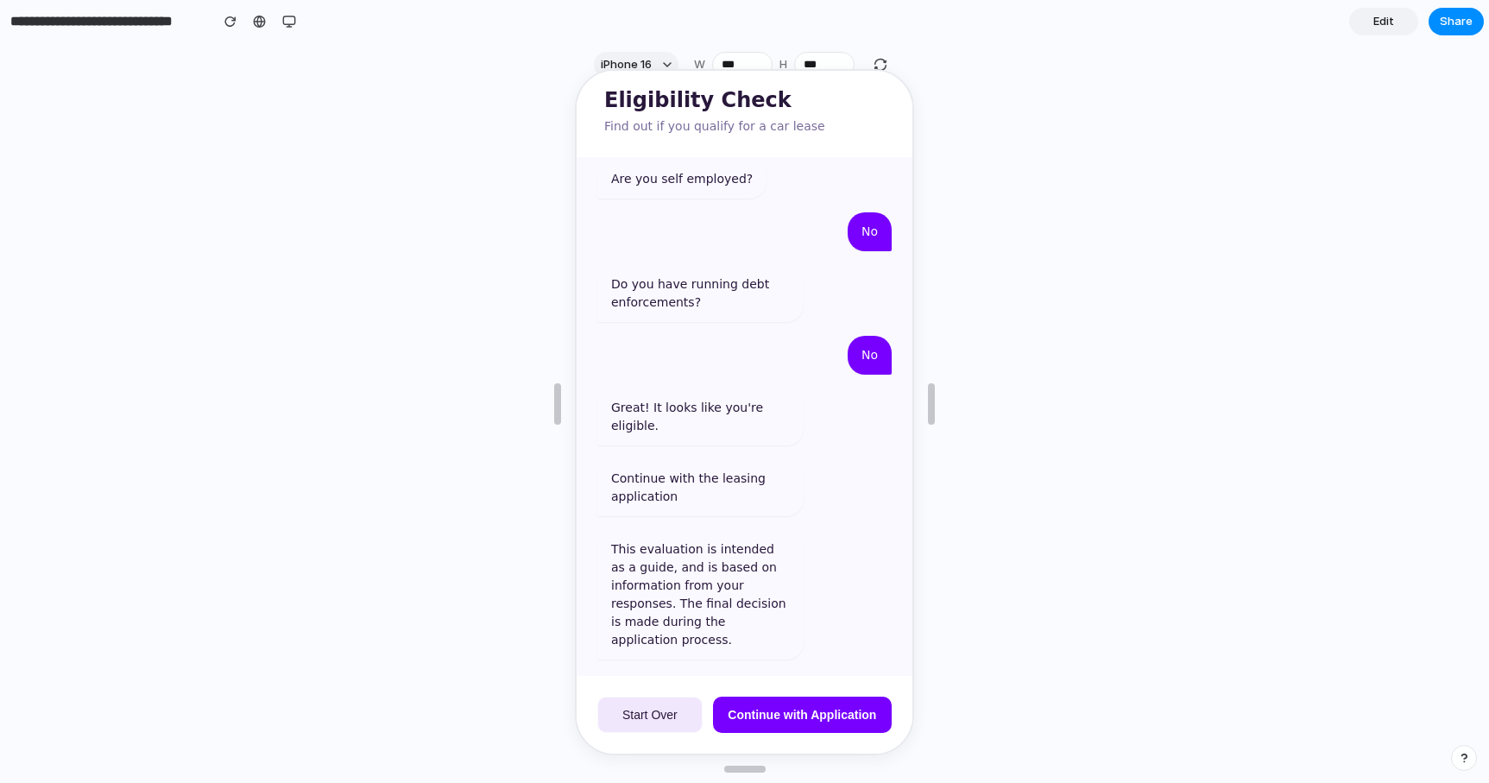
click at [776, 723] on button "Continue with Application" at bounding box center [800, 713] width 179 height 36
click at [778, 716] on span "Continue with Application" at bounding box center [800, 713] width 148 height 14
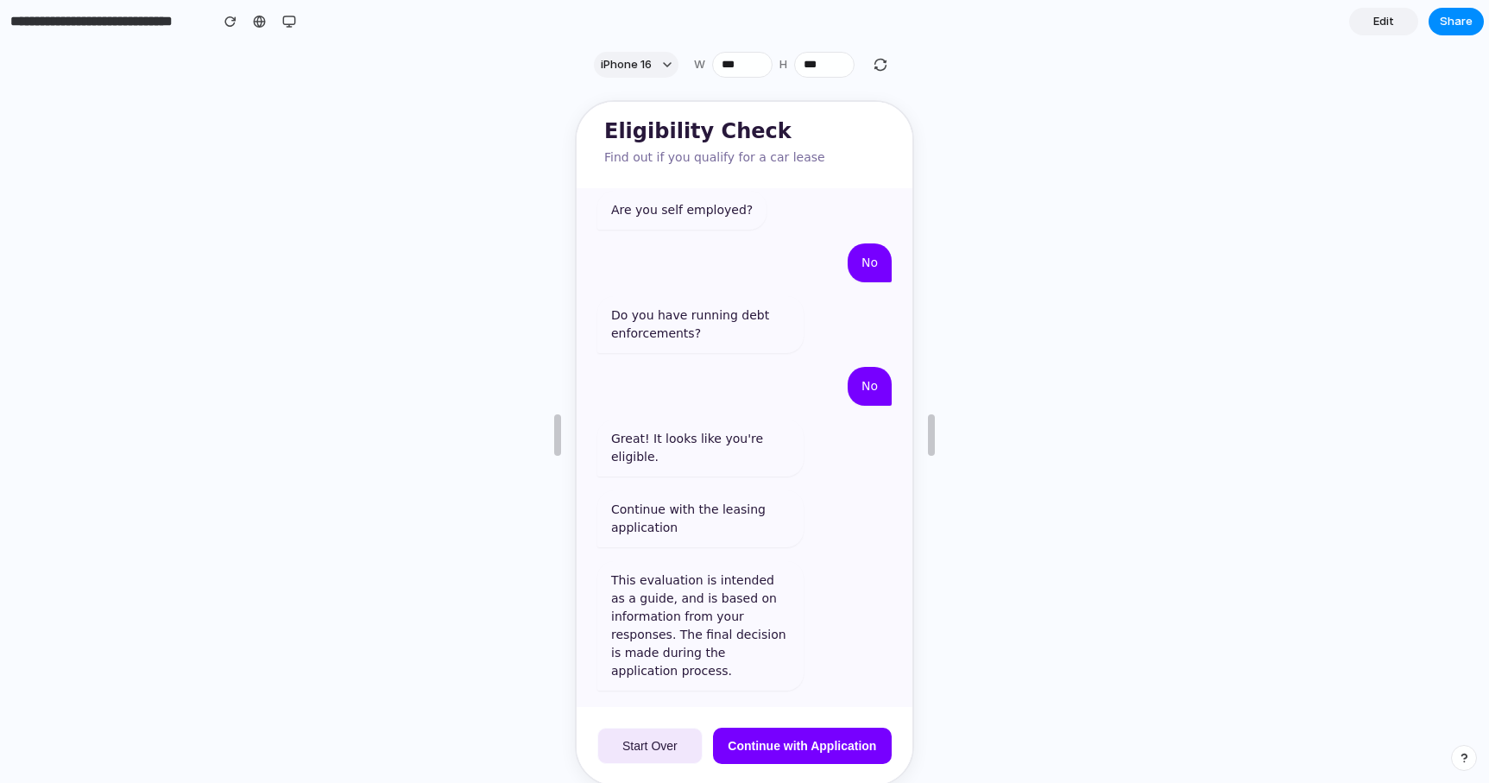
scroll to position [0, 0]
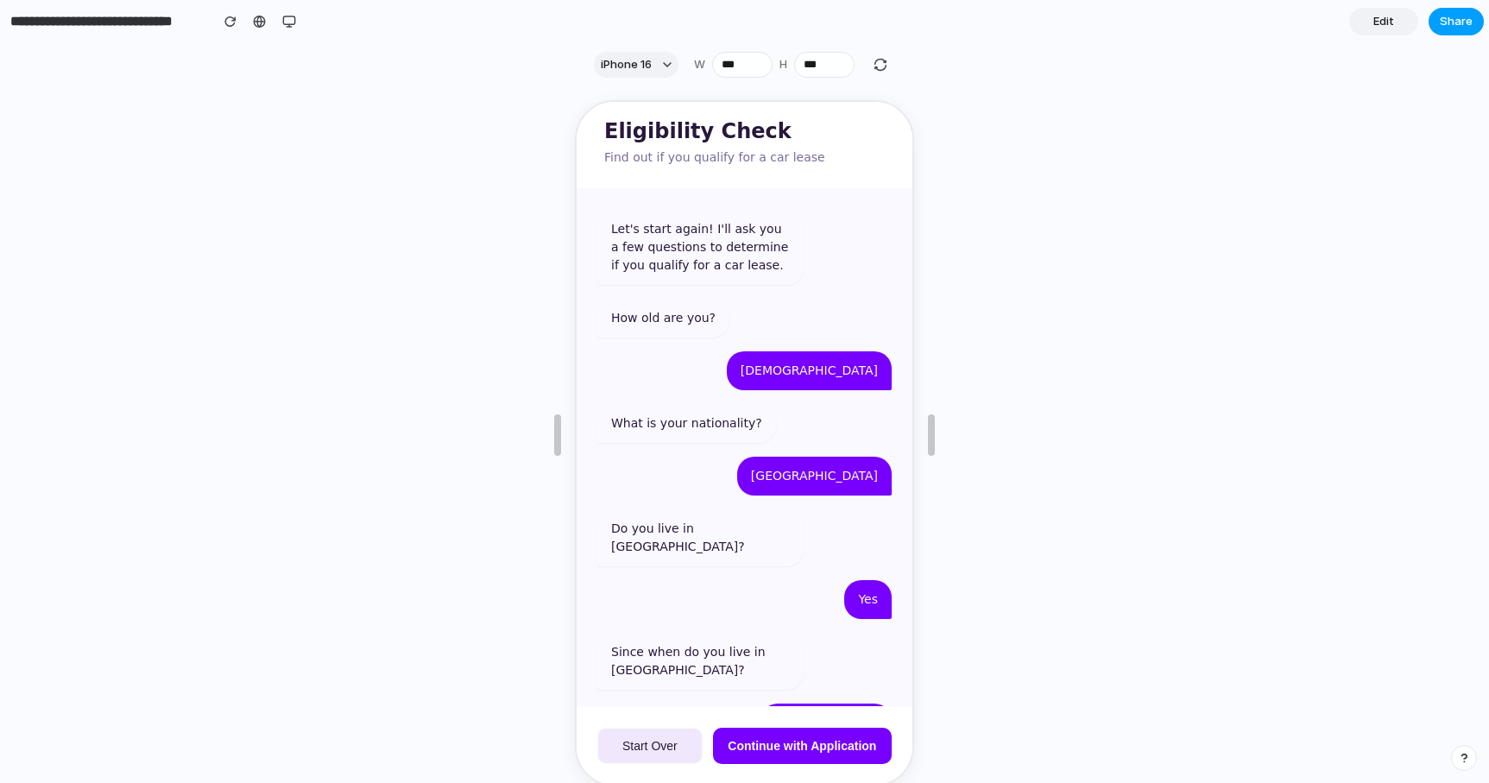
click at [1465, 20] on span "Share" at bounding box center [1456, 21] width 33 height 17
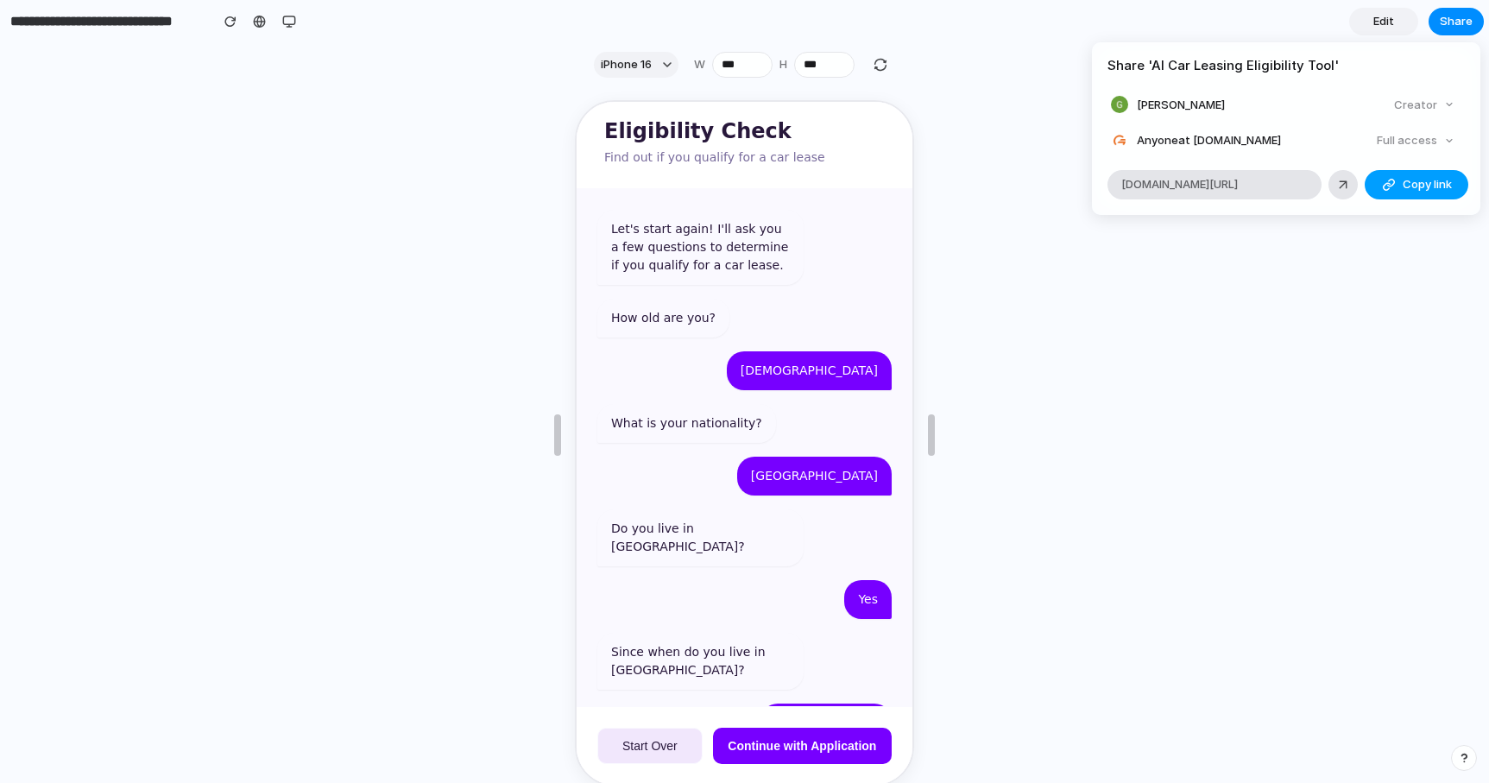
click at [1401, 183] on button "Copy link" at bounding box center [1417, 184] width 104 height 29
click at [1008, 105] on div "Share ' AI Car Leasing Eligibility Tool ' [PERSON_NAME] Creator Anyone at [DOMA…" at bounding box center [744, 391] width 1489 height 783
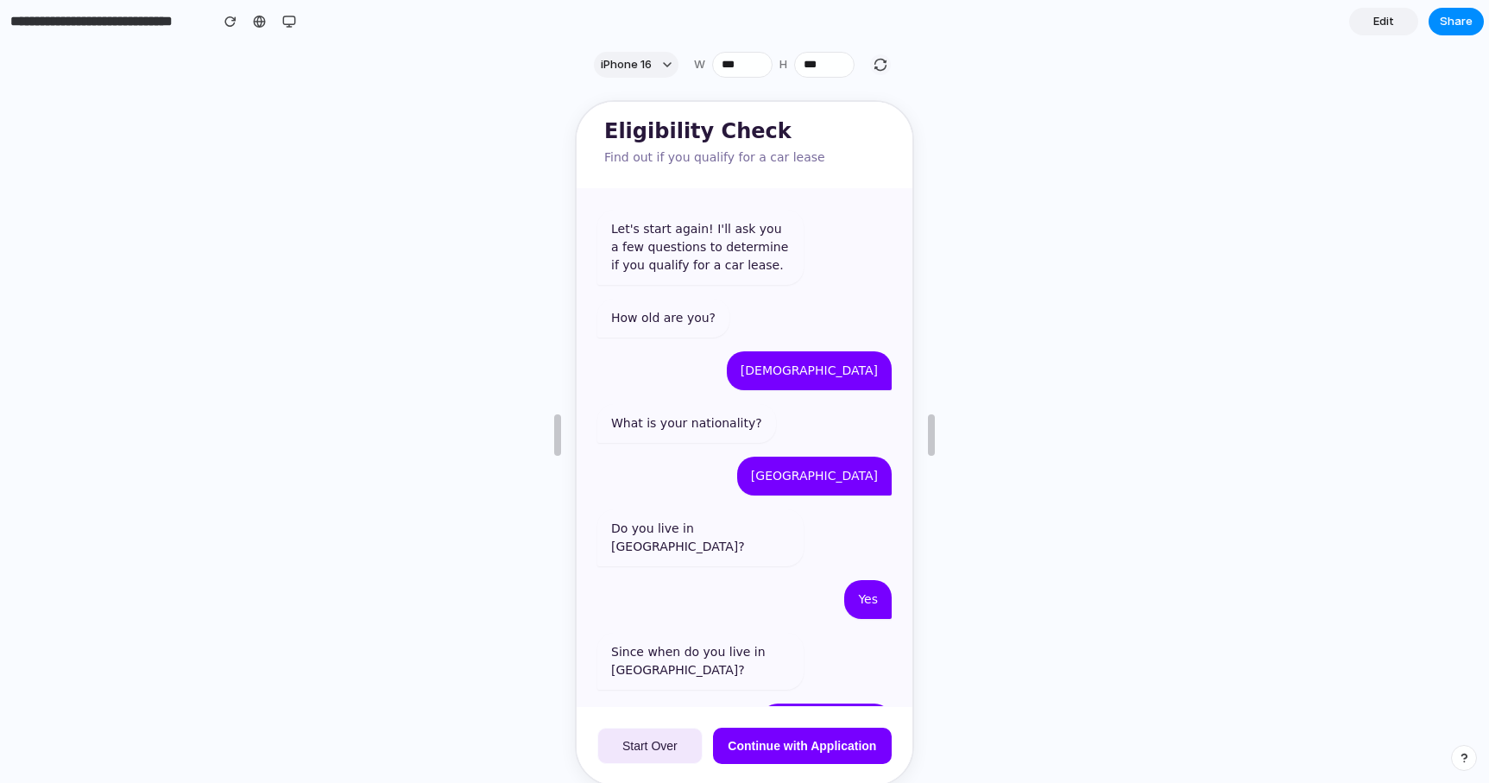
click at [879, 66] on div "button" at bounding box center [881, 65] width 16 height 16
type input "***"
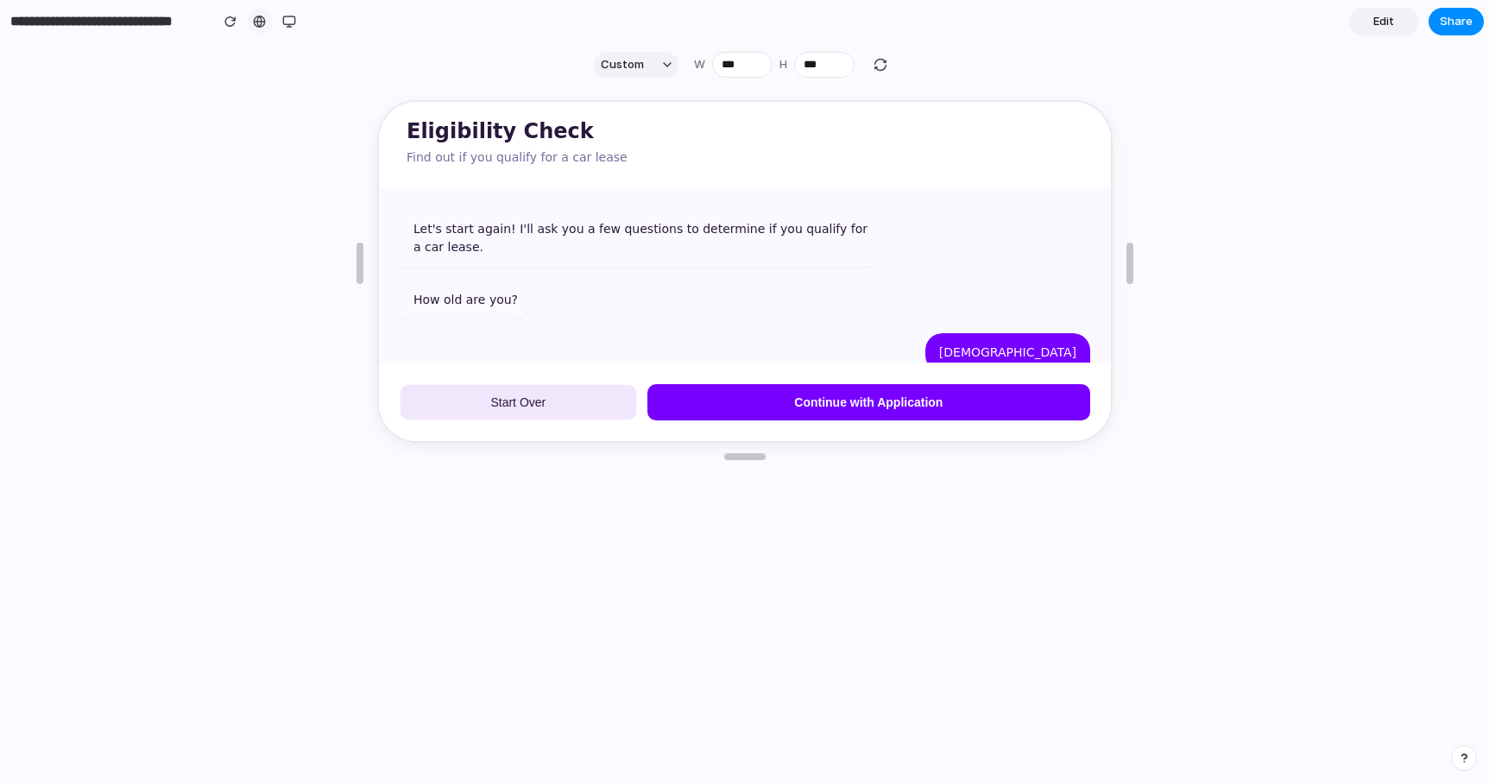
click at [260, 20] on div at bounding box center [259, 22] width 13 height 14
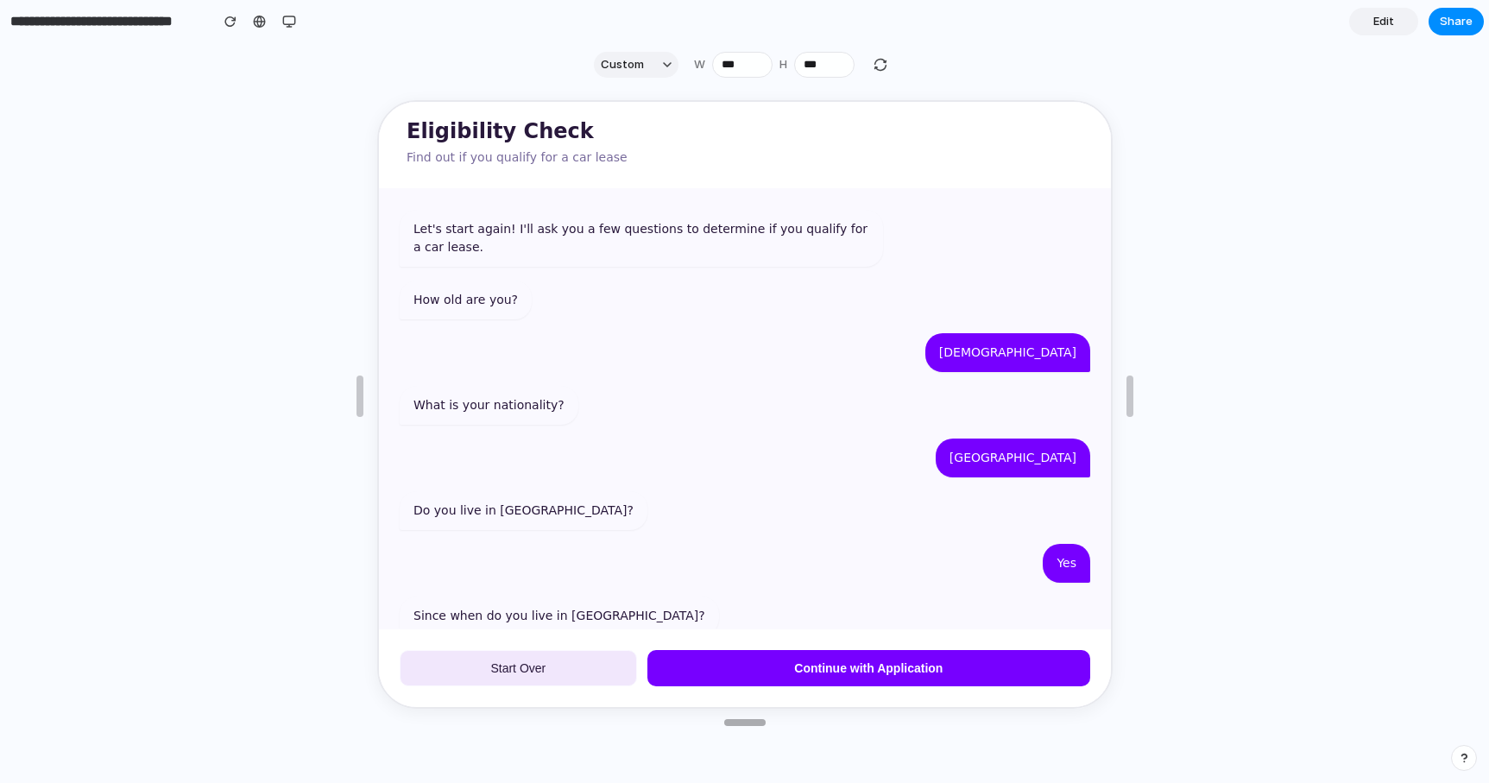
type input "***"
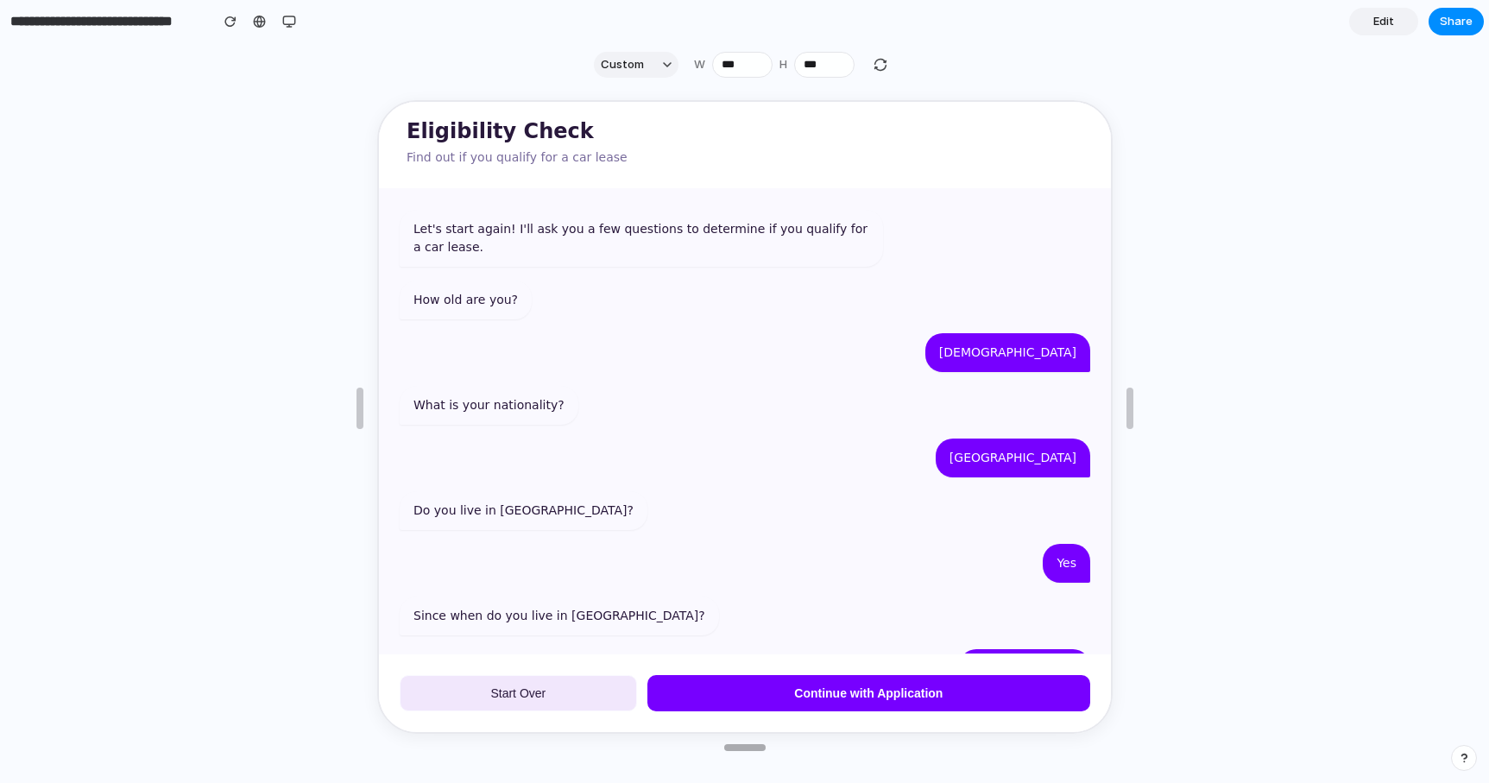
drag, startPoint x: 757, startPoint y: 457, endPoint x: 829, endPoint y: 748, distance: 299.8
